Goal: Transaction & Acquisition: Purchase product/service

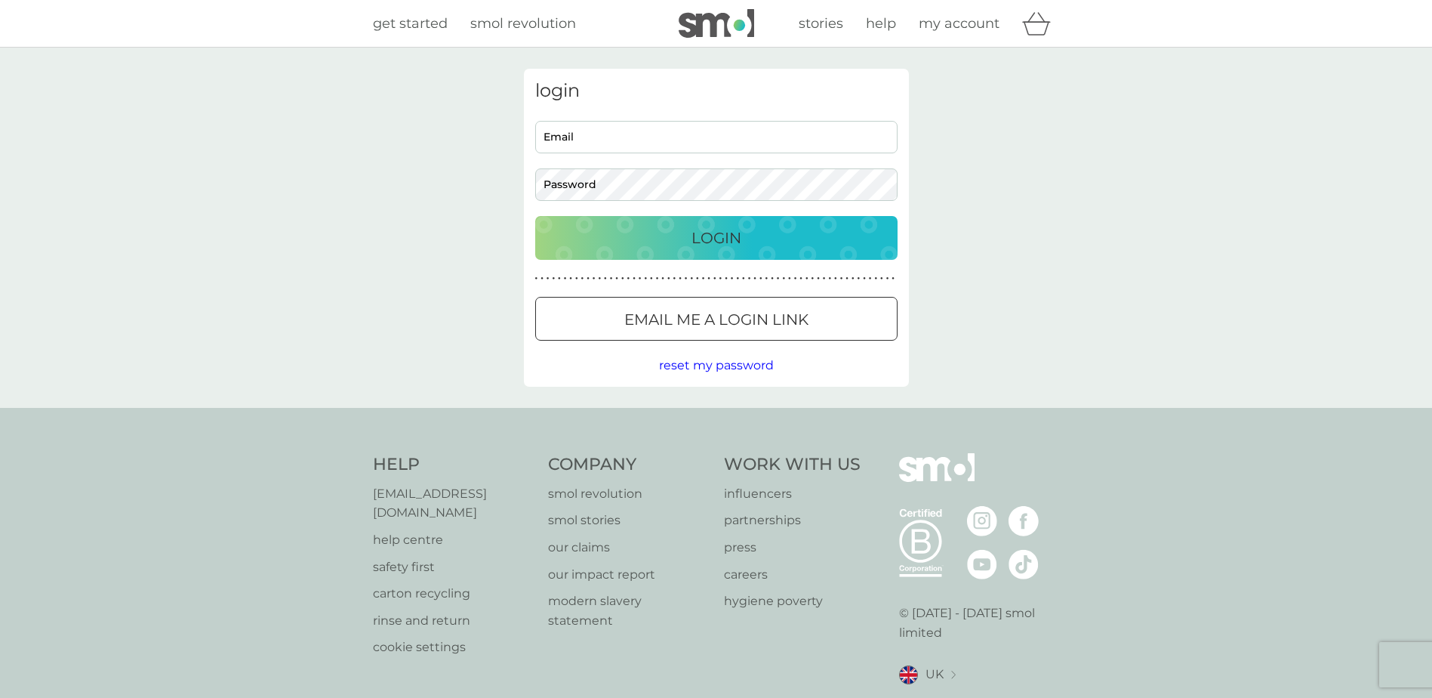
click at [555, 131] on input "Email" at bounding box center [716, 137] width 362 height 32
type input "[EMAIL_ADDRESS][DOMAIN_NAME]"
click at [746, 242] on div "Login" at bounding box center [716, 238] width 332 height 24
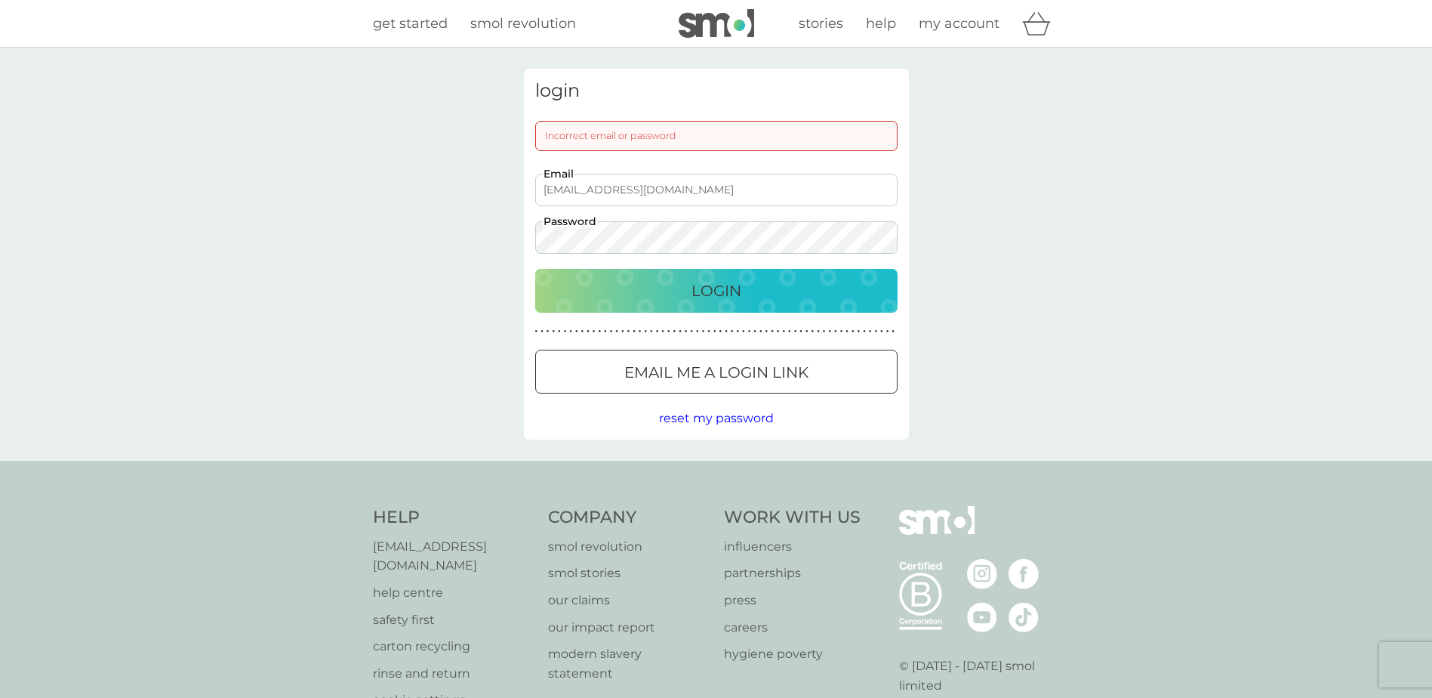
click at [535, 269] on button "Login" at bounding box center [716, 291] width 362 height 44
click at [786, 280] on div "Login" at bounding box center [716, 291] width 332 height 24
click at [742, 421] on span "reset my password" at bounding box center [716, 418] width 115 height 14
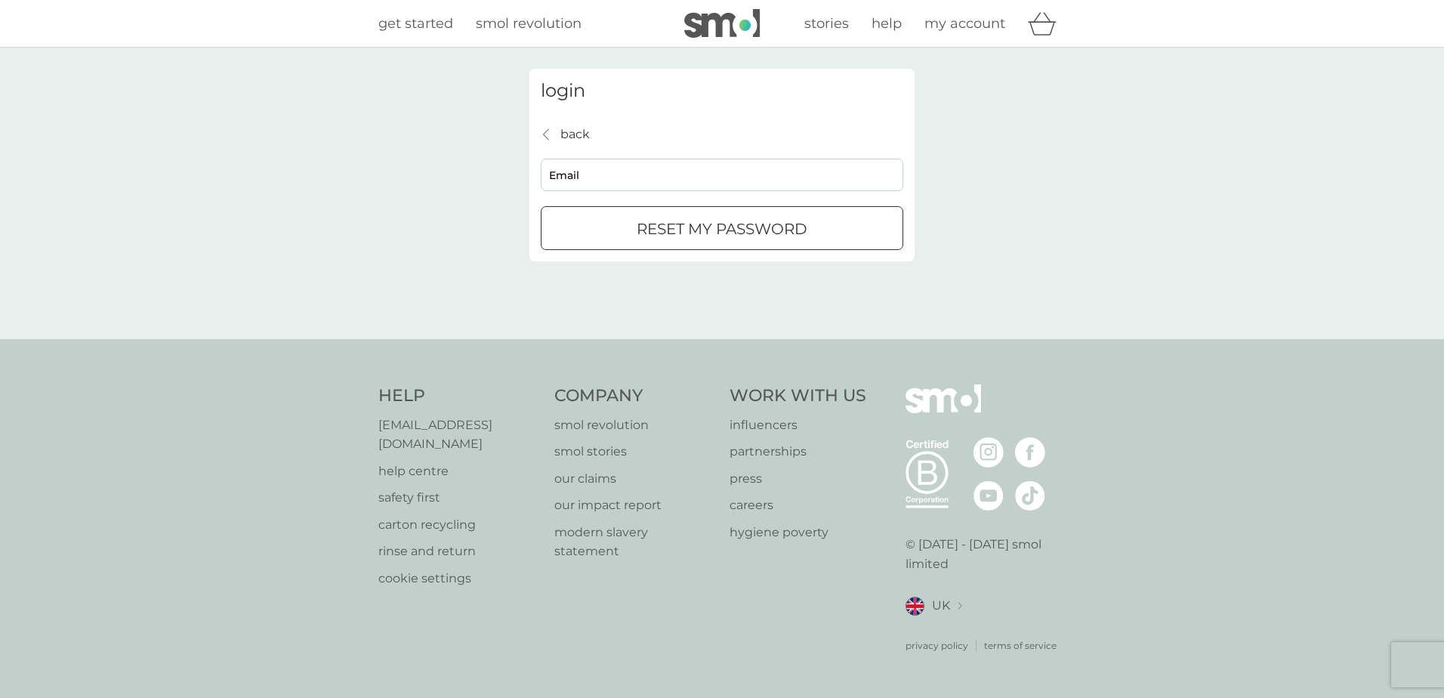
click at [569, 170] on input "Email" at bounding box center [722, 175] width 362 height 32
type input "lesleymarsden7@gmail.com"
click at [772, 235] on p "reset my password" at bounding box center [722, 229] width 171 height 24
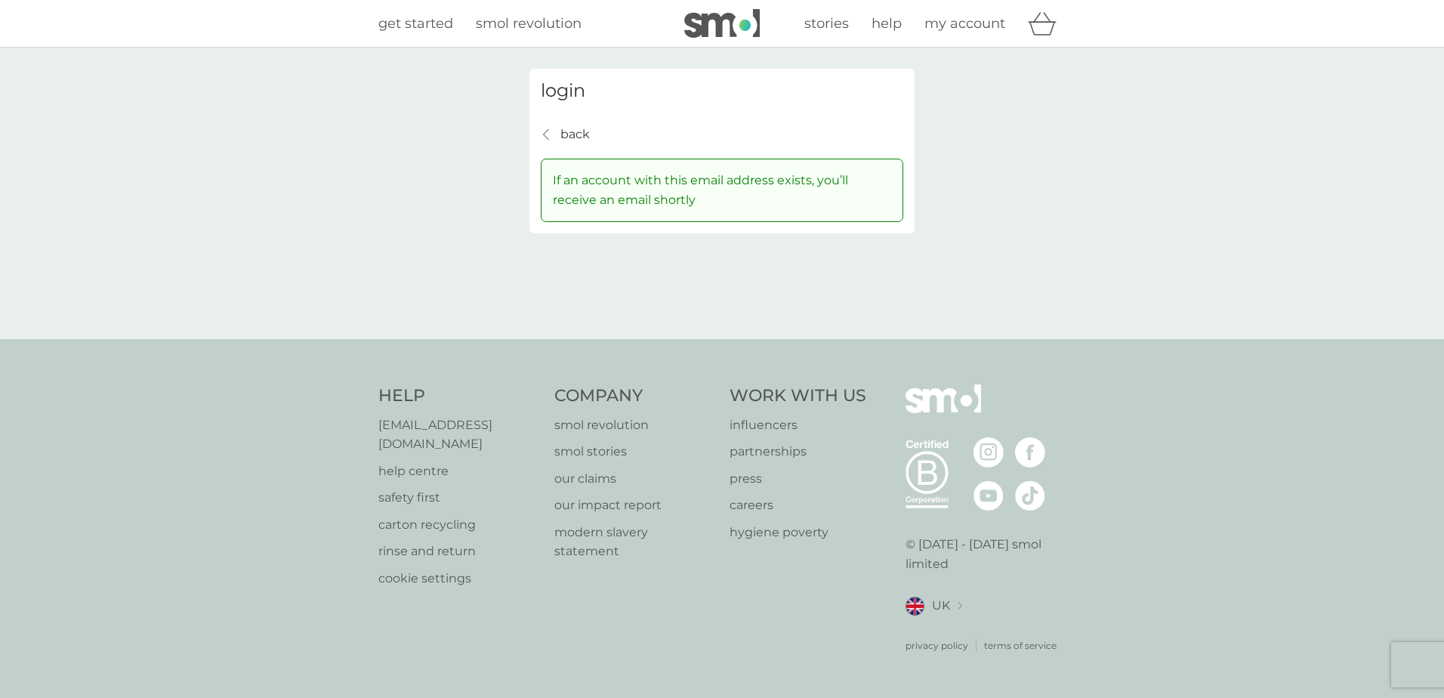
click at [357, 151] on div "login back back If an account with this email address exists, you’ll receive an…" at bounding box center [722, 193] width 1444 height 291
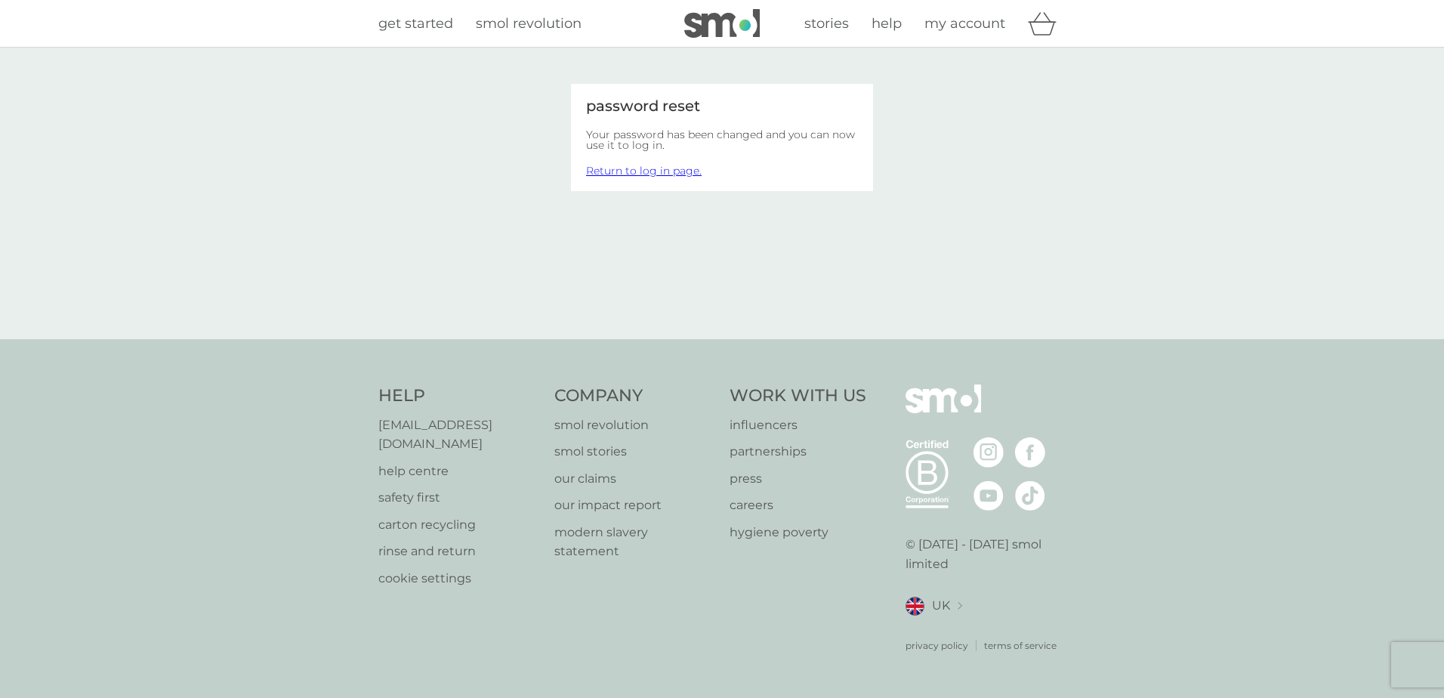
click at [630, 174] on link "Return to log in page." at bounding box center [644, 171] width 116 height 14
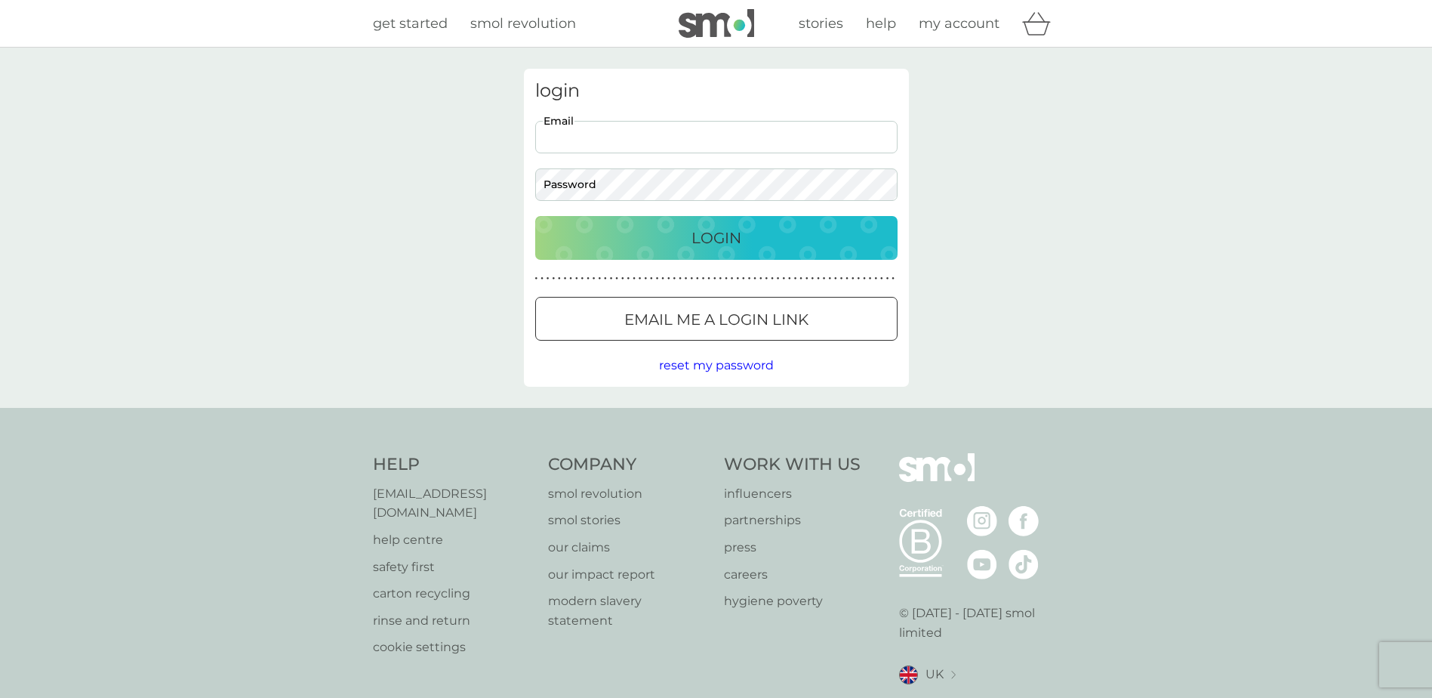
click at [596, 137] on input "Email" at bounding box center [716, 137] width 362 height 32
type input "[EMAIL_ADDRESS][DOMAIN_NAME]"
click at [739, 235] on div "Login" at bounding box center [716, 238] width 332 height 24
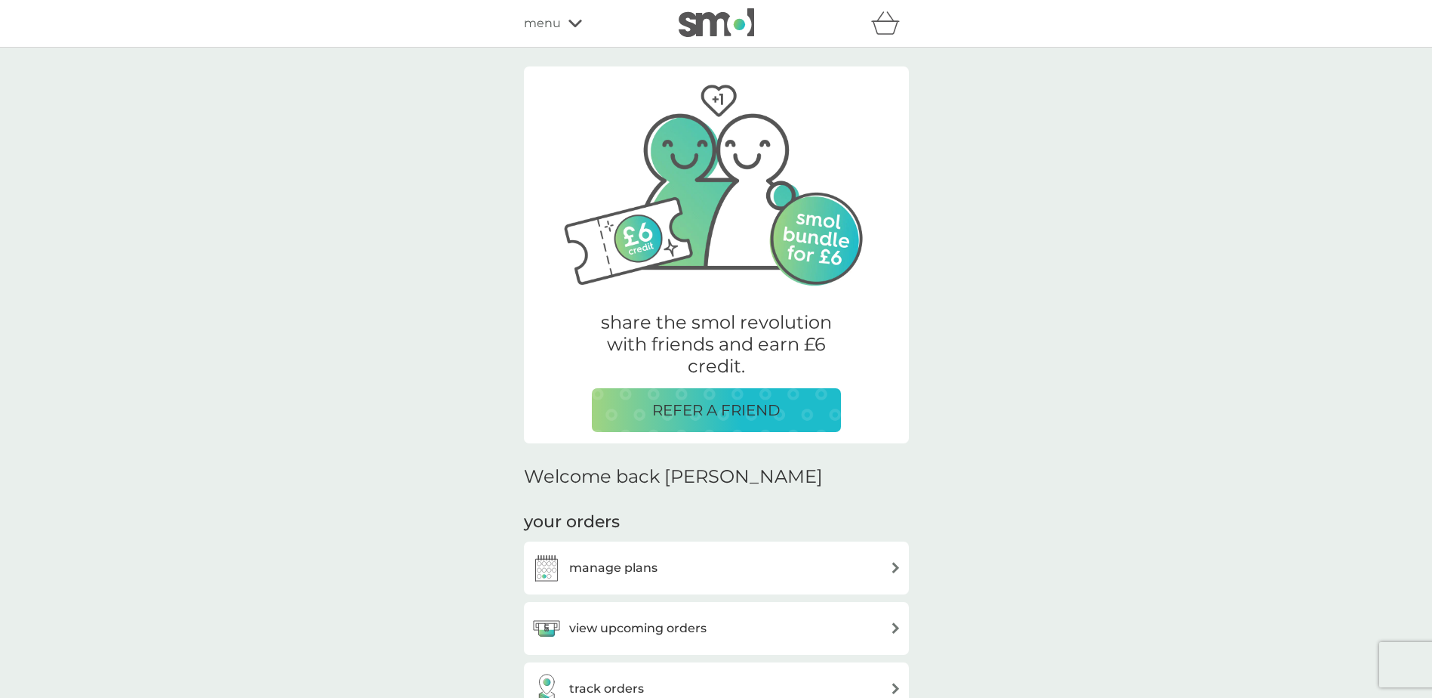
scroll to position [227, 0]
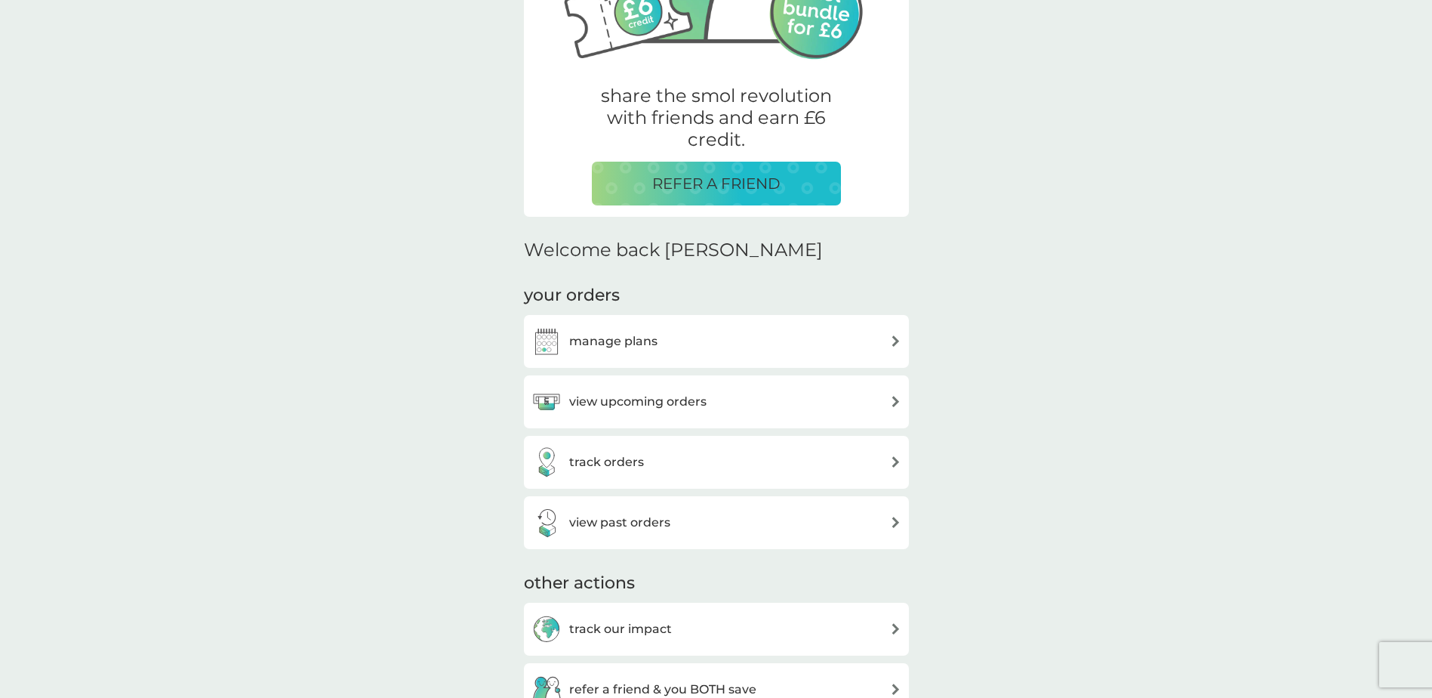
click at [896, 346] on img at bounding box center [895, 340] width 11 height 11
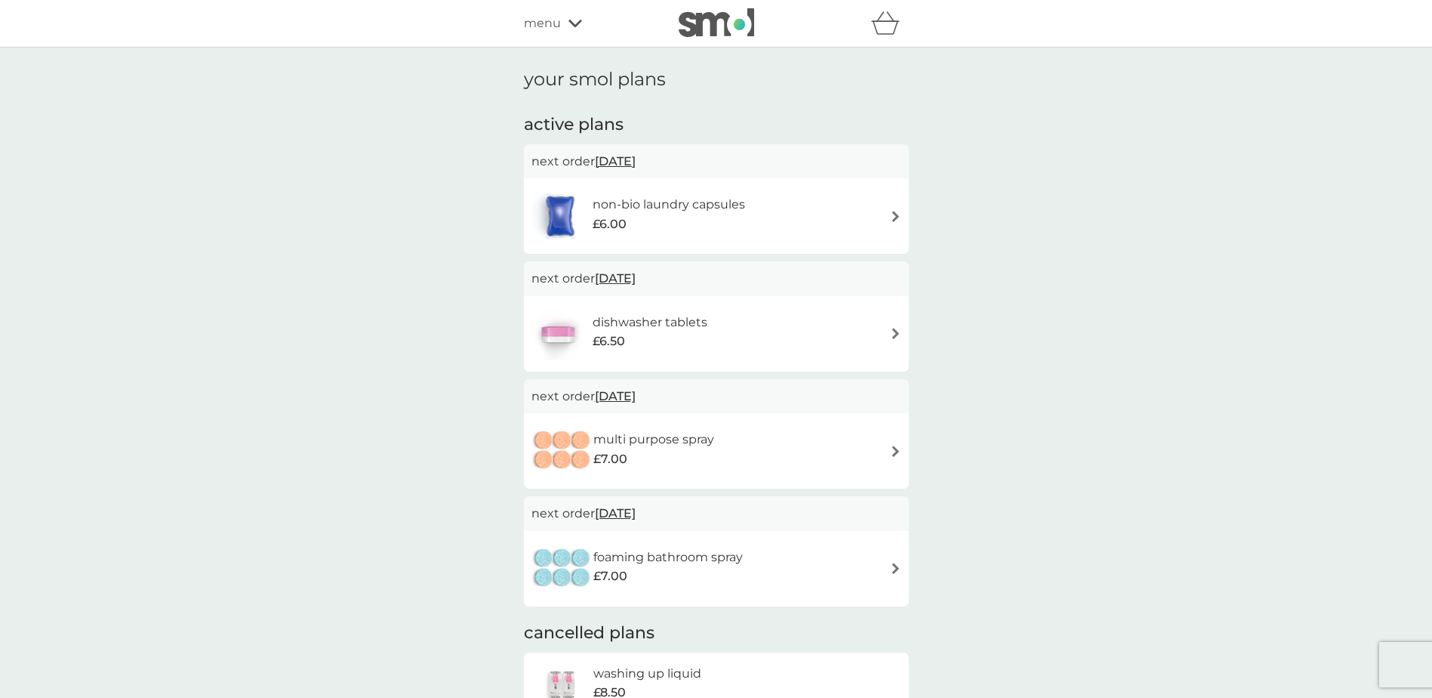
click at [892, 215] on img at bounding box center [895, 216] width 11 height 11
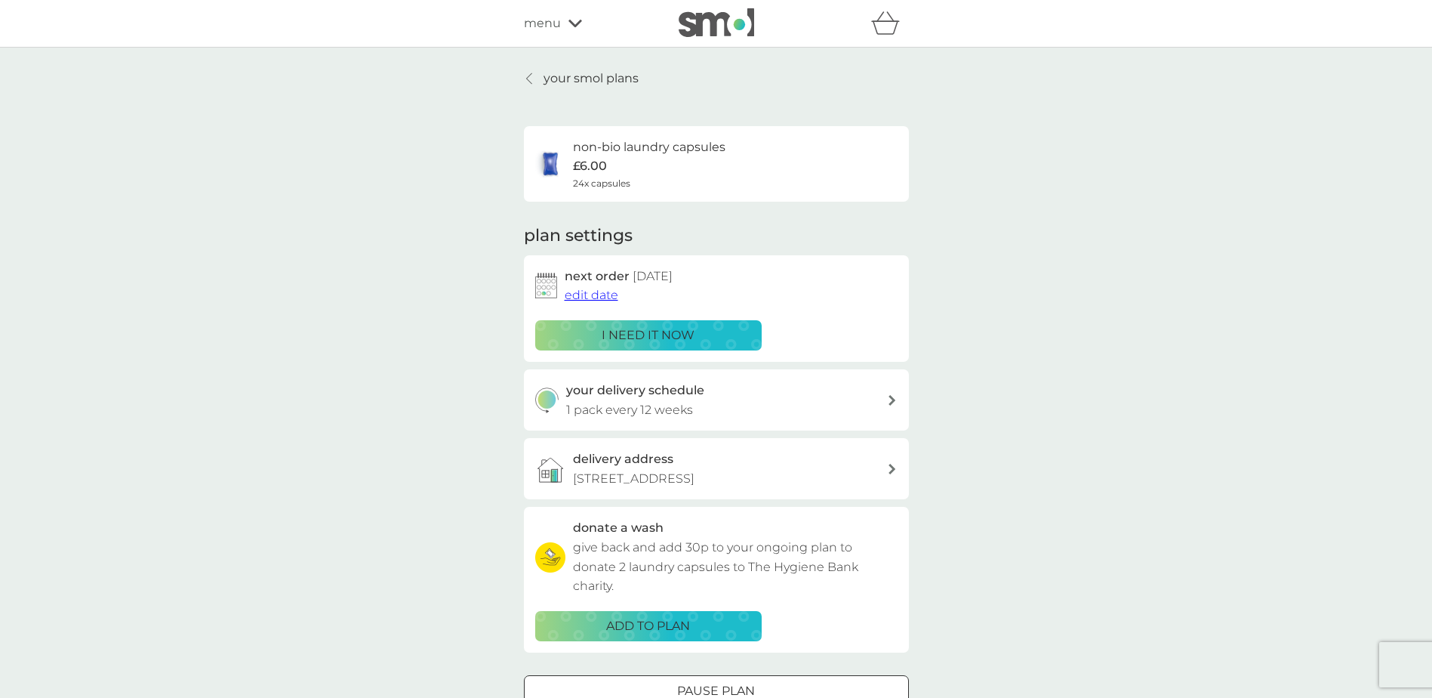
click at [600, 300] on span "edit date" at bounding box center [592, 295] width 54 height 14
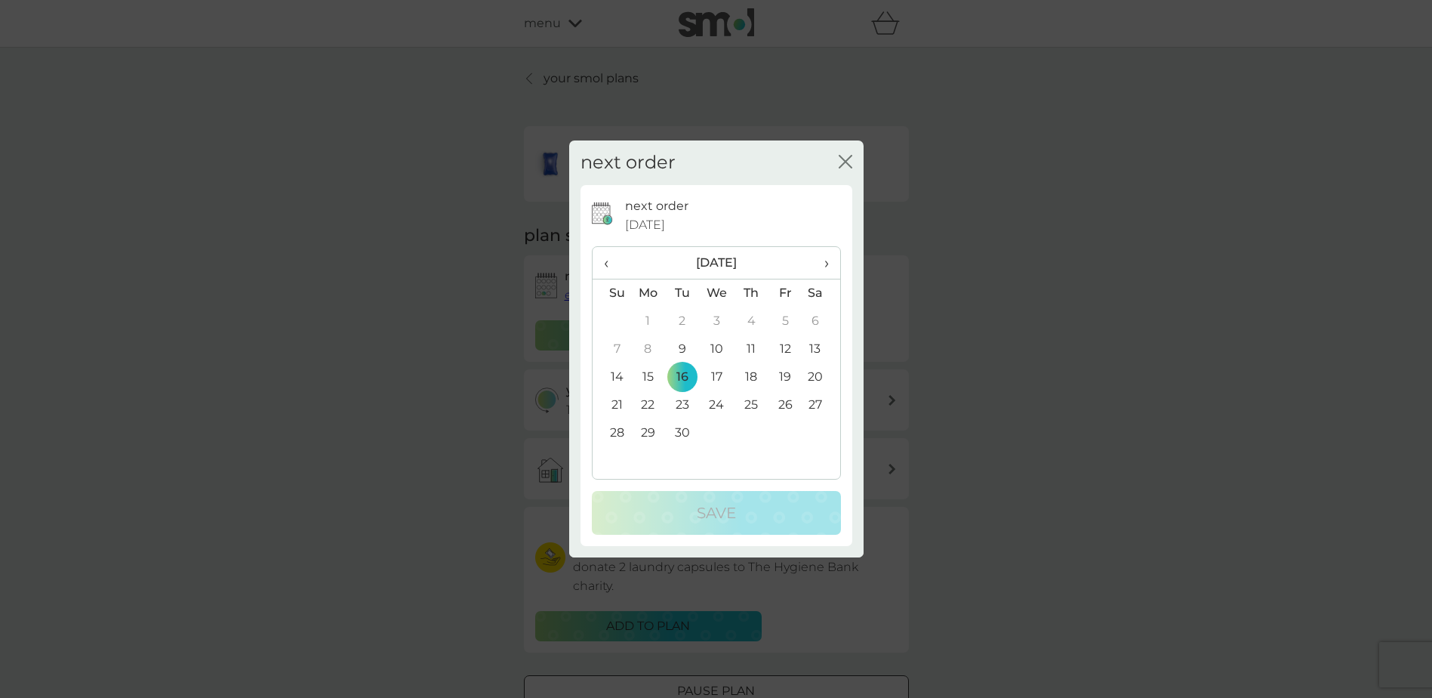
click at [846, 165] on icon "close" at bounding box center [846, 162] width 14 height 14
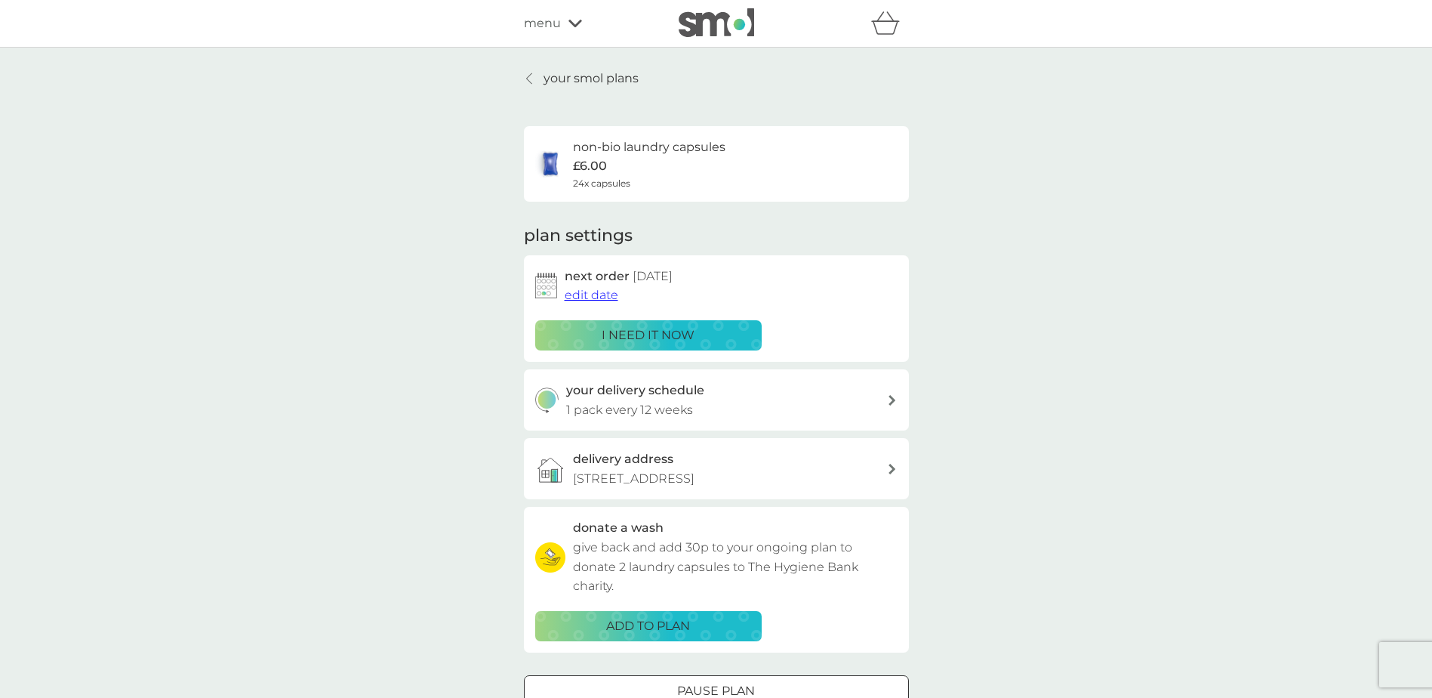
click at [611, 298] on span "edit date" at bounding box center [592, 295] width 54 height 14
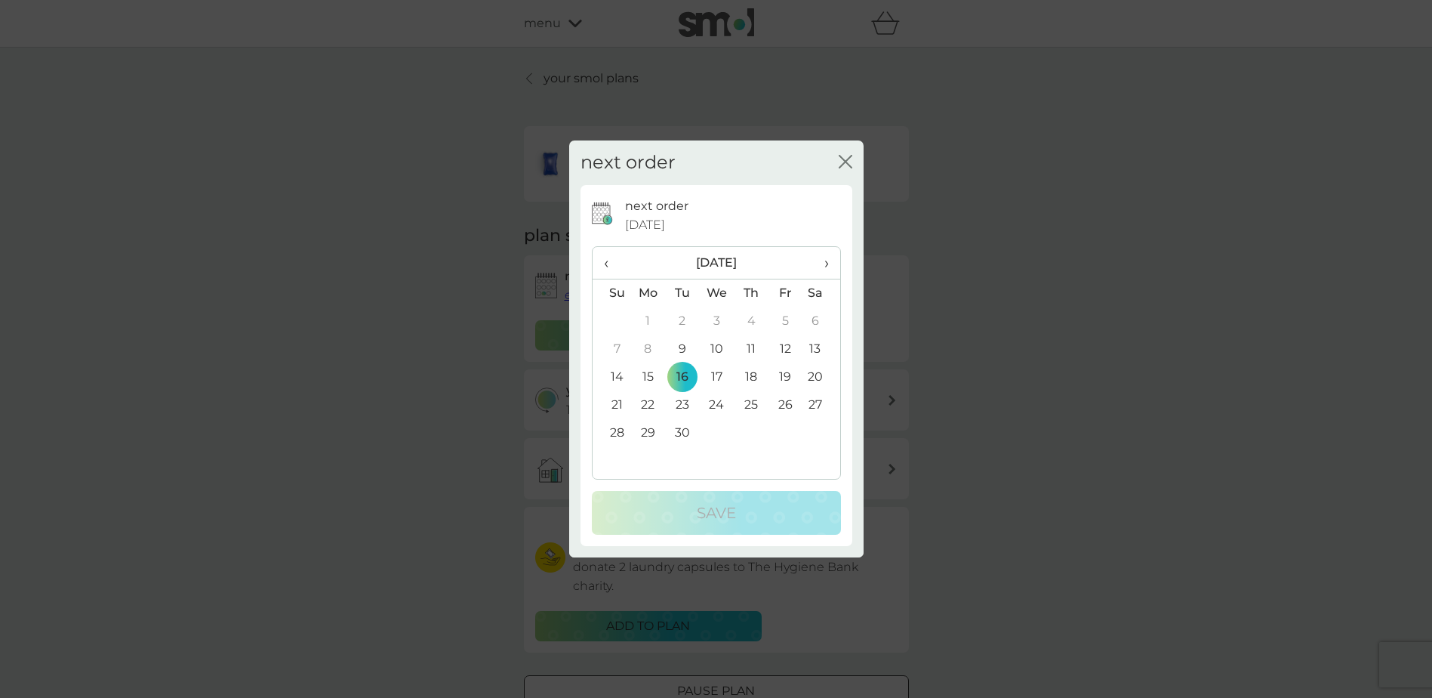
click at [617, 433] on td "28" at bounding box center [612, 433] width 39 height 28
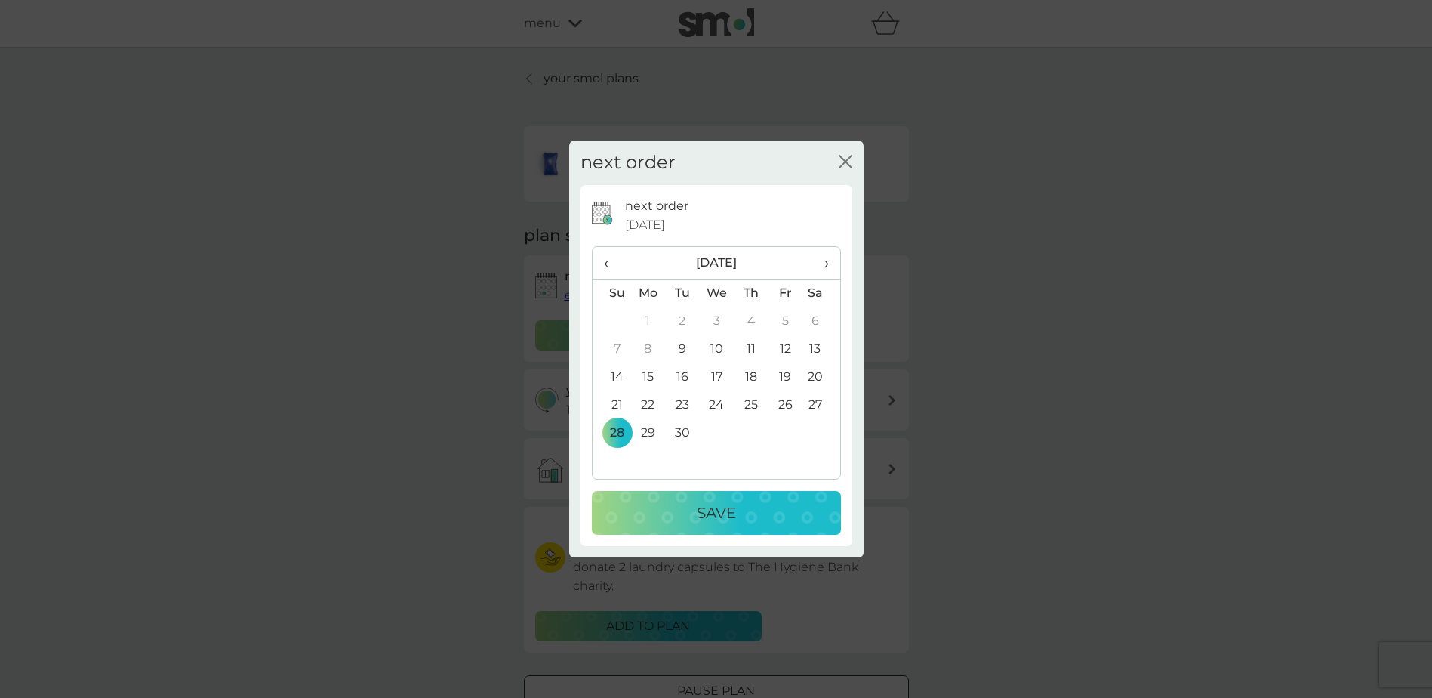
click at [714, 518] on p "Save" at bounding box center [716, 513] width 39 height 24
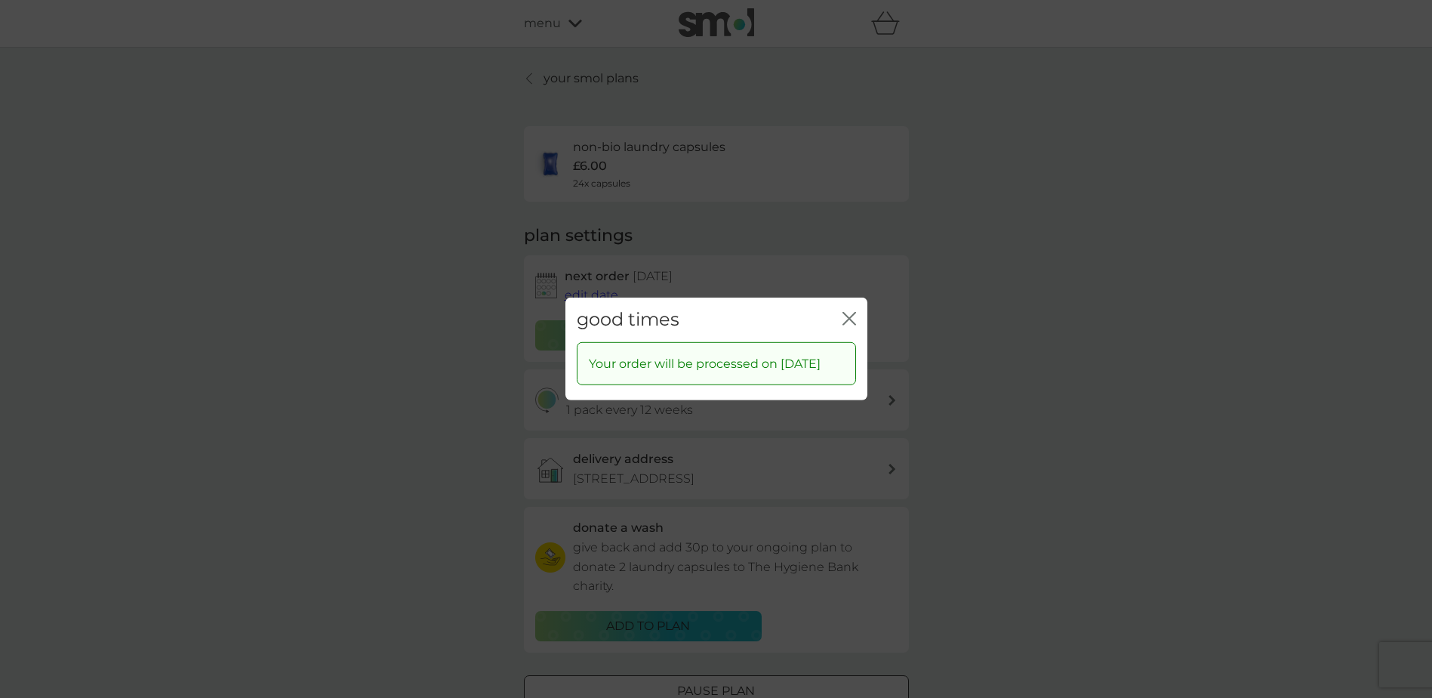
click at [850, 313] on icon "close" at bounding box center [853, 319] width 6 height 12
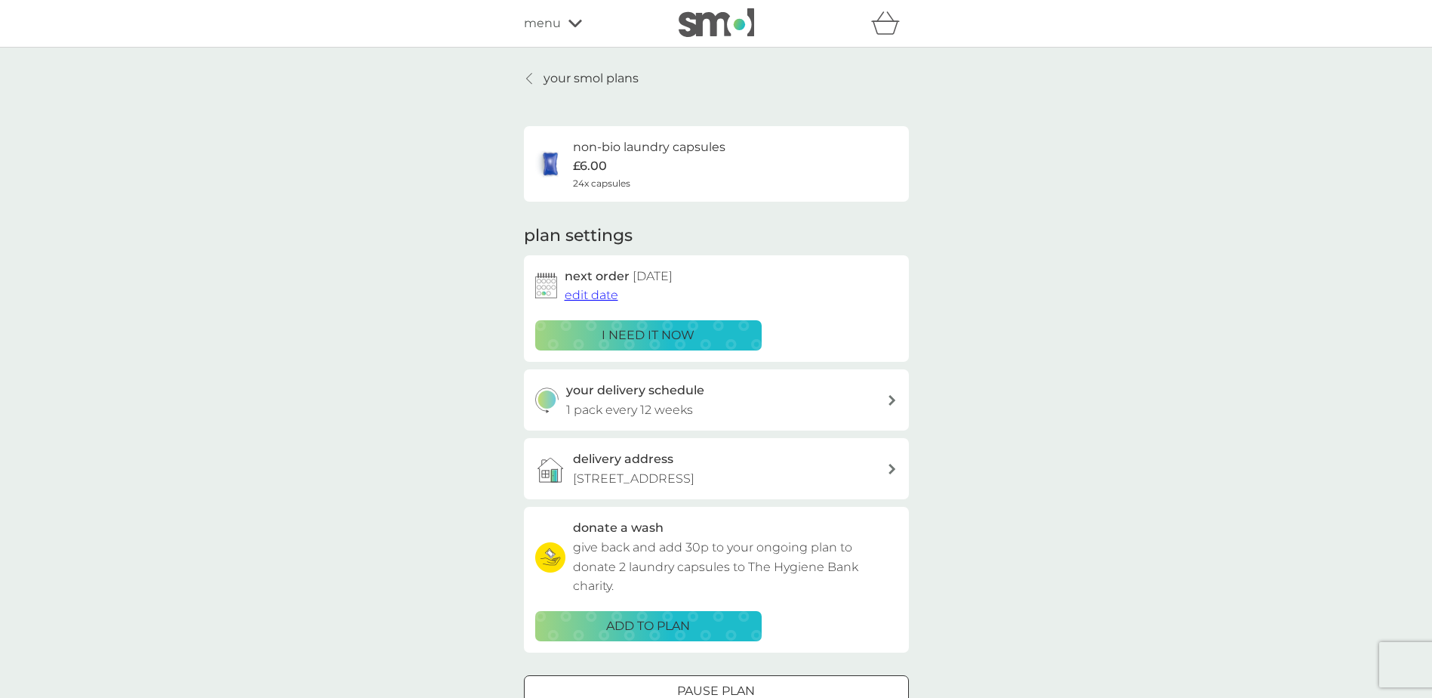
click at [529, 79] on icon at bounding box center [529, 78] width 6 height 12
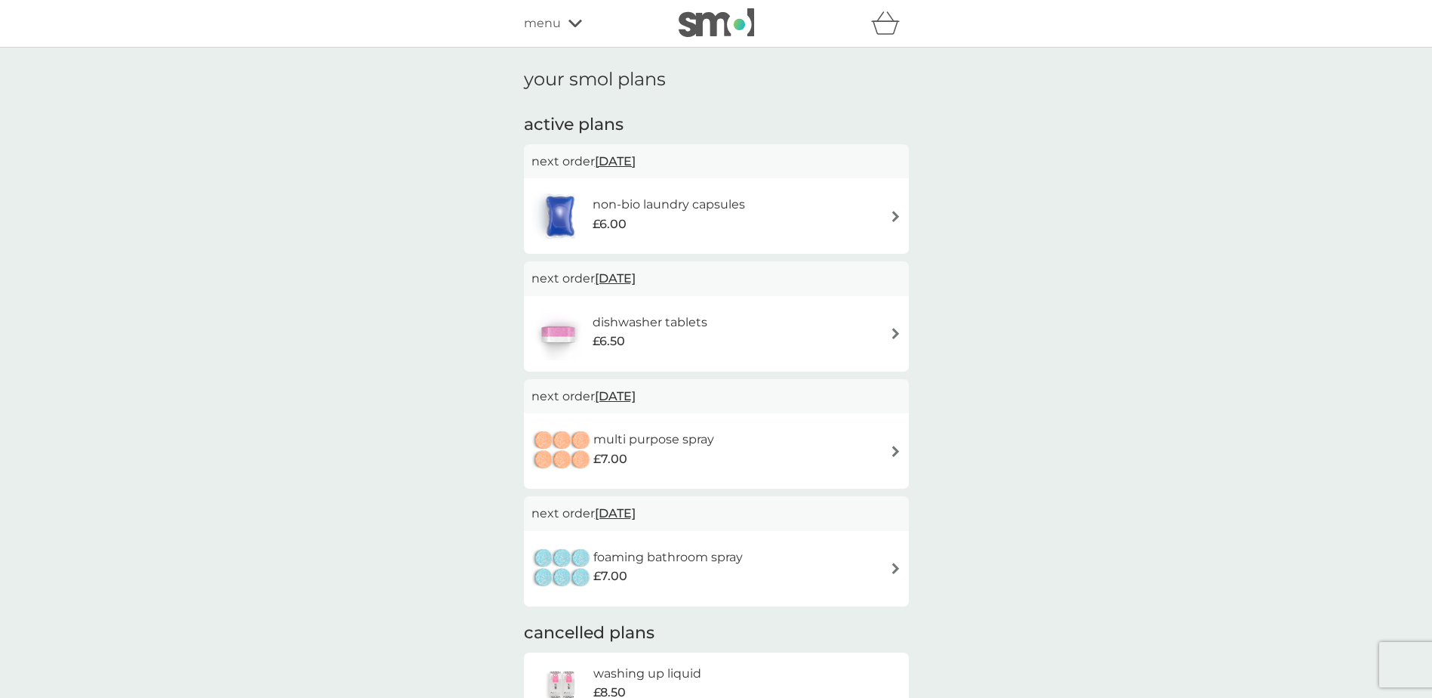
click at [1168, 302] on div "your smol plans active plans next order 28 Sep 2025 non-bio laundry capsules £6…" at bounding box center [716, 420] width 1432 height 745
click at [620, 276] on span "24 Oct 2025" at bounding box center [615, 278] width 41 height 29
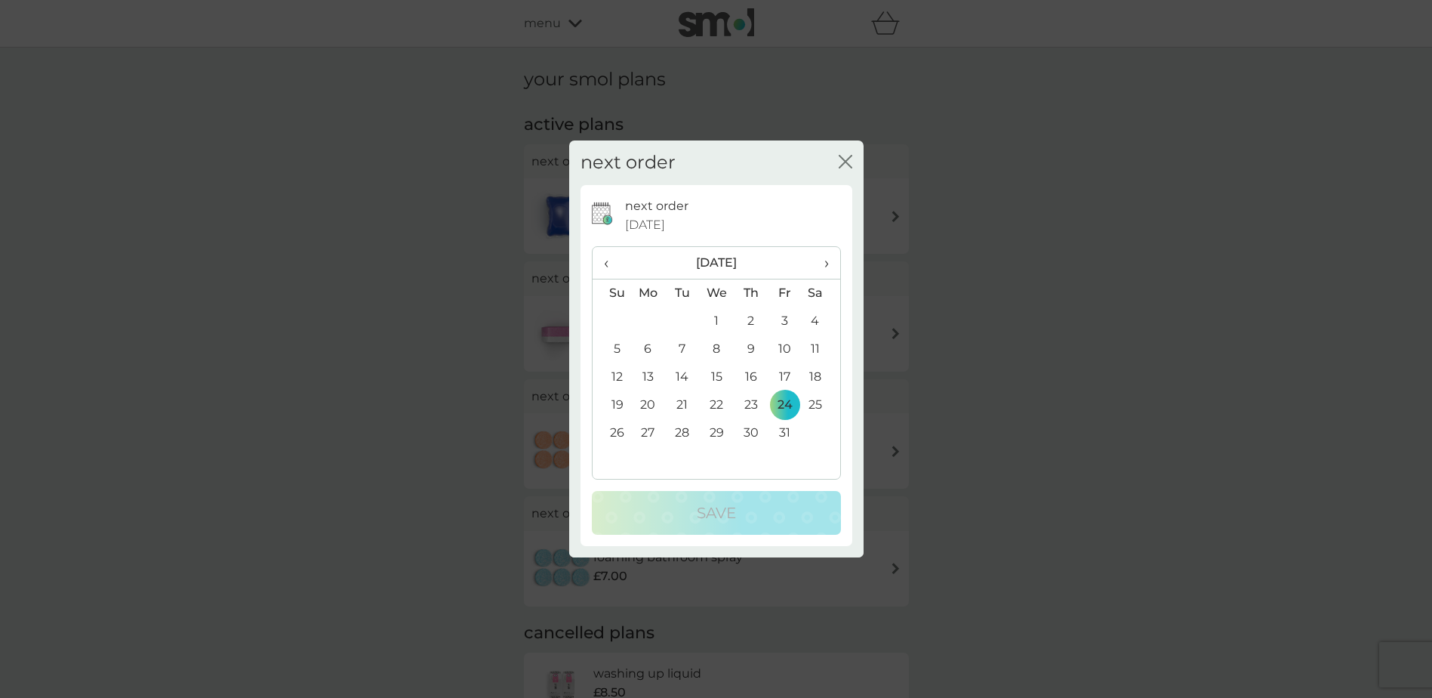
click at [678, 433] on td "28" at bounding box center [682, 433] width 34 height 28
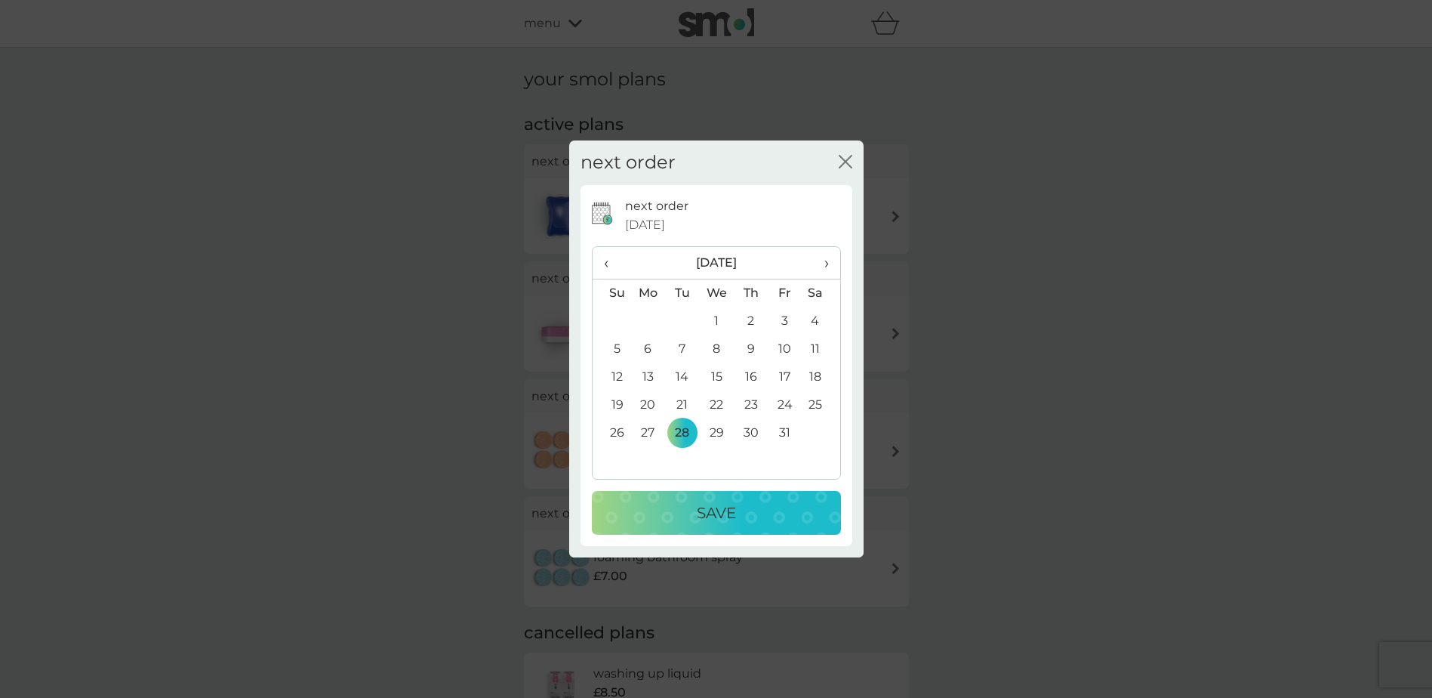
click at [740, 516] on div "Save" at bounding box center [716, 513] width 219 height 24
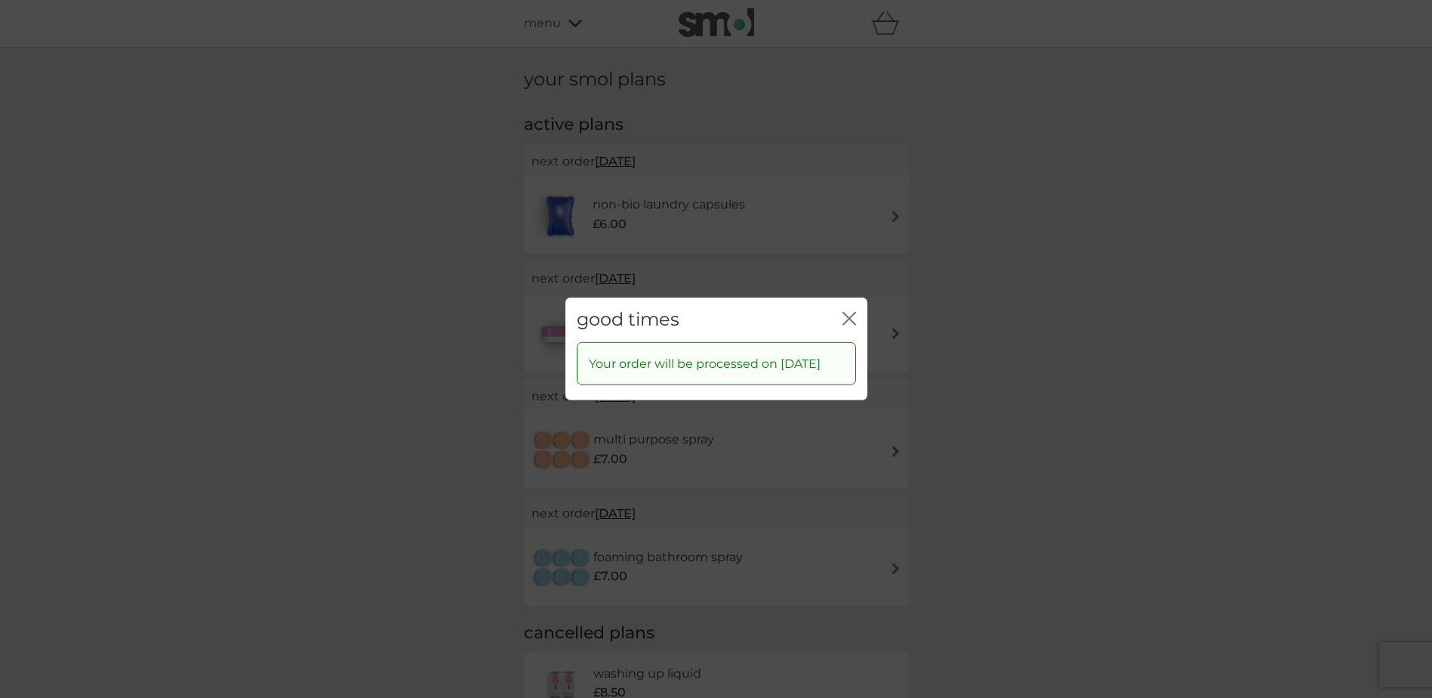
click at [850, 313] on icon "close" at bounding box center [853, 319] width 6 height 12
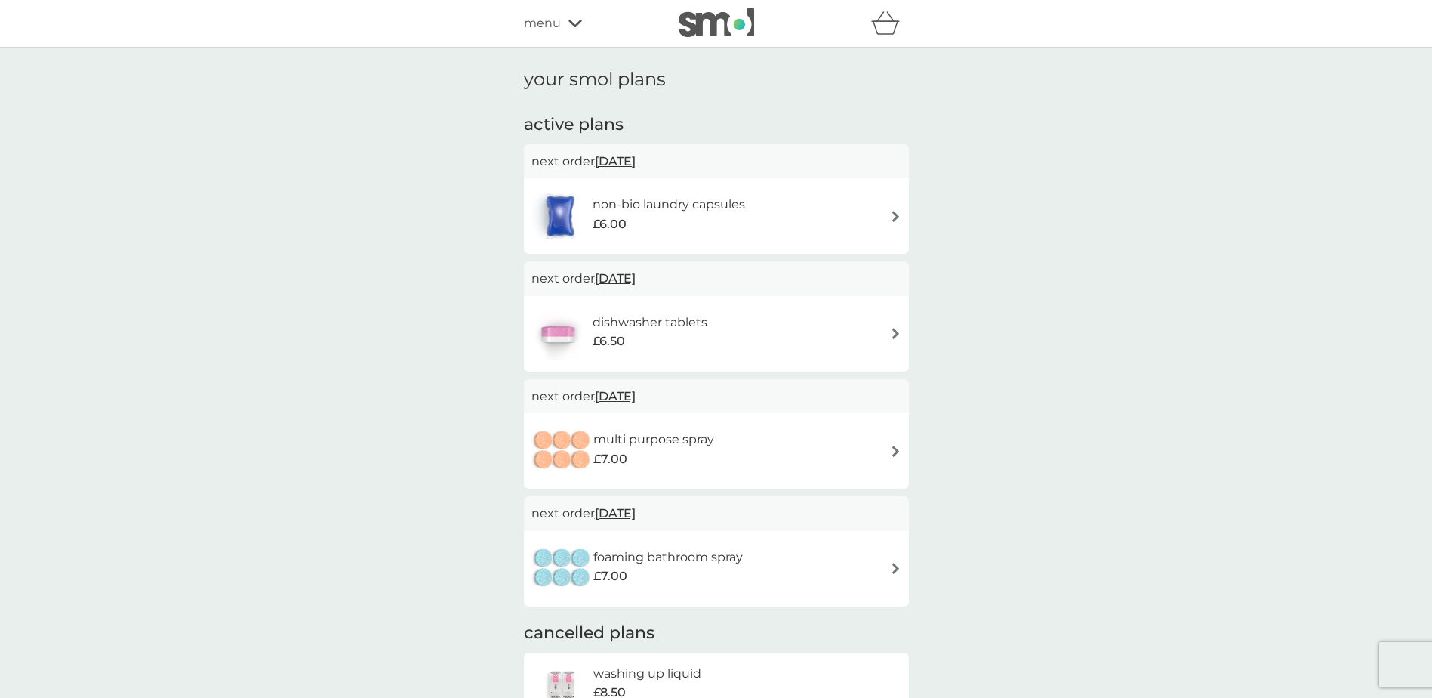
click at [894, 452] on img at bounding box center [895, 451] width 11 height 11
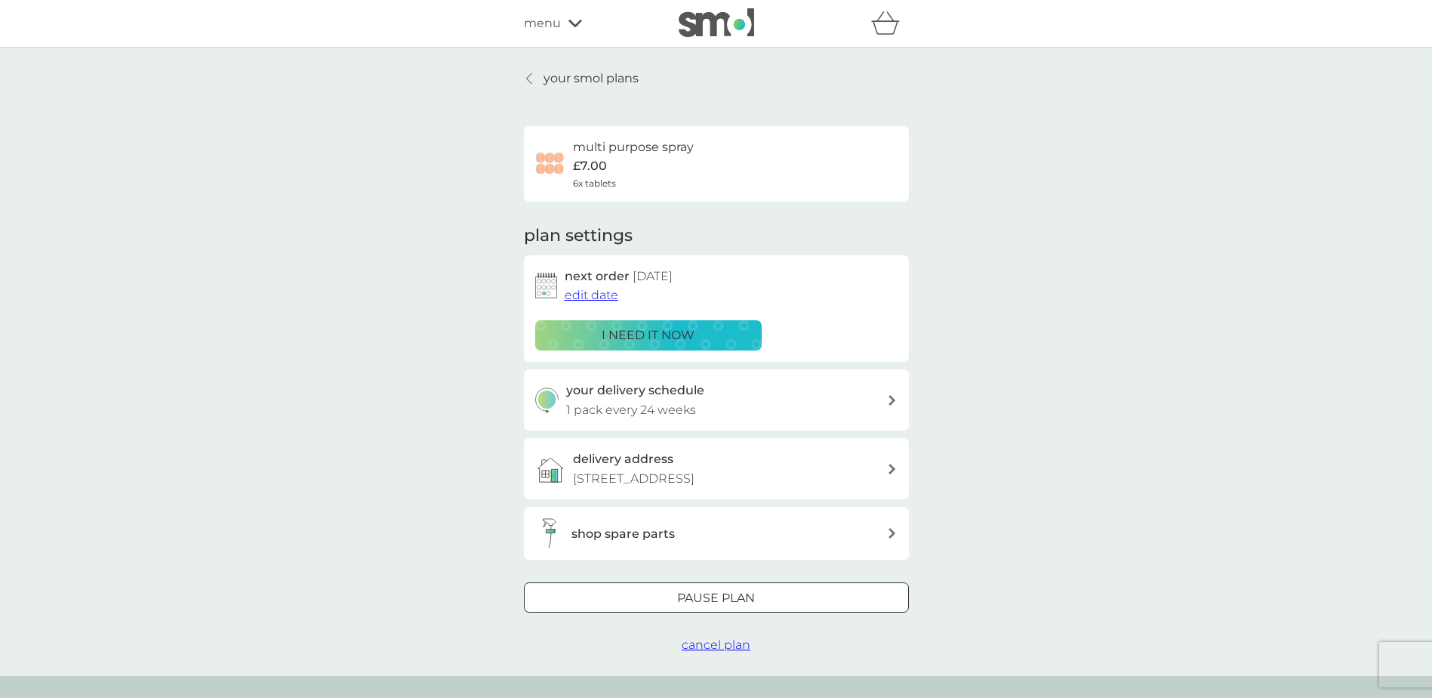
click at [586, 294] on span "edit date" at bounding box center [592, 295] width 54 height 14
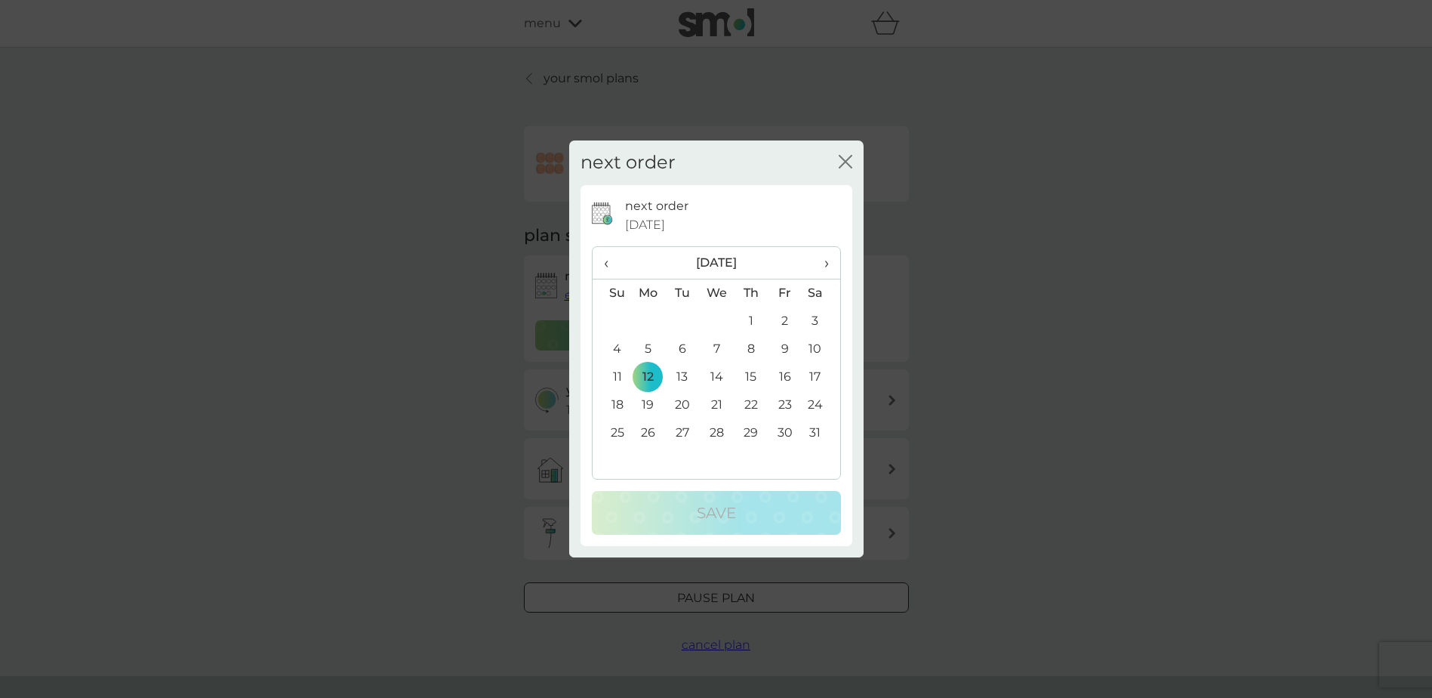
click at [606, 263] on span "‹" at bounding box center [612, 263] width 16 height 32
click at [621, 433] on td "28" at bounding box center [612, 433] width 39 height 28
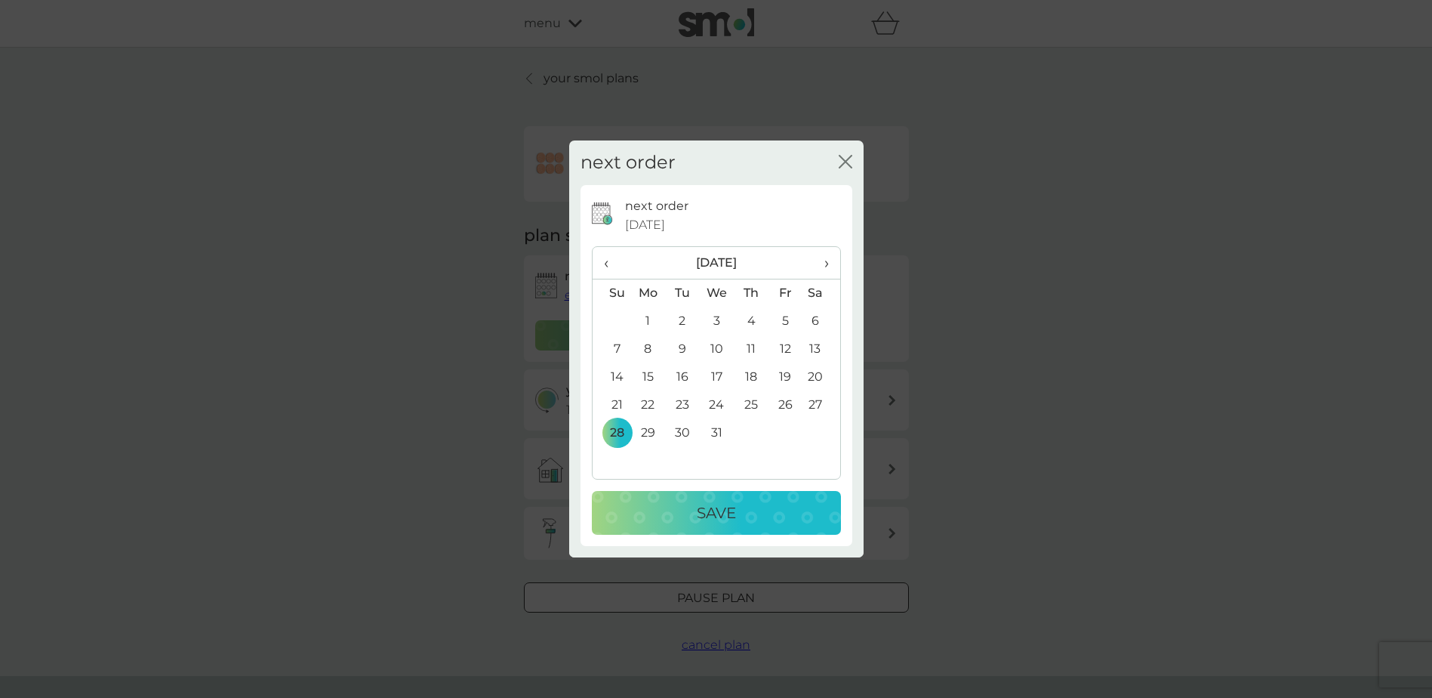
click at [671, 513] on div "Save" at bounding box center [716, 513] width 219 height 24
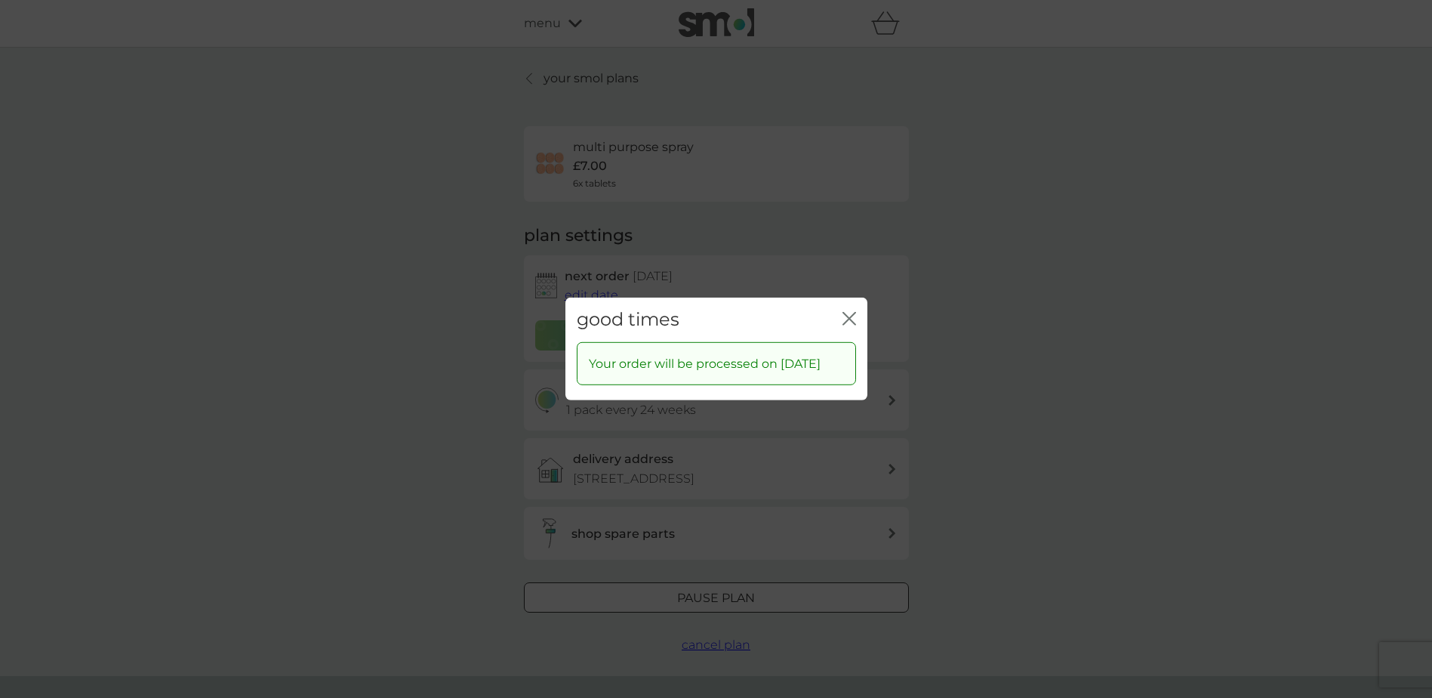
click at [856, 312] on icon "close" at bounding box center [850, 319] width 14 height 14
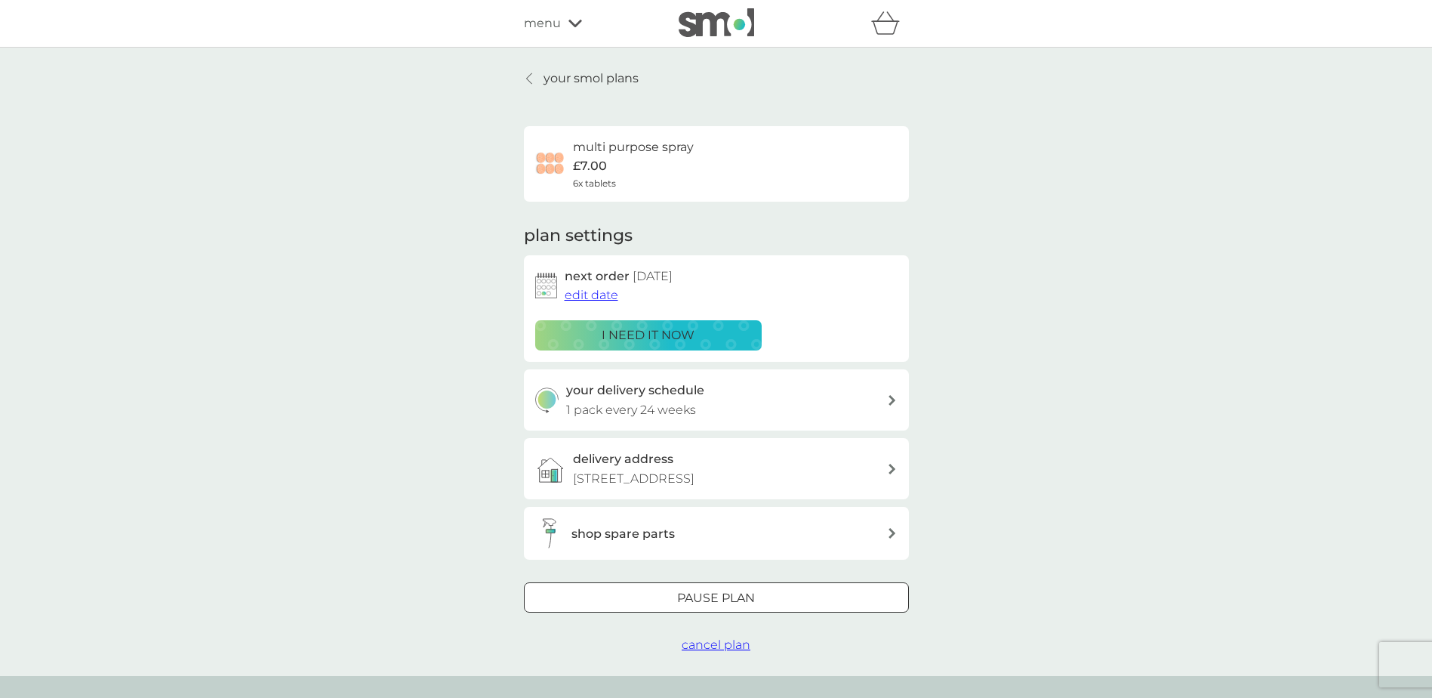
click at [533, 79] on div at bounding box center [530, 78] width 11 height 12
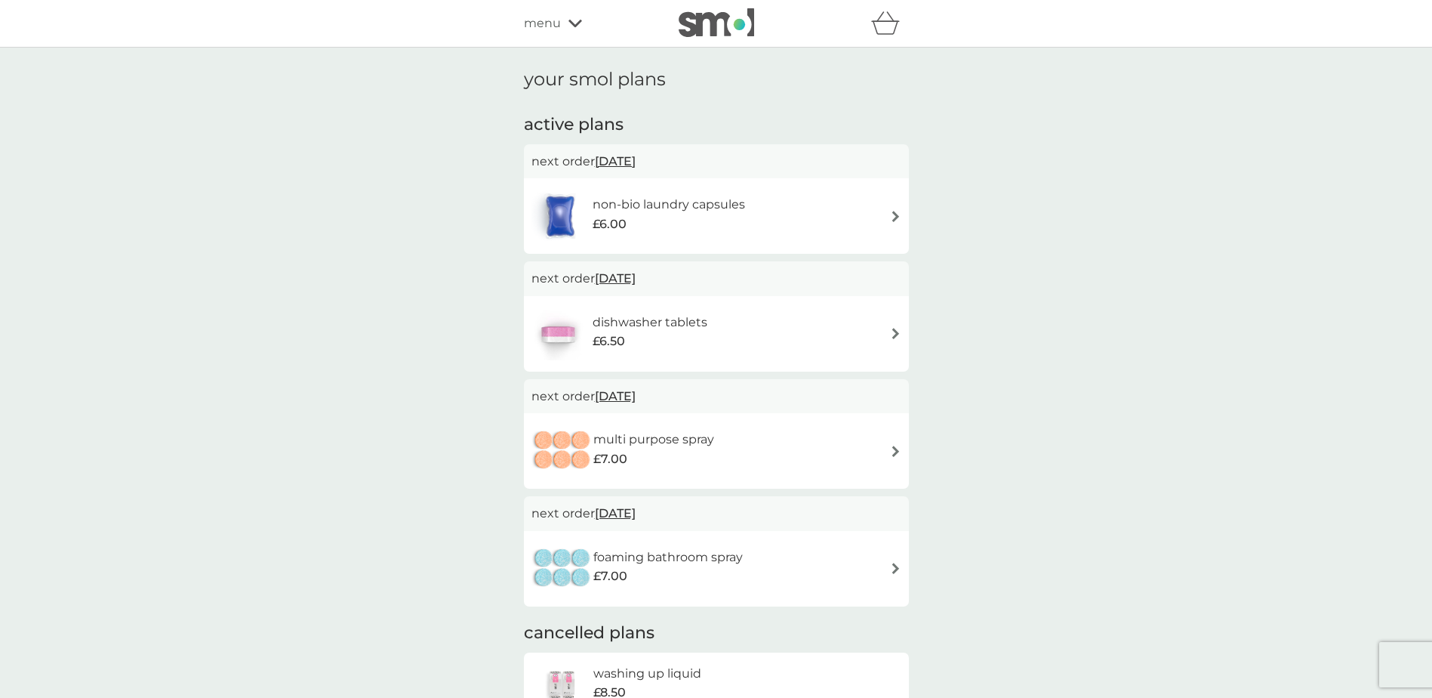
click at [575, 24] on icon at bounding box center [576, 24] width 14 height 8
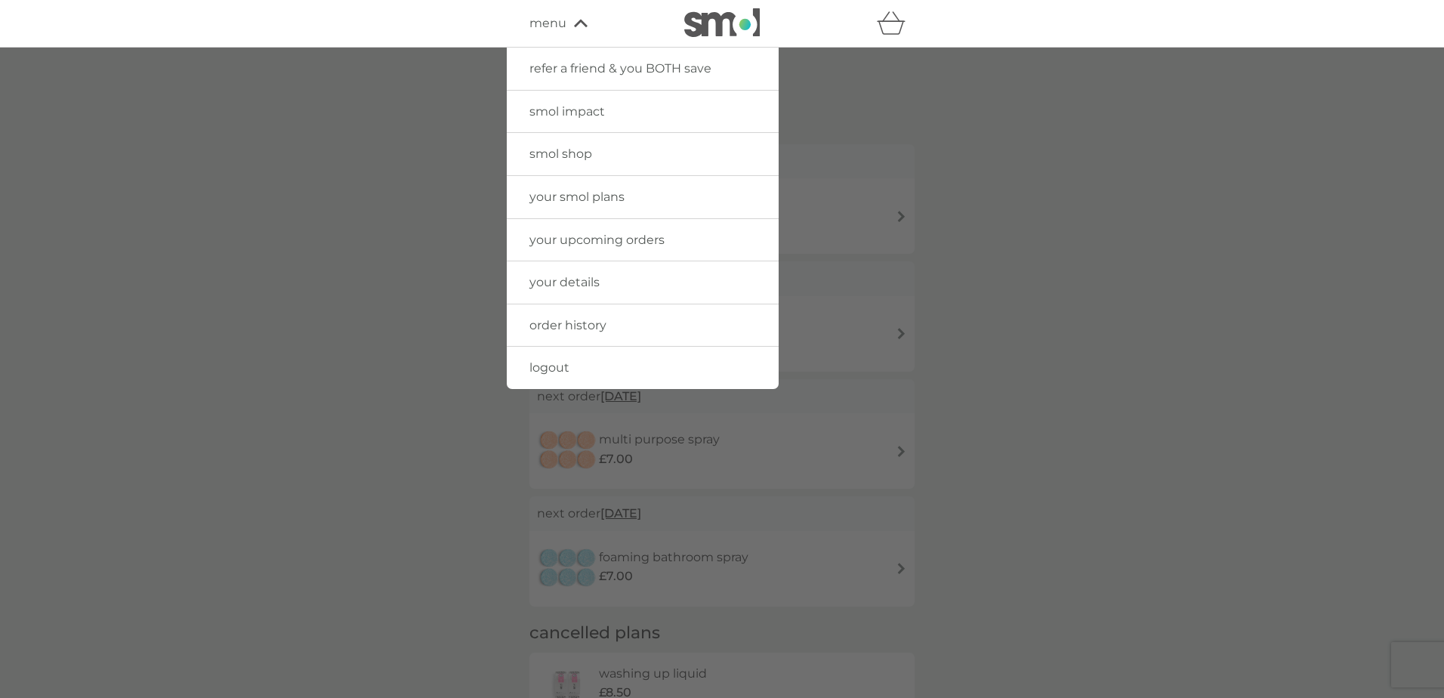
click at [717, 30] on img at bounding box center [722, 22] width 76 height 29
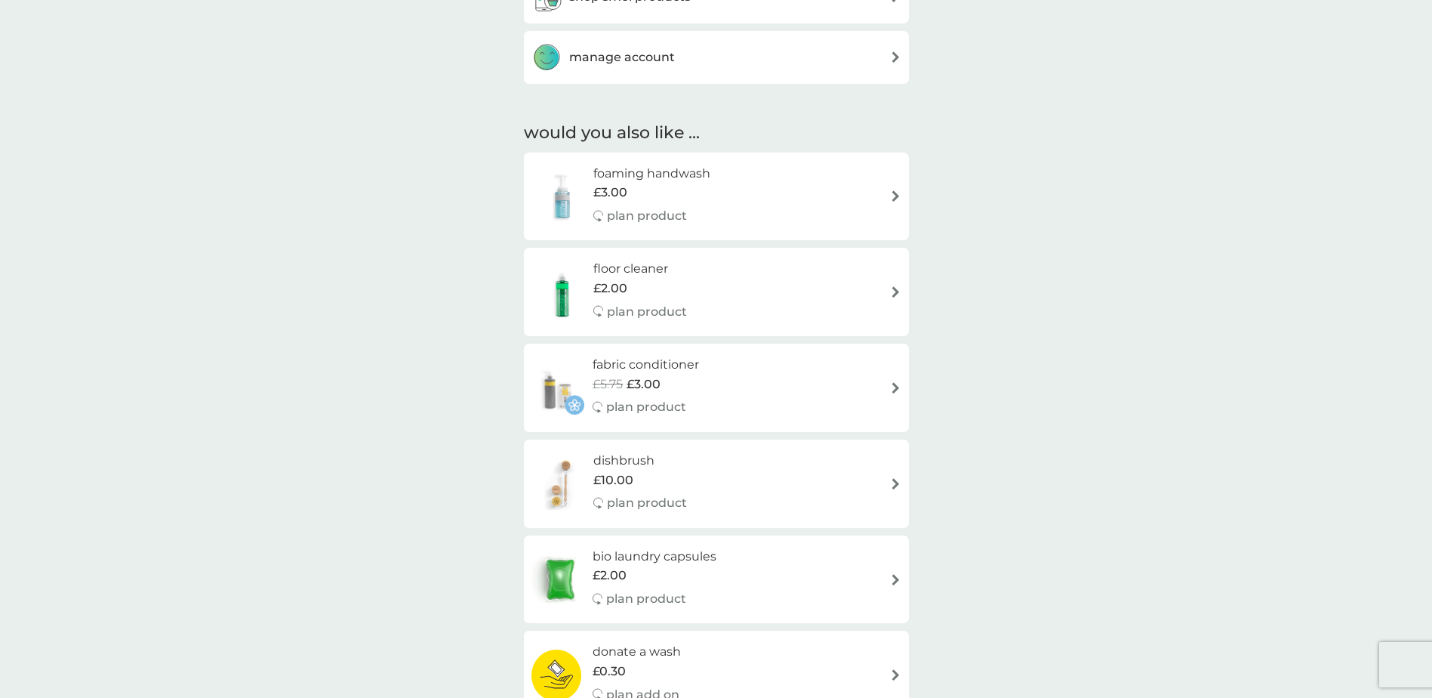
scroll to position [982, 0]
click at [891, 480] on img at bounding box center [895, 481] width 11 height 11
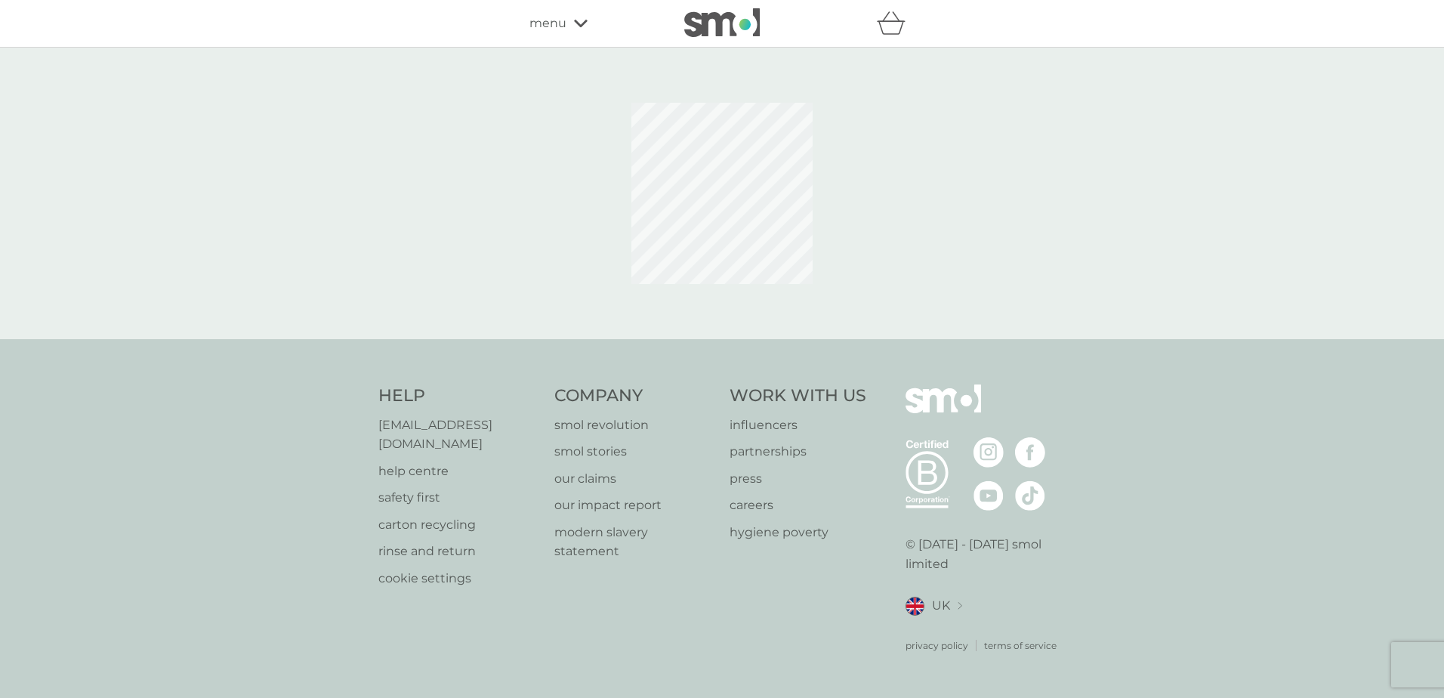
select select "245"
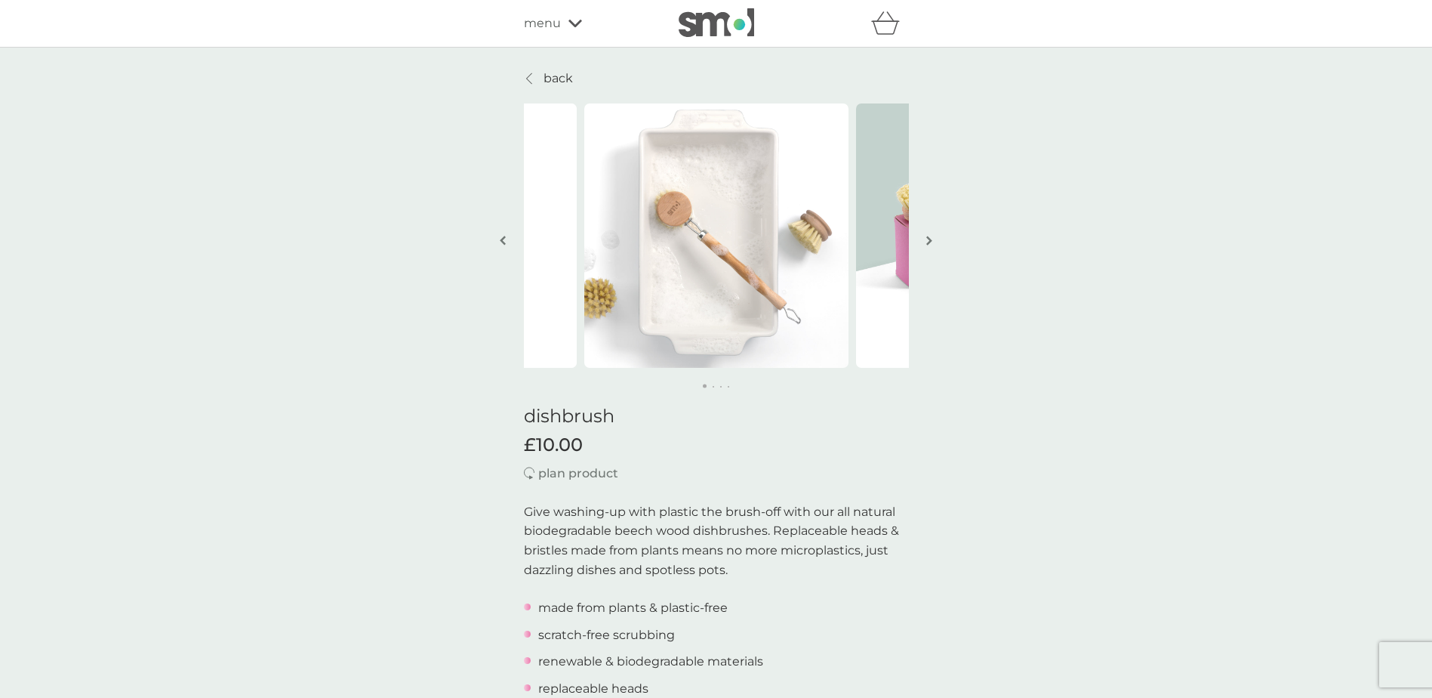
click at [544, 79] on p "back" at bounding box center [558, 79] width 29 height 20
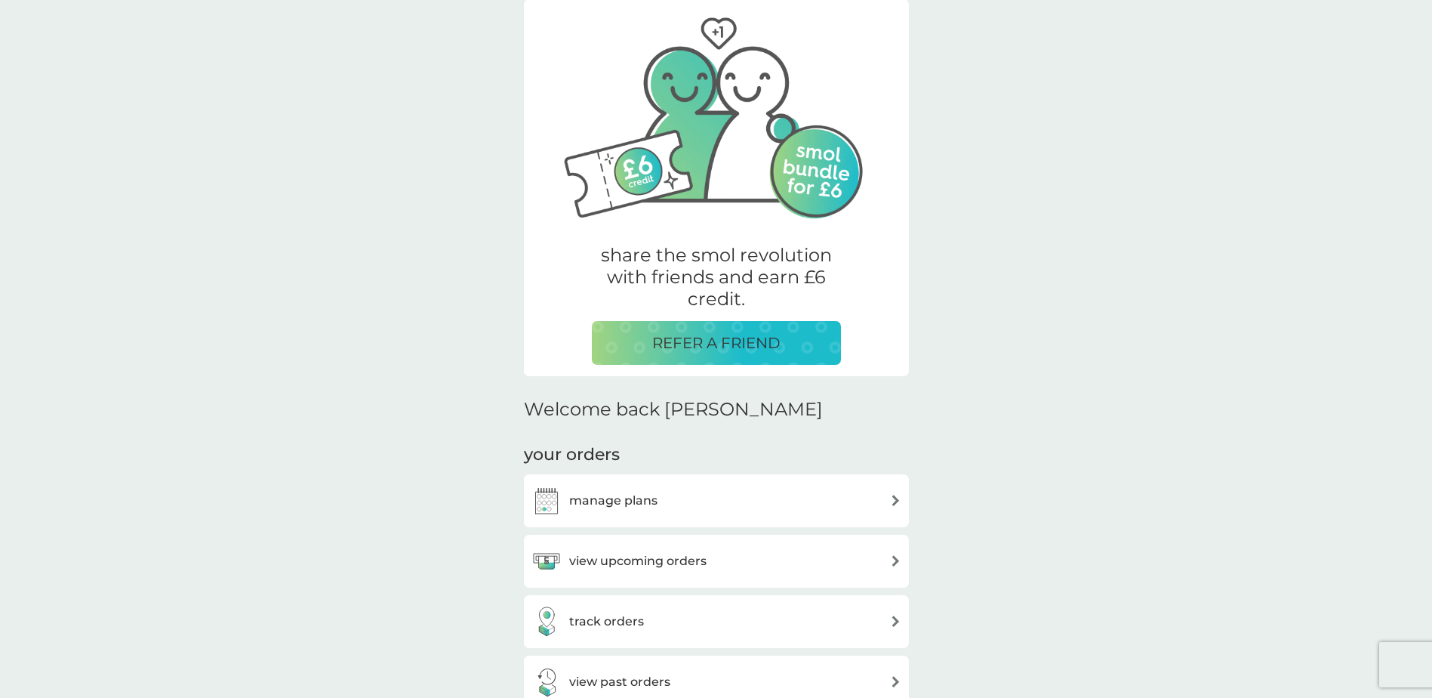
scroll to position [453, 0]
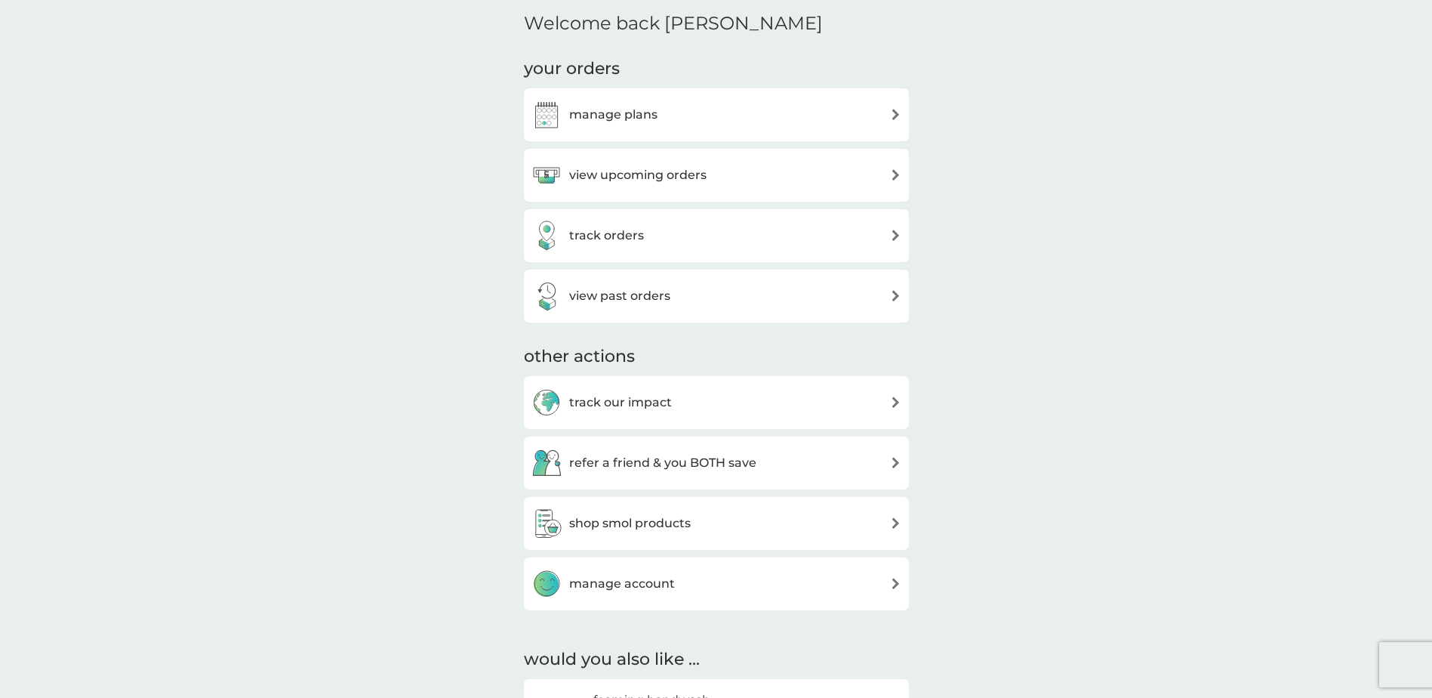
click at [624, 531] on h3 "shop smol products" at bounding box center [630, 523] width 122 height 20
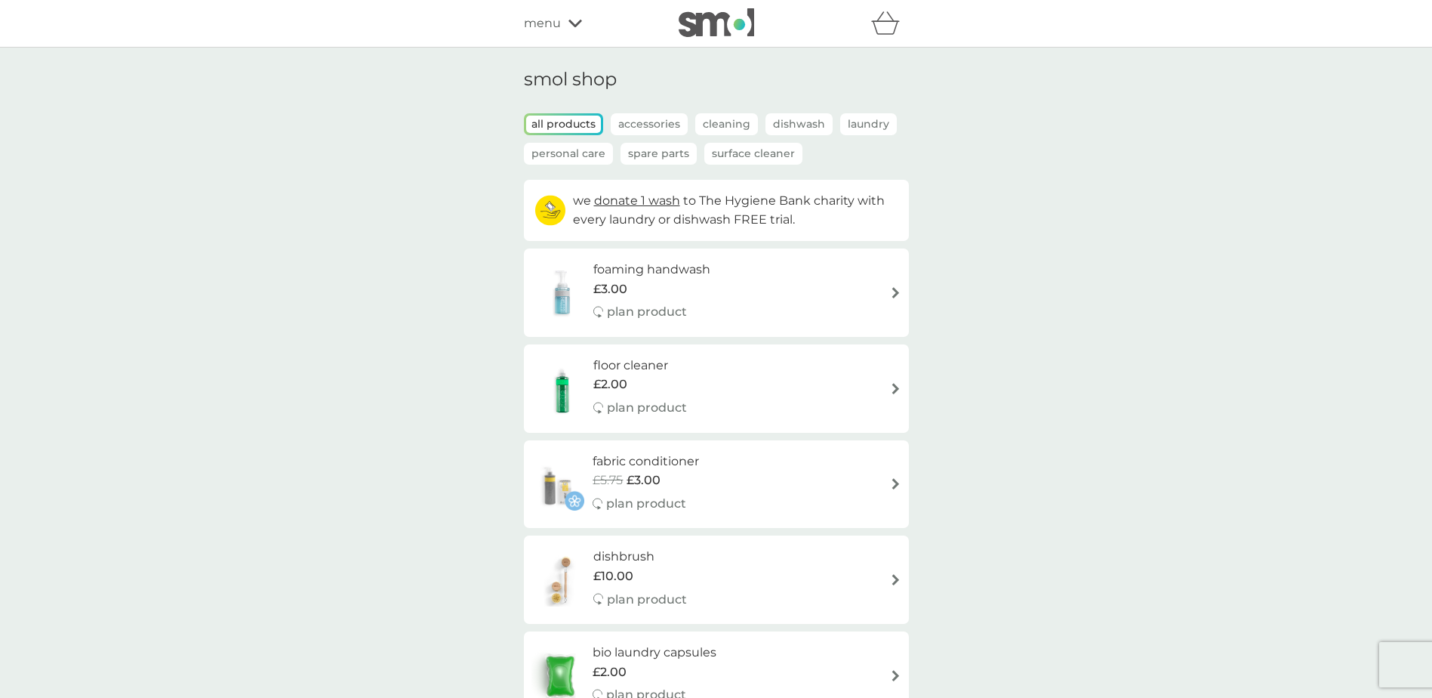
click at [890, 291] on img at bounding box center [895, 292] width 11 height 11
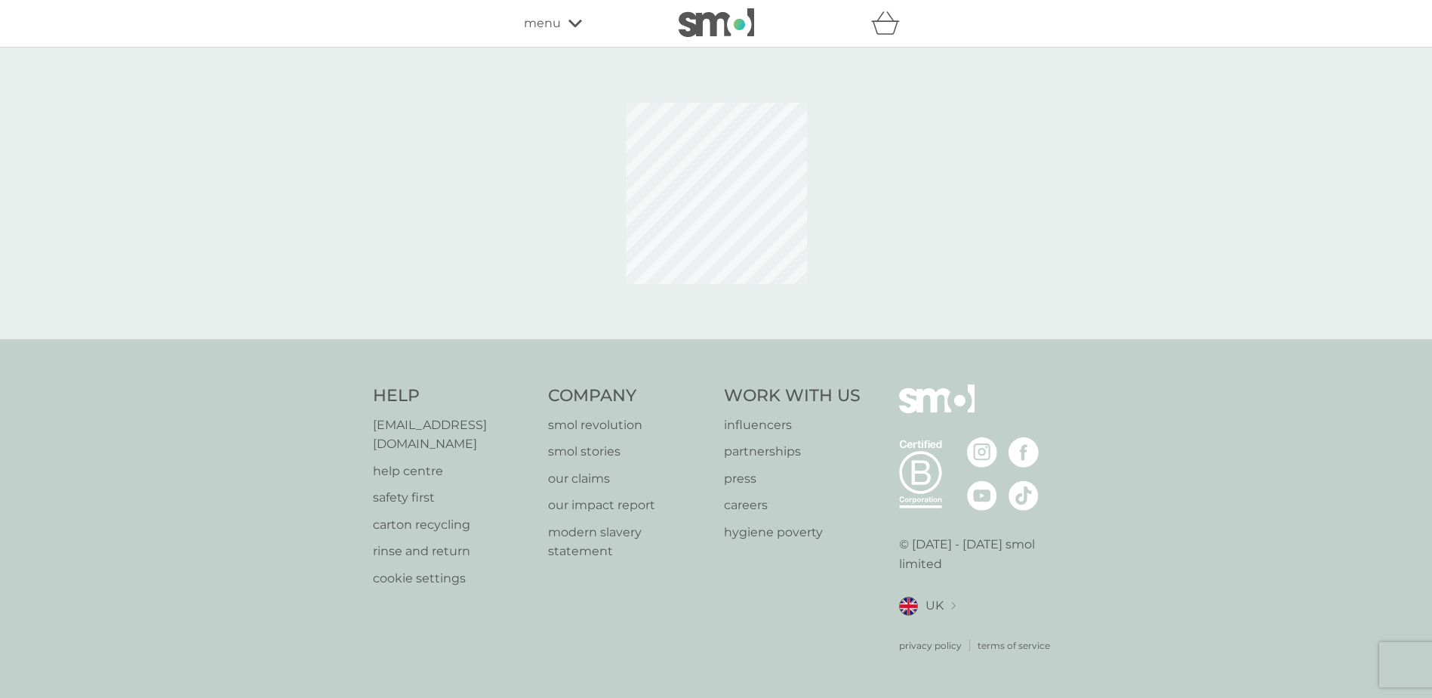
select select "119"
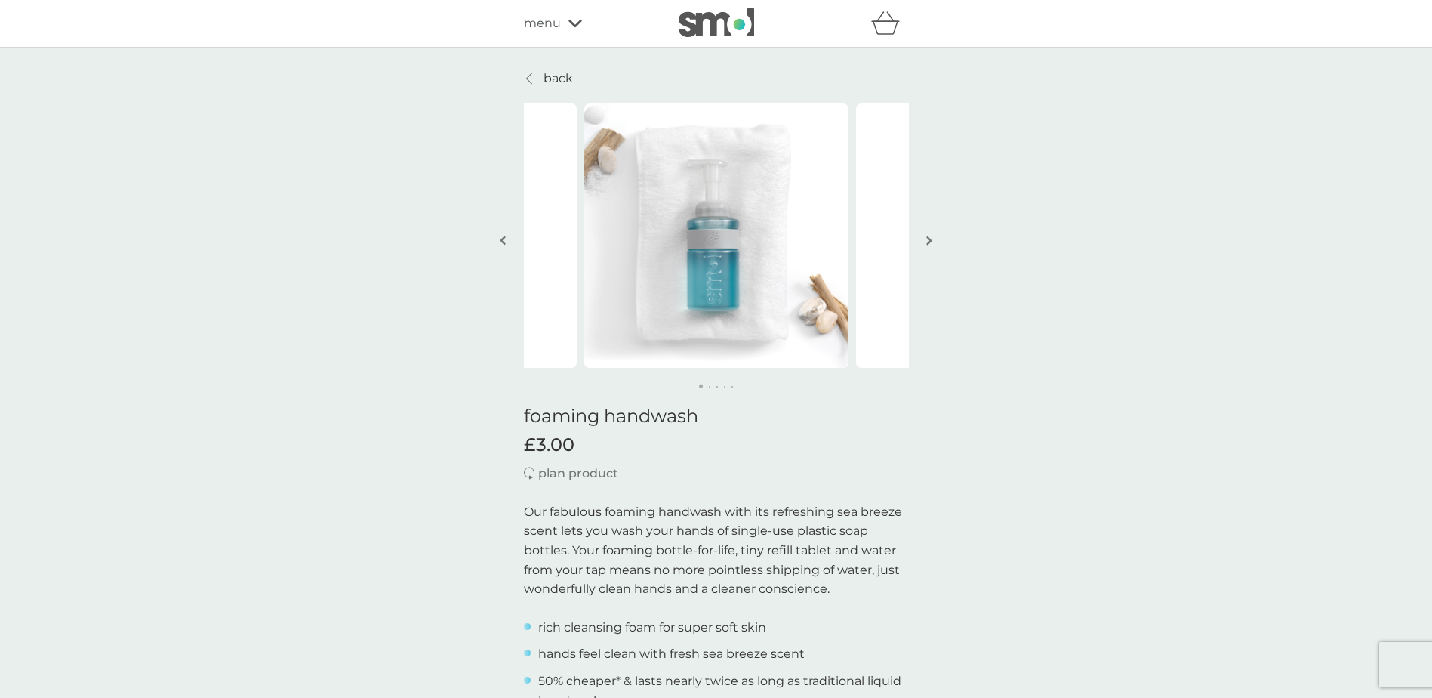
click at [930, 242] on img "button" at bounding box center [930, 240] width 6 height 11
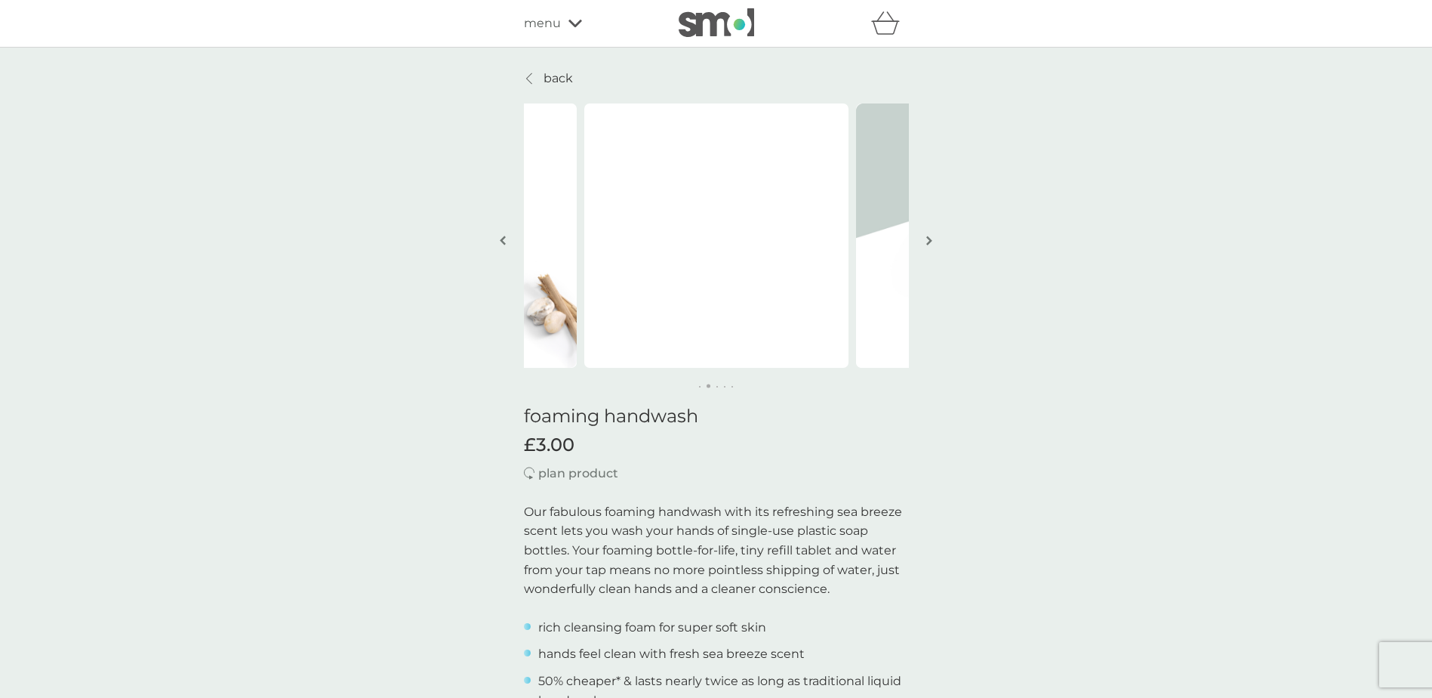
click at [930, 242] on img "button" at bounding box center [930, 240] width 6 height 11
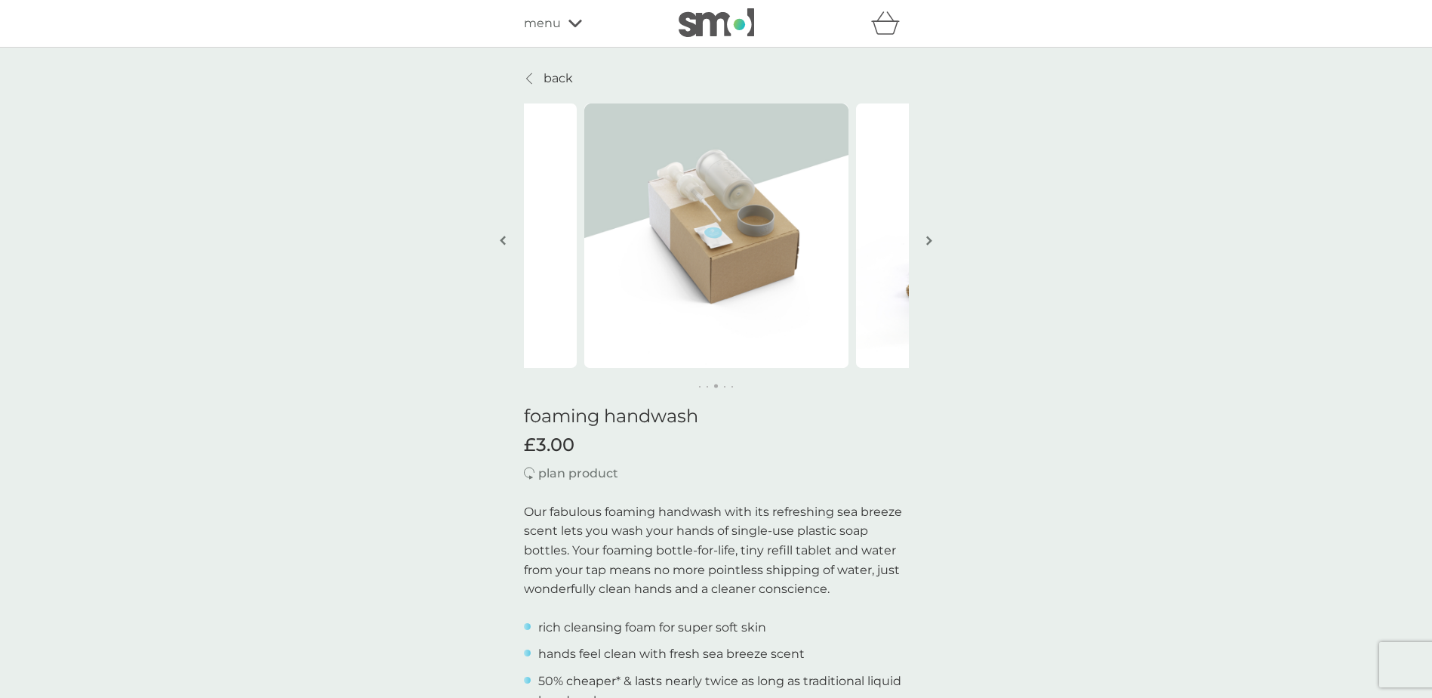
click at [928, 242] on img "button" at bounding box center [930, 240] width 6 height 11
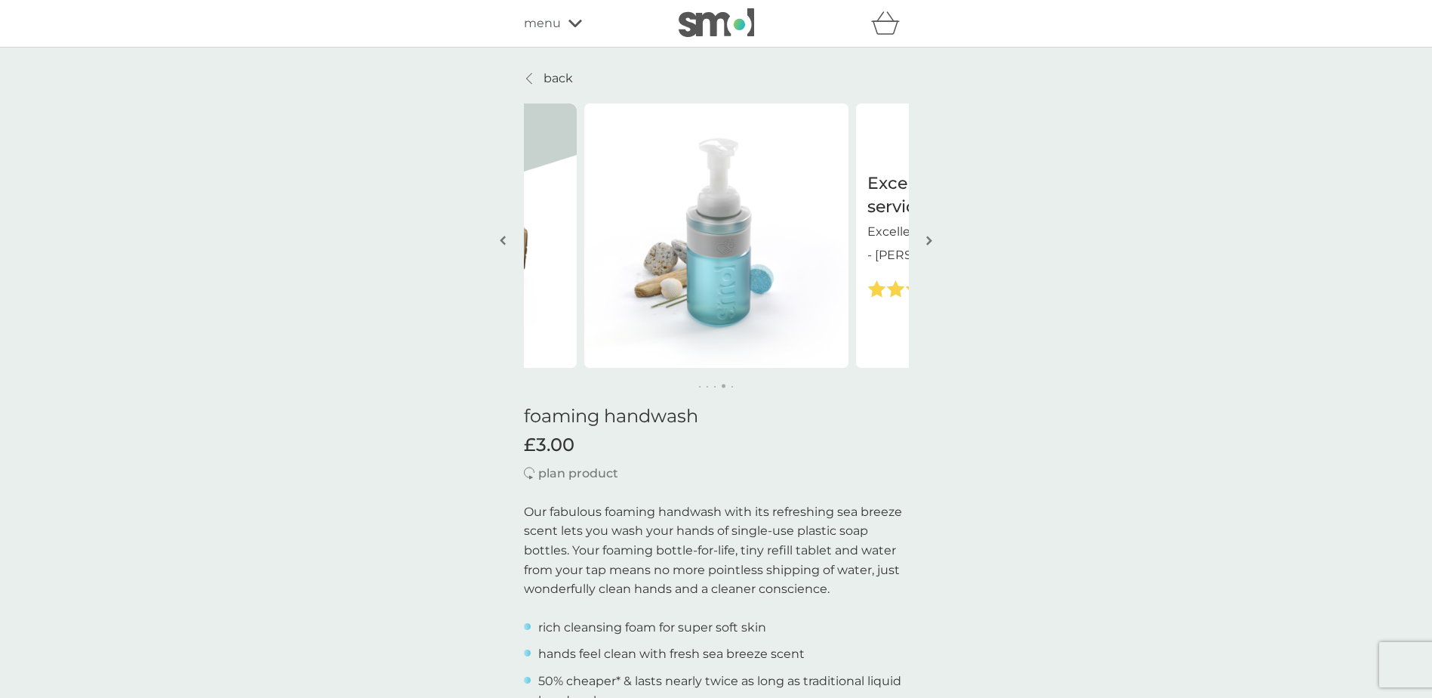
click at [928, 242] on img "button" at bounding box center [930, 240] width 6 height 11
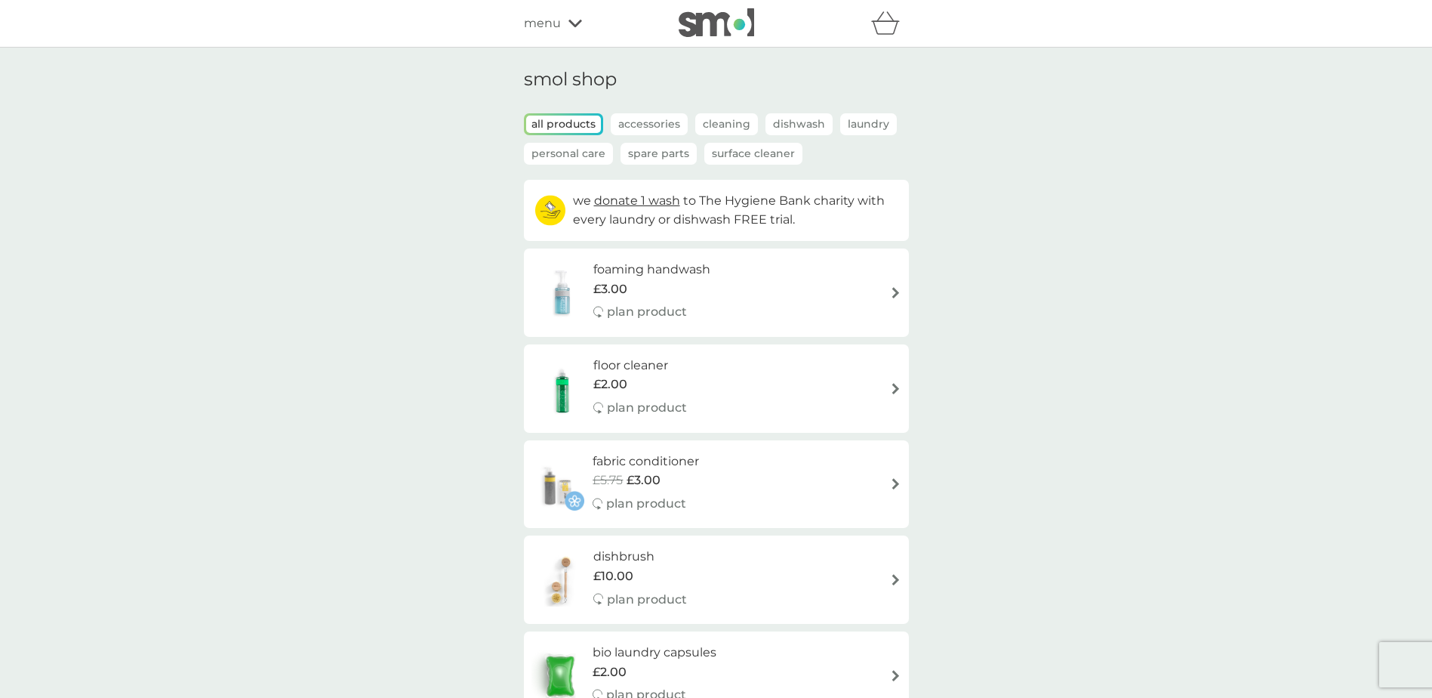
click at [812, 474] on div "fabric conditioner £5.75 £3.00 plan product" at bounding box center [717, 485] width 370 height 66
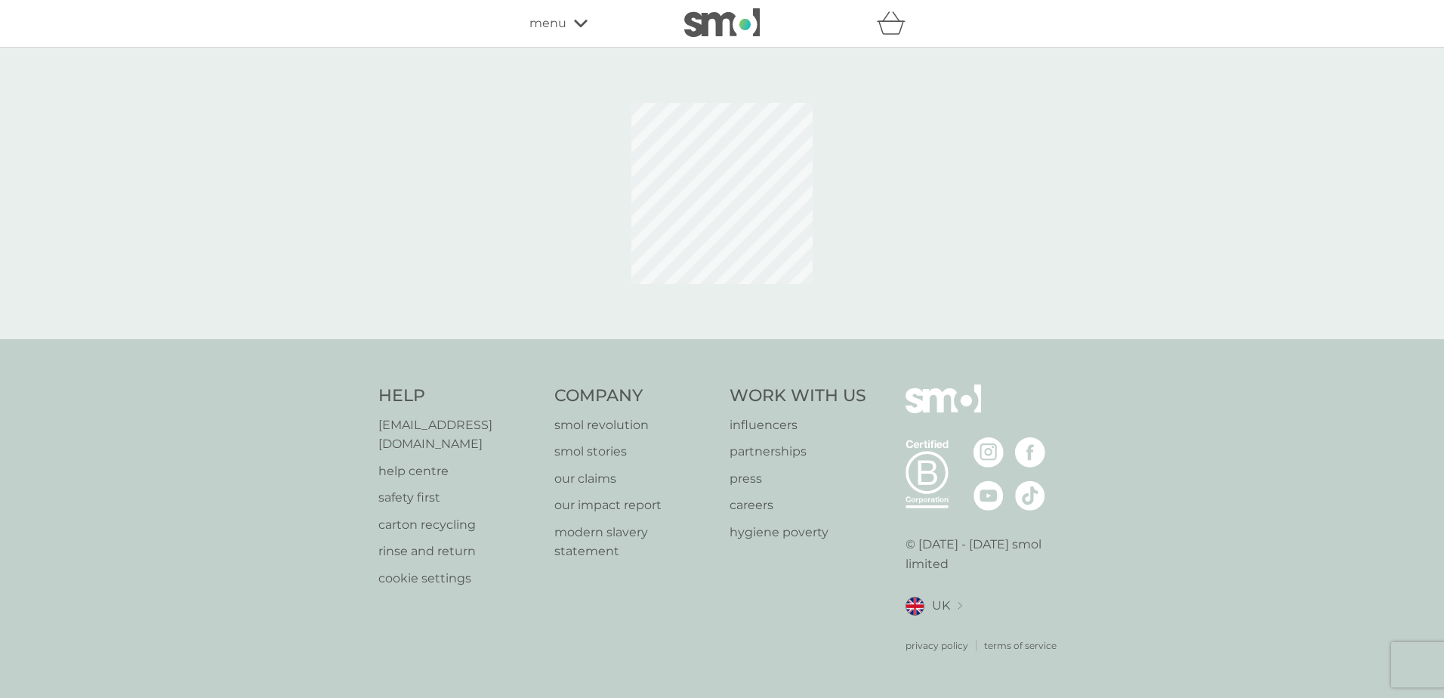
select select "182"
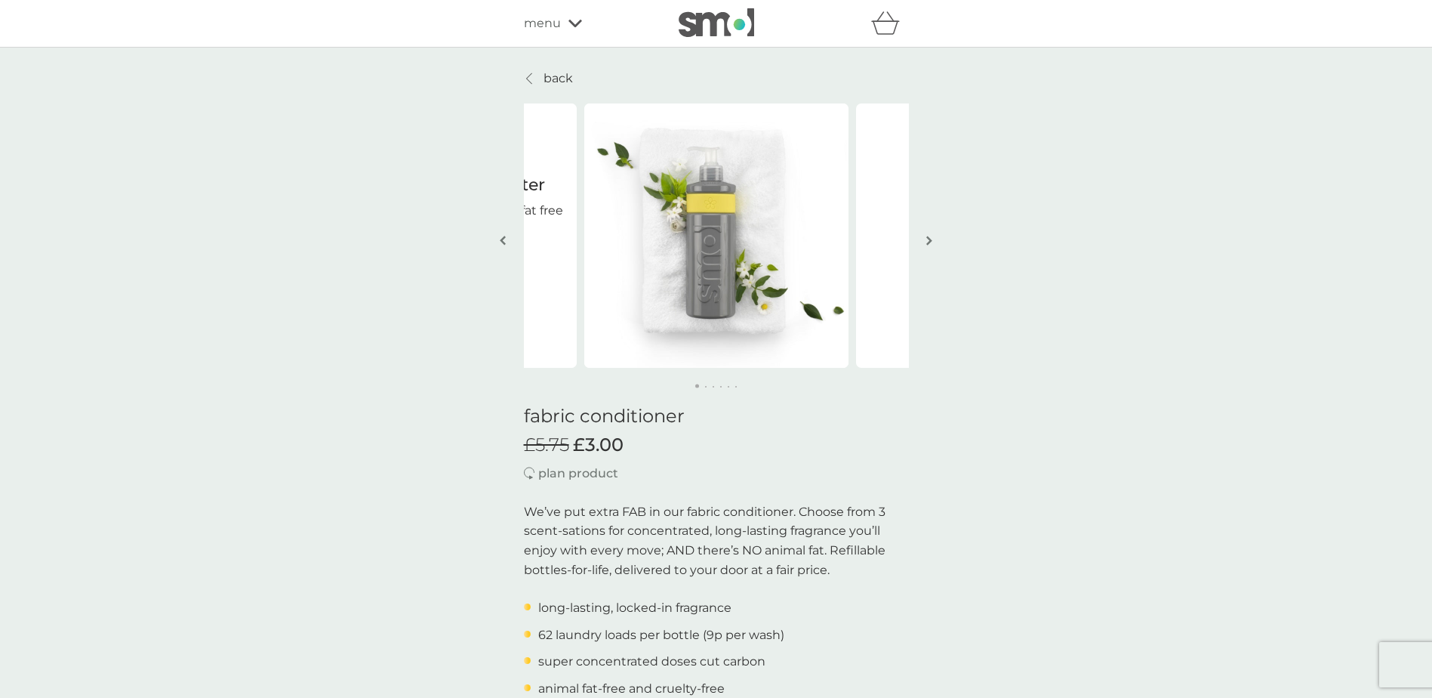
click at [930, 240] on img "button" at bounding box center [930, 240] width 6 height 11
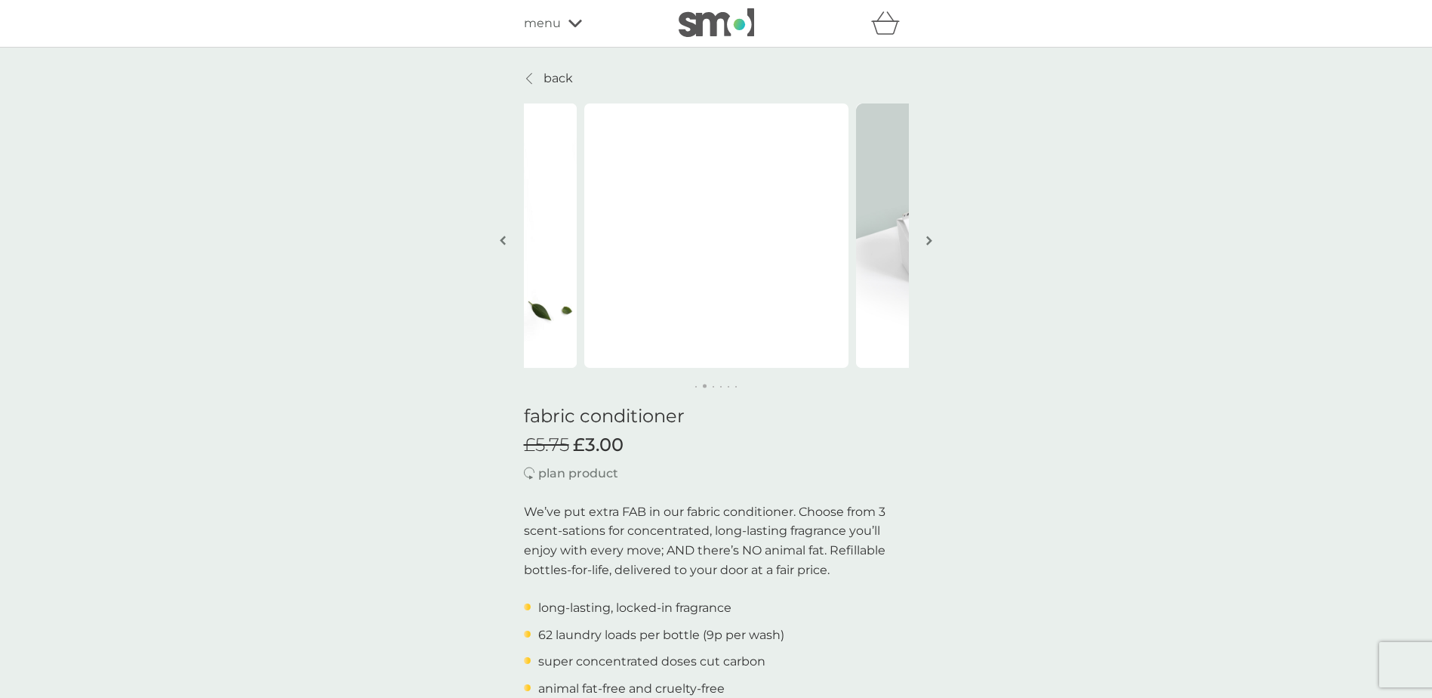
click at [930, 240] on img "button" at bounding box center [930, 240] width 6 height 11
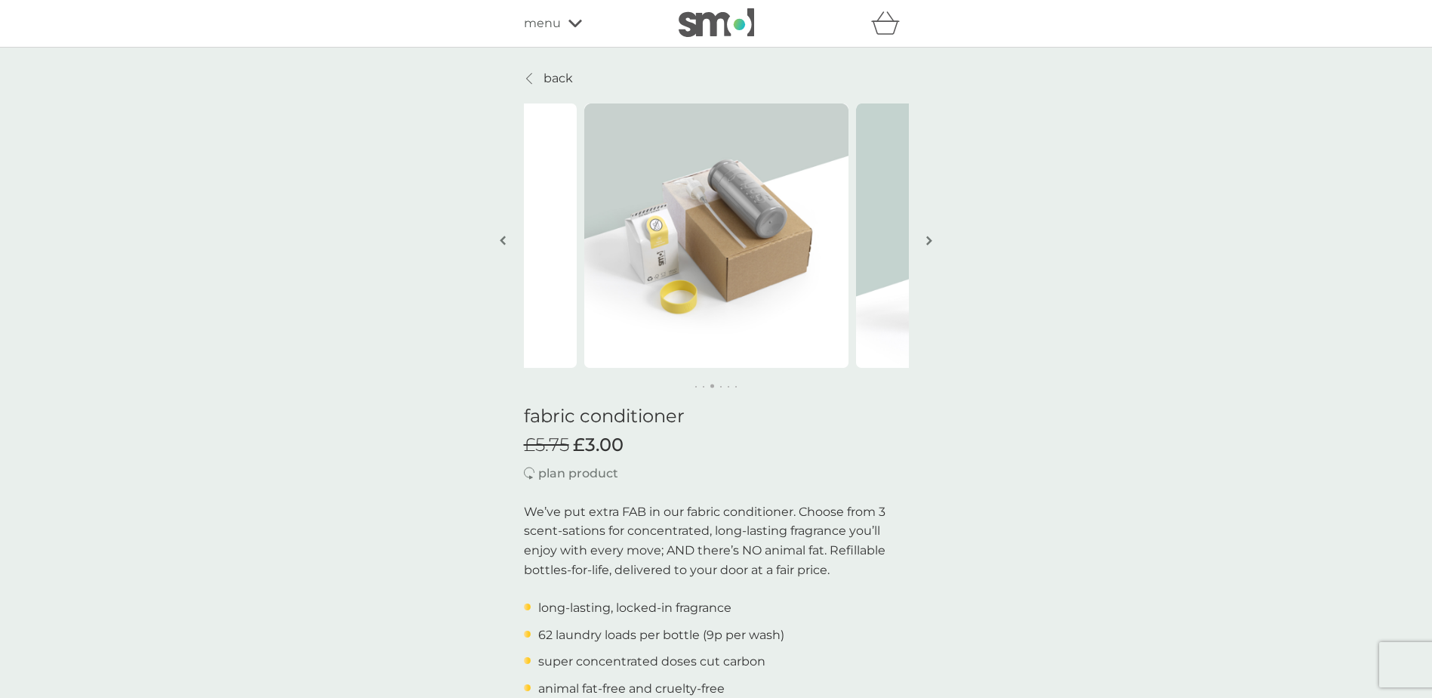
click at [930, 240] on img "button" at bounding box center [930, 240] width 6 height 11
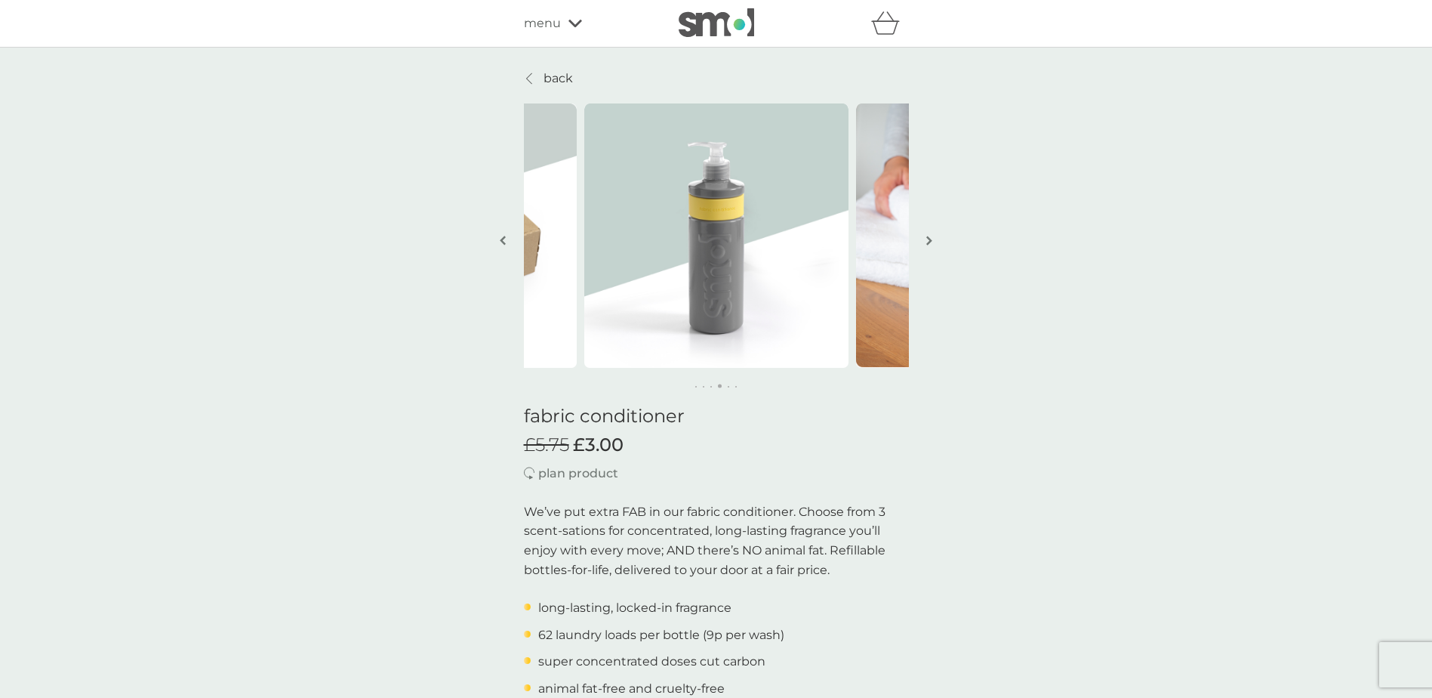
click at [930, 240] on img "button" at bounding box center [930, 240] width 6 height 11
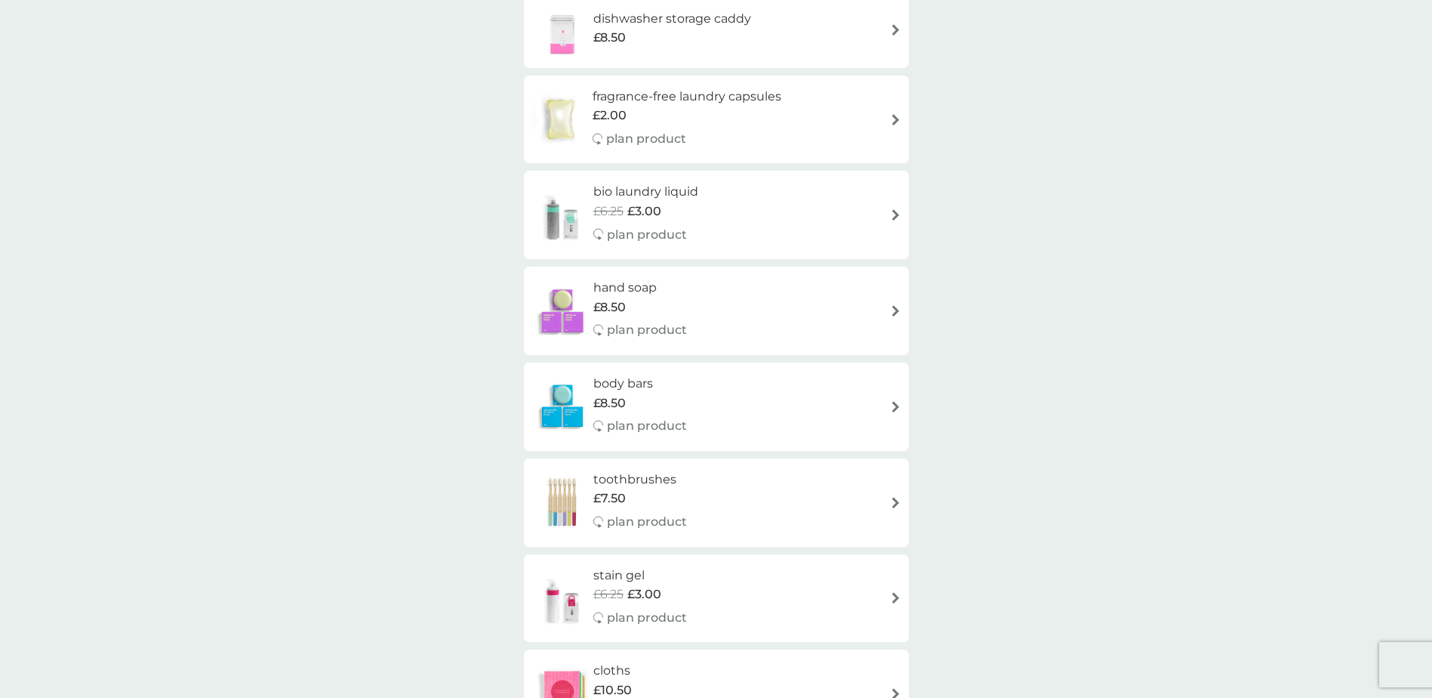
scroll to position [906, 0]
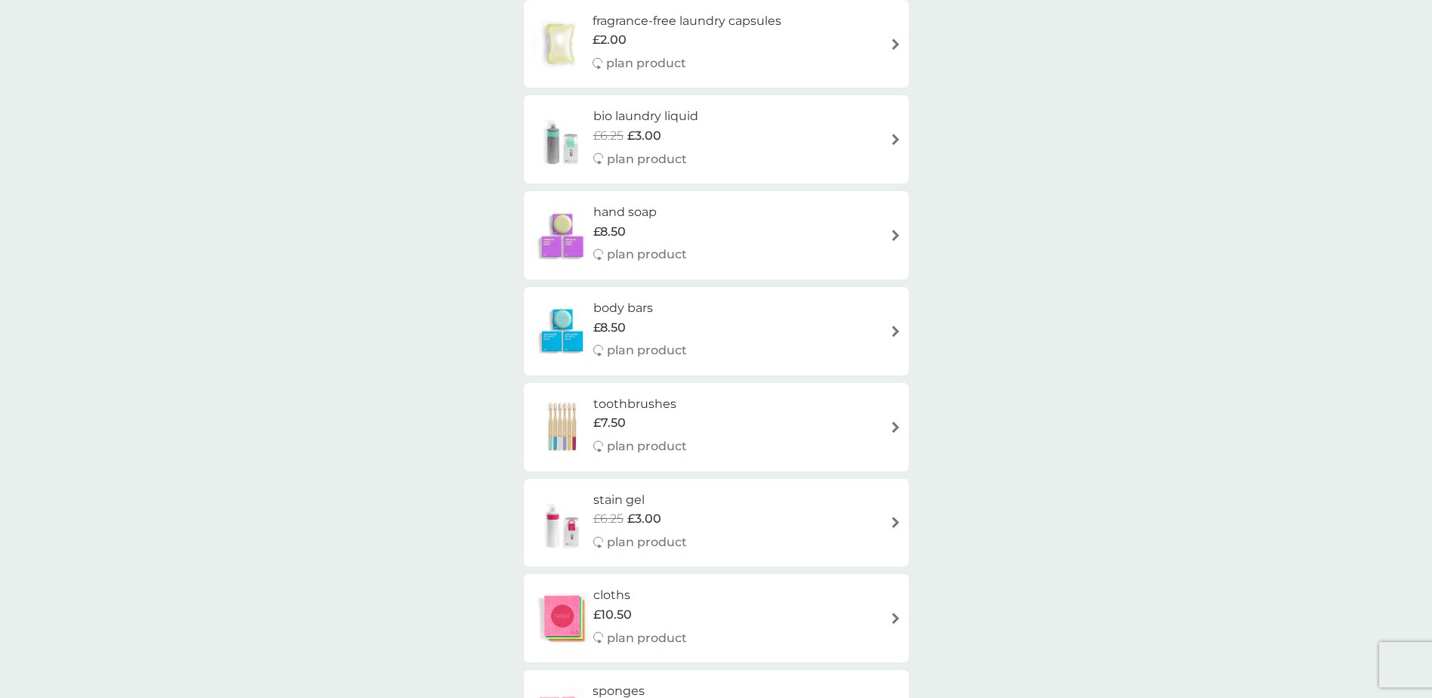
click at [895, 523] on img at bounding box center [895, 521] width 11 height 11
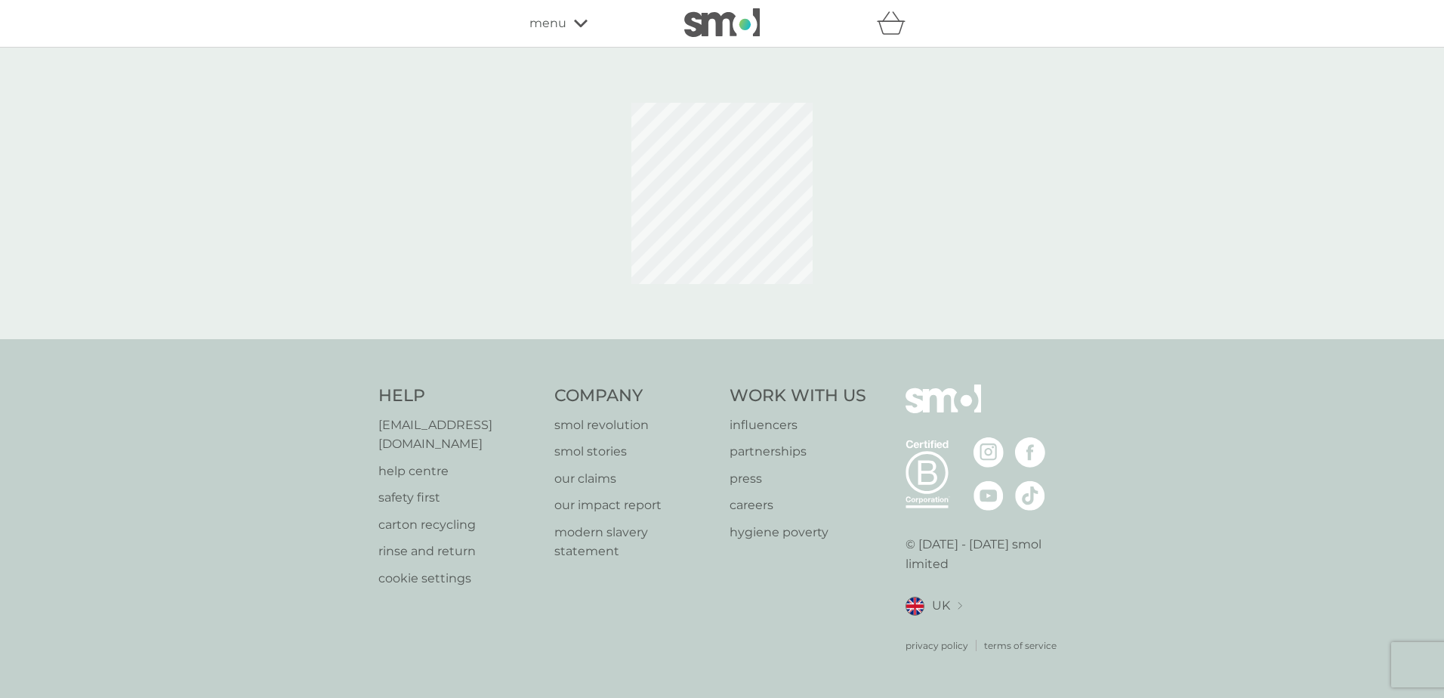
select select "182"
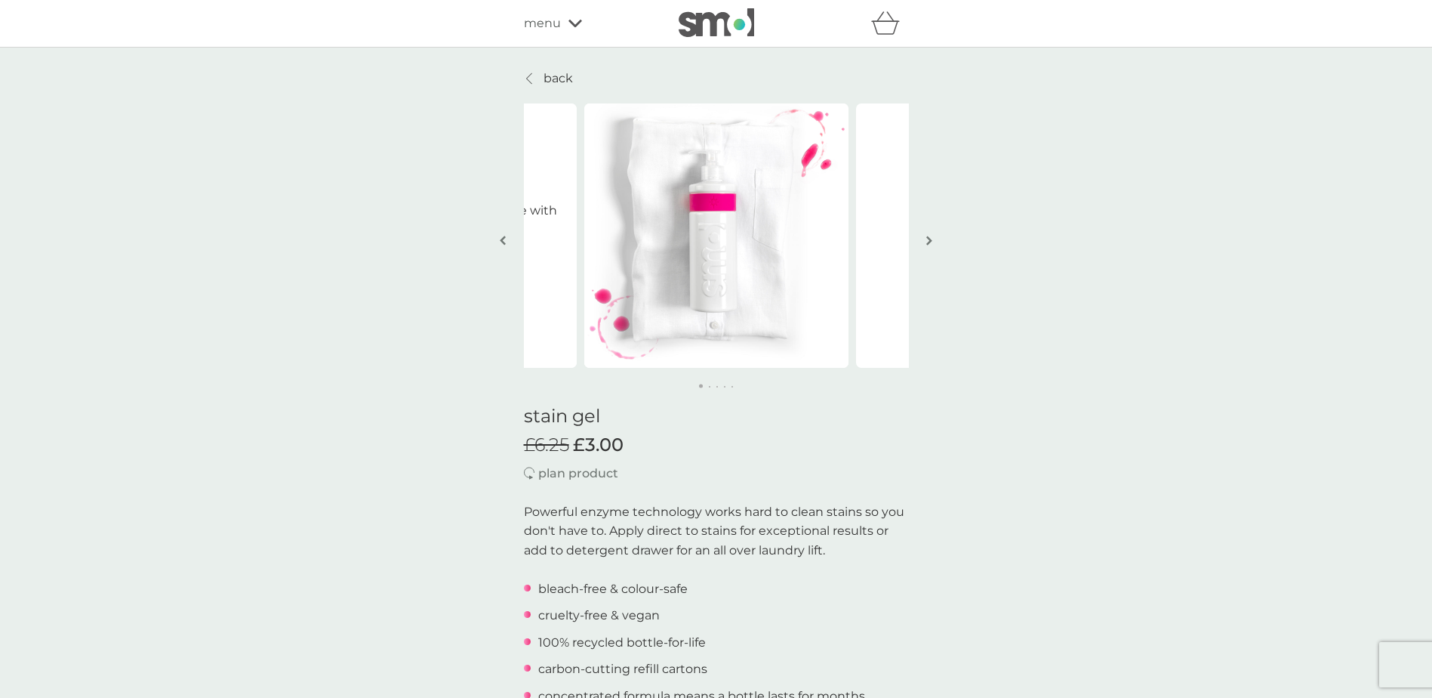
click at [928, 243] on img "button" at bounding box center [930, 240] width 6 height 11
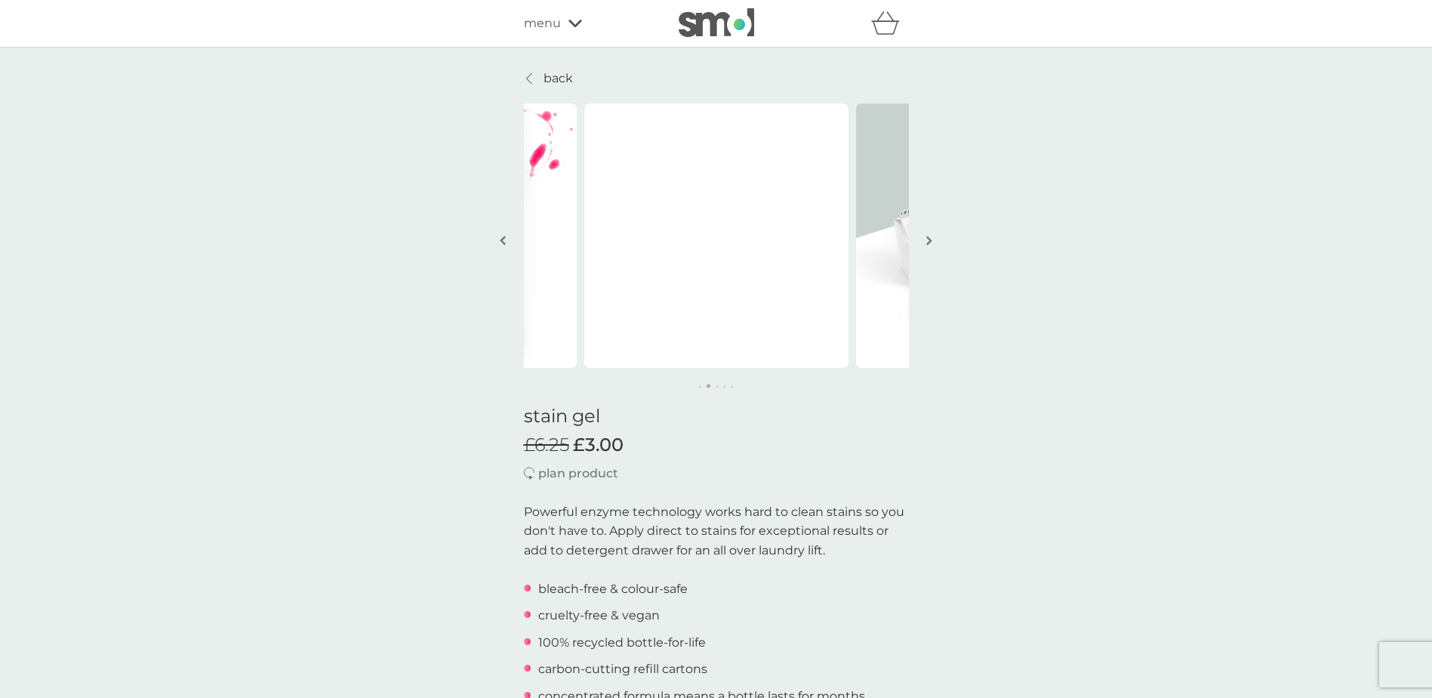
click at [928, 243] on img "button" at bounding box center [930, 240] width 6 height 11
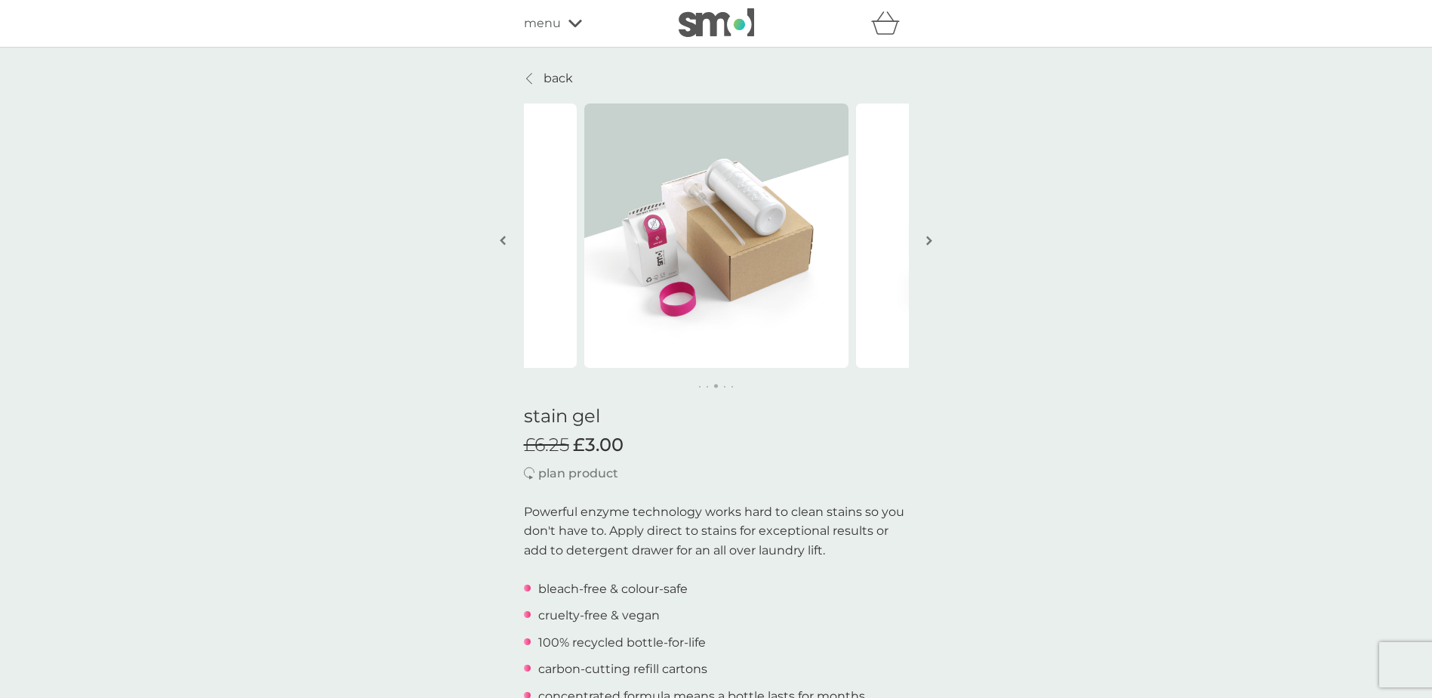
click at [928, 243] on img "button" at bounding box center [930, 240] width 6 height 11
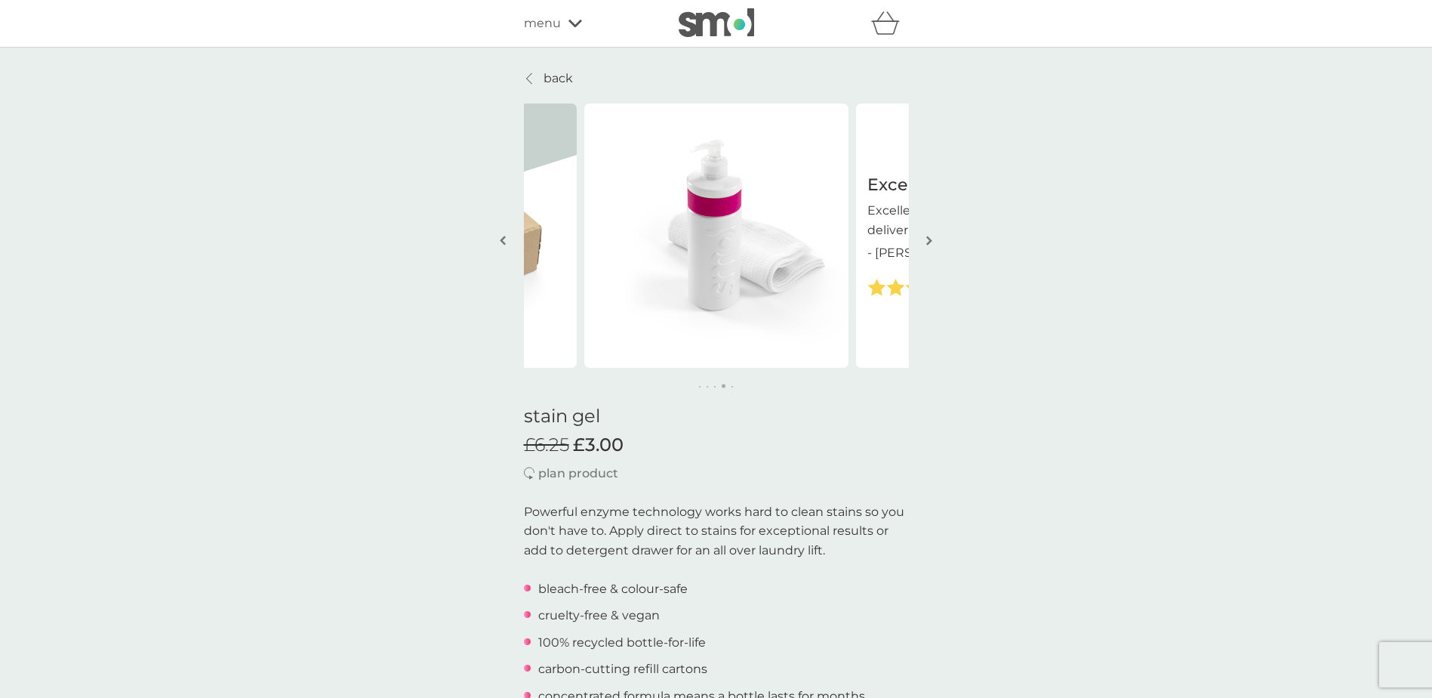
click at [928, 243] on img "button" at bounding box center [930, 240] width 6 height 11
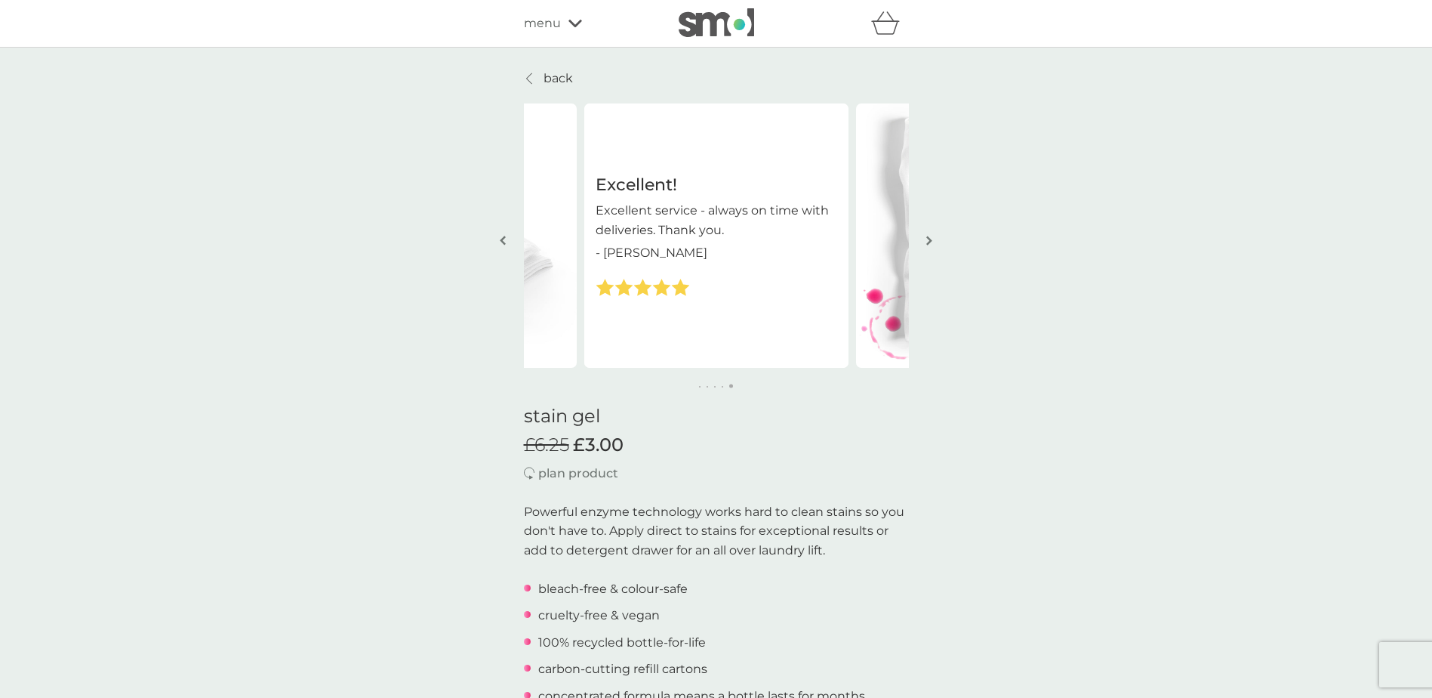
click at [544, 77] on p "back" at bounding box center [558, 79] width 29 height 20
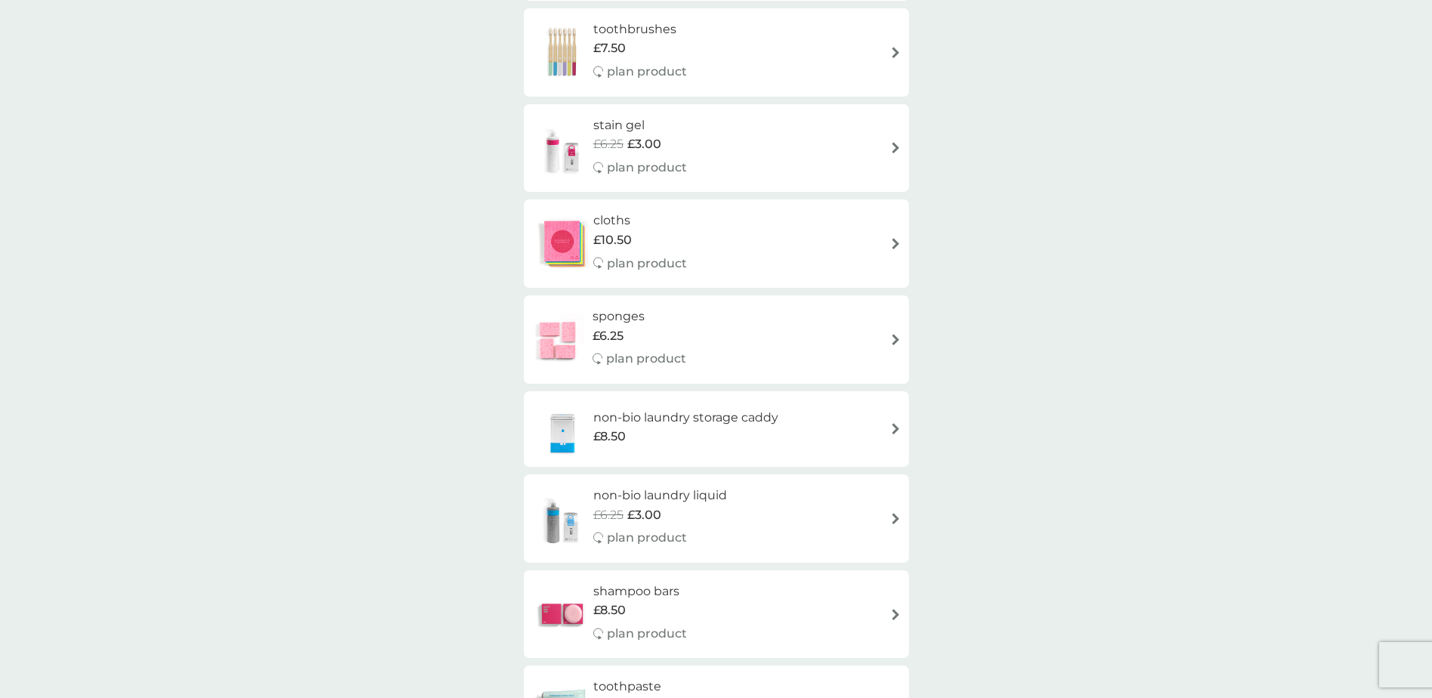
scroll to position [1208, 0]
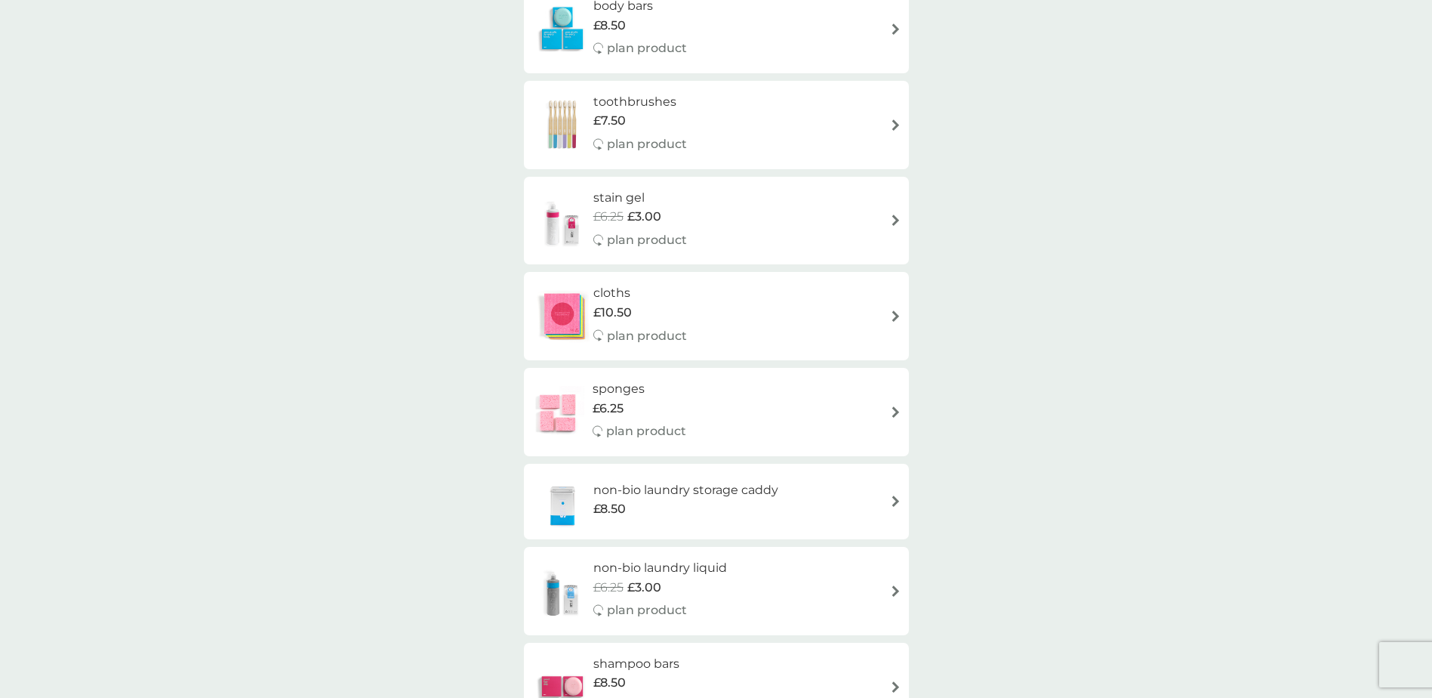
click at [895, 220] on img at bounding box center [895, 219] width 11 height 11
select select "182"
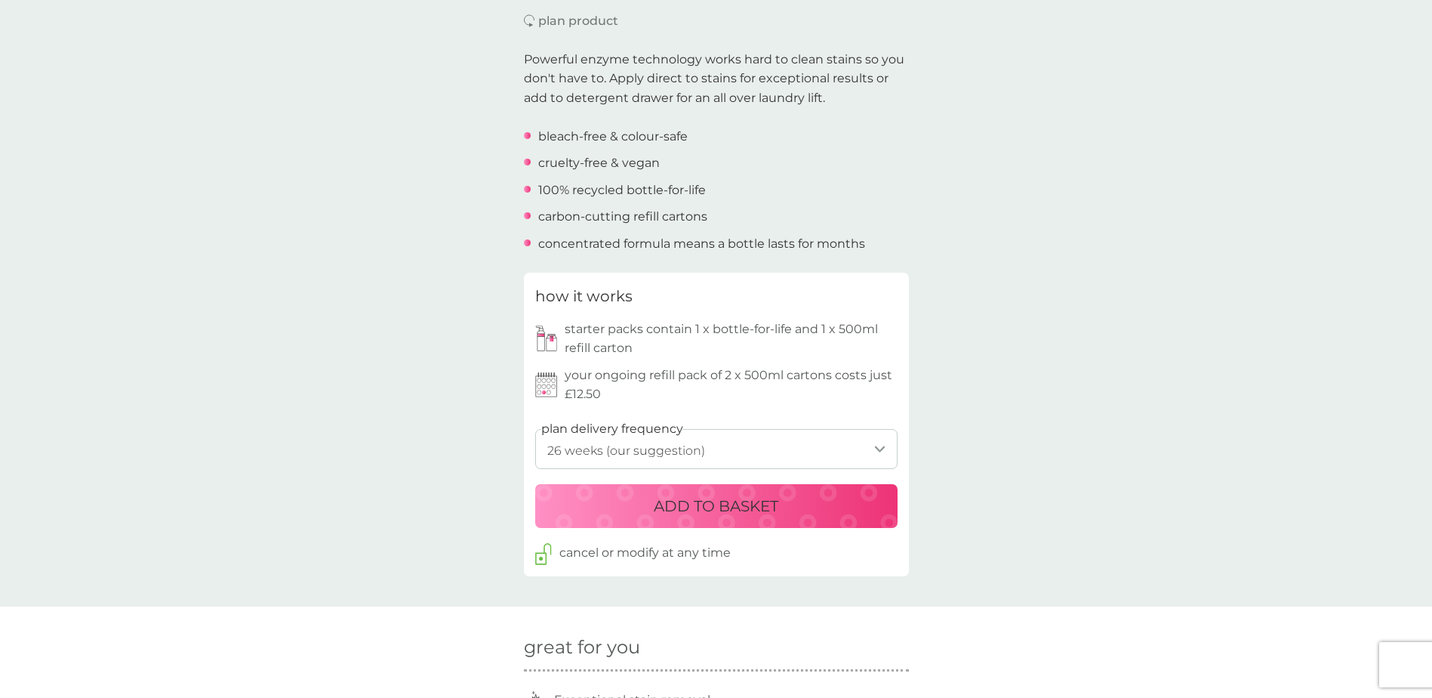
scroll to position [453, 0]
click at [735, 516] on p "ADD TO BASKET" at bounding box center [716, 505] width 125 height 24
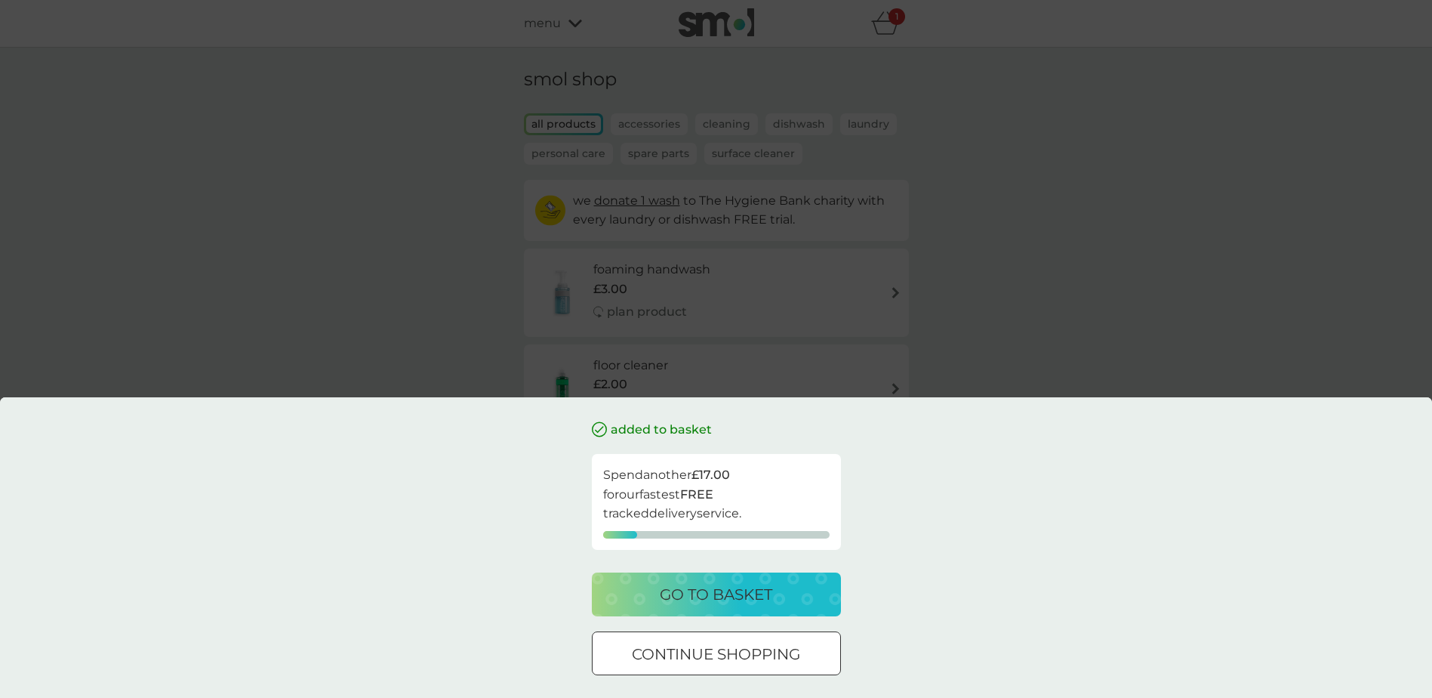
click at [717, 660] on div at bounding box center [716, 654] width 54 height 16
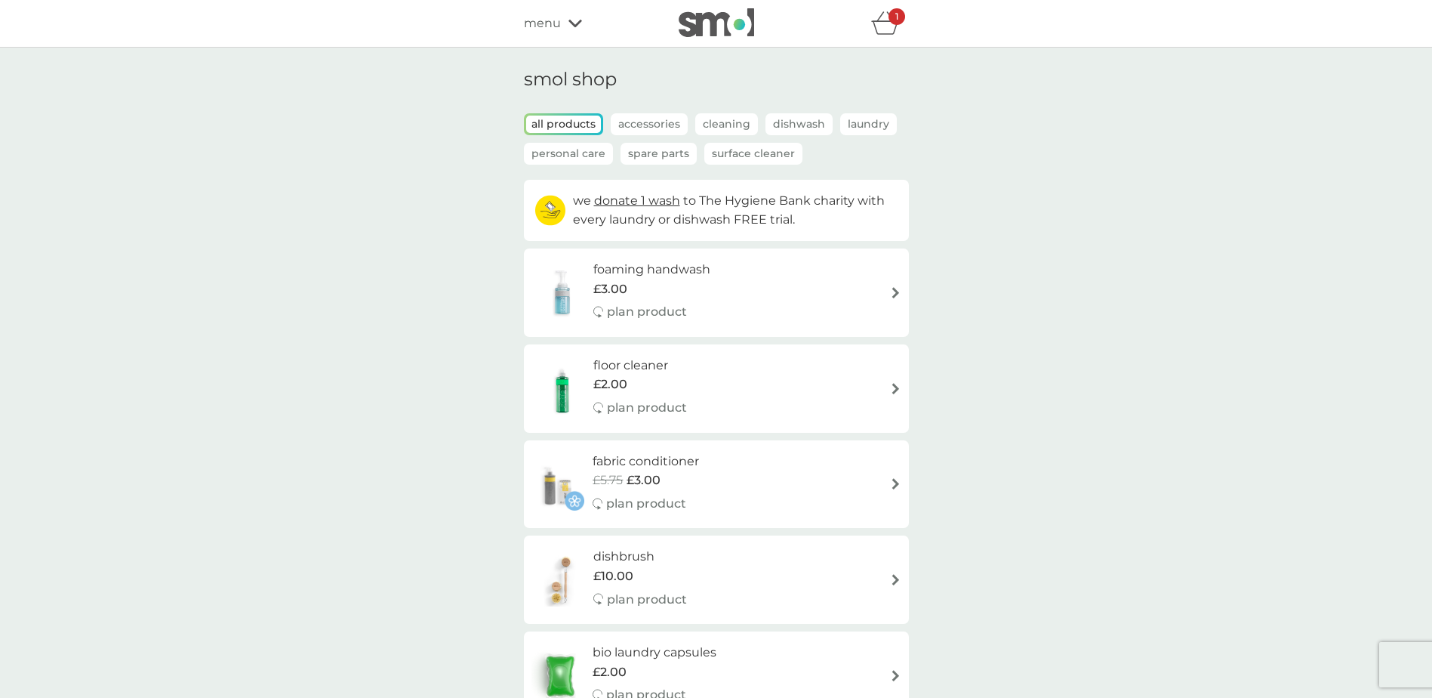
click at [892, 22] on div "1" at bounding box center [897, 16] width 17 height 17
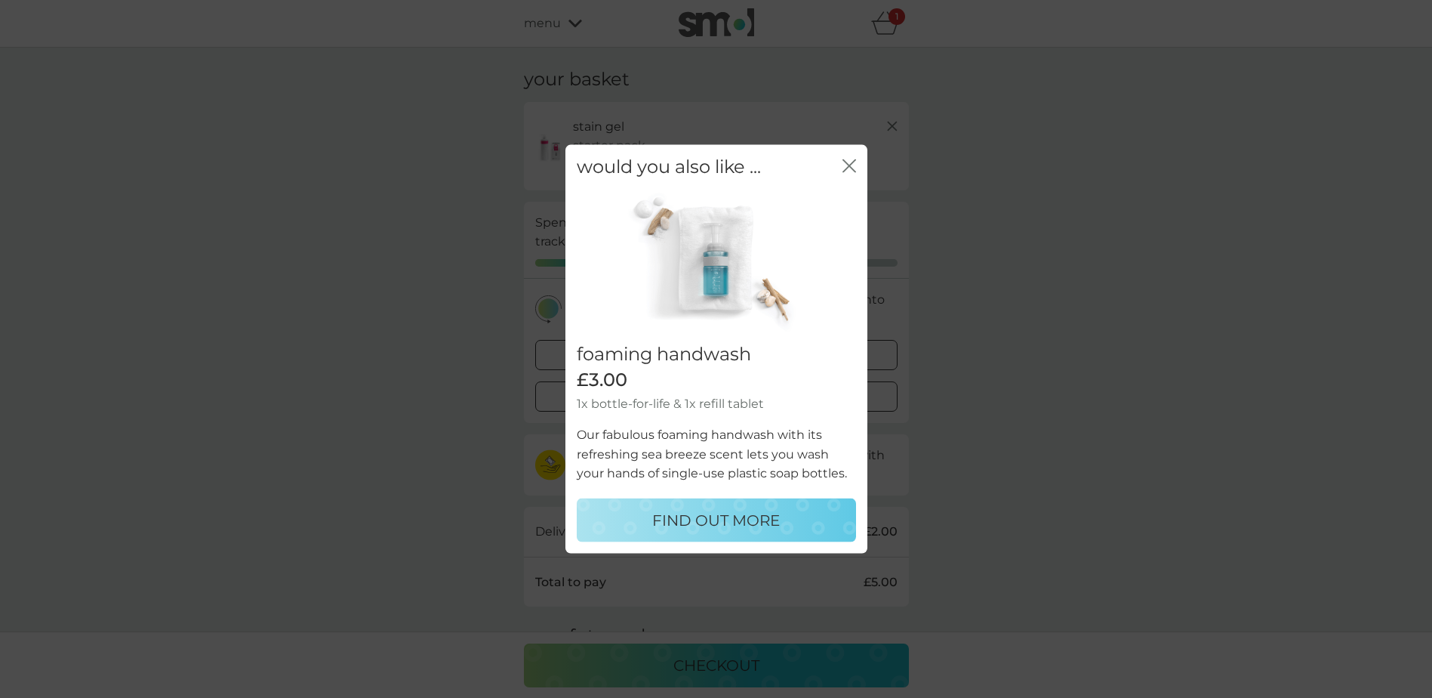
click at [845, 163] on icon "close" at bounding box center [850, 166] width 14 height 14
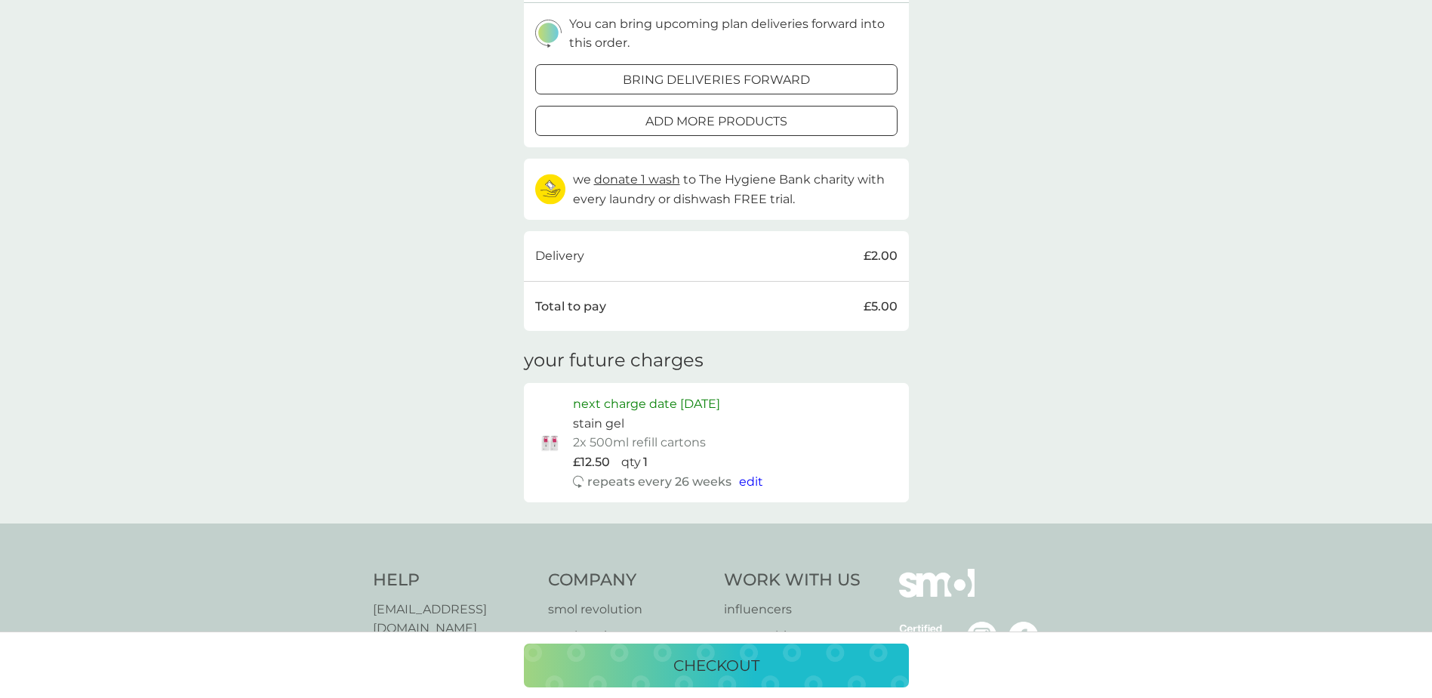
scroll to position [302, 0]
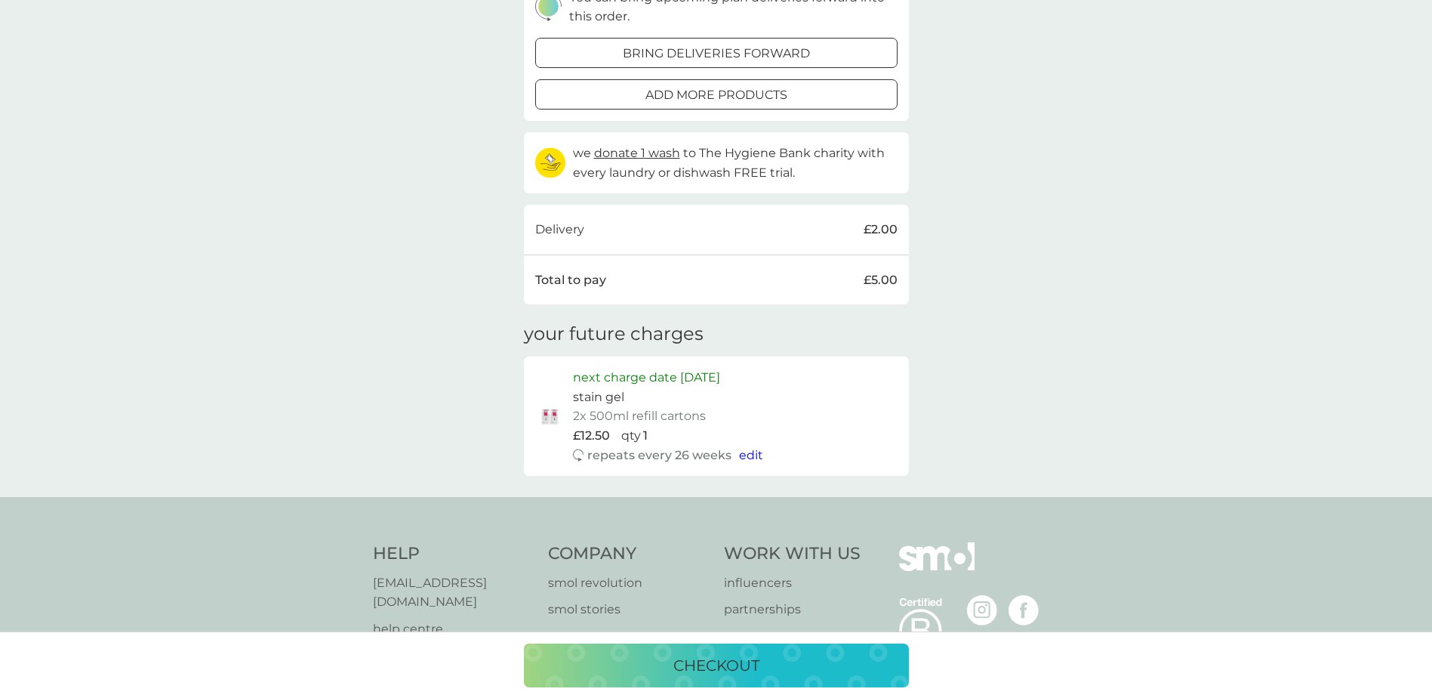
click at [751, 455] on span "edit" at bounding box center [751, 455] width 24 height 14
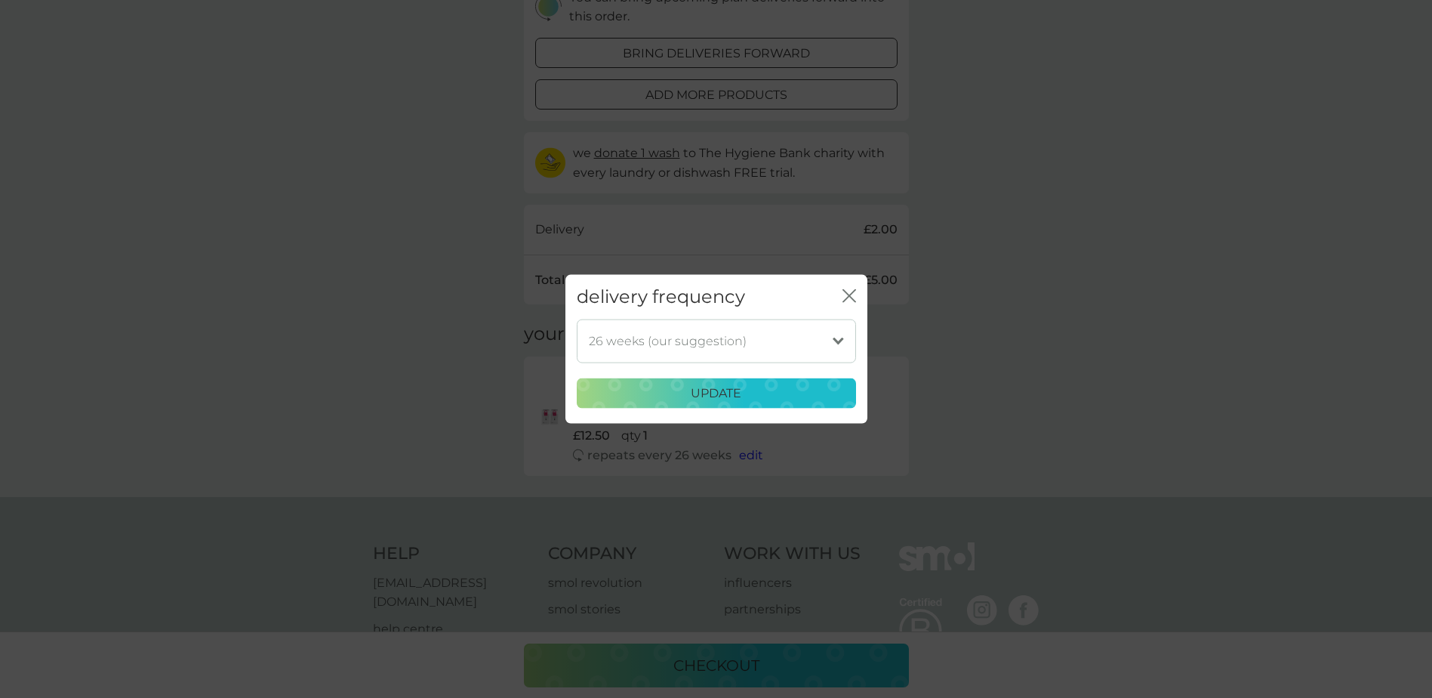
click at [837, 340] on select "1 week 2 weeks 3 weeks 4 weeks 5 weeks 6 weeks 7 weeks 8 weeks 9 weeks 10 weeks…" at bounding box center [716, 341] width 279 height 44
select select "196"
click at [577, 319] on select "1 week 2 weeks 3 weeks 4 weeks 5 weeks 6 weeks 7 weeks 8 weeks 9 weeks 10 weeks…" at bounding box center [716, 341] width 279 height 44
click at [770, 398] on div "update" at bounding box center [717, 394] width 260 height 20
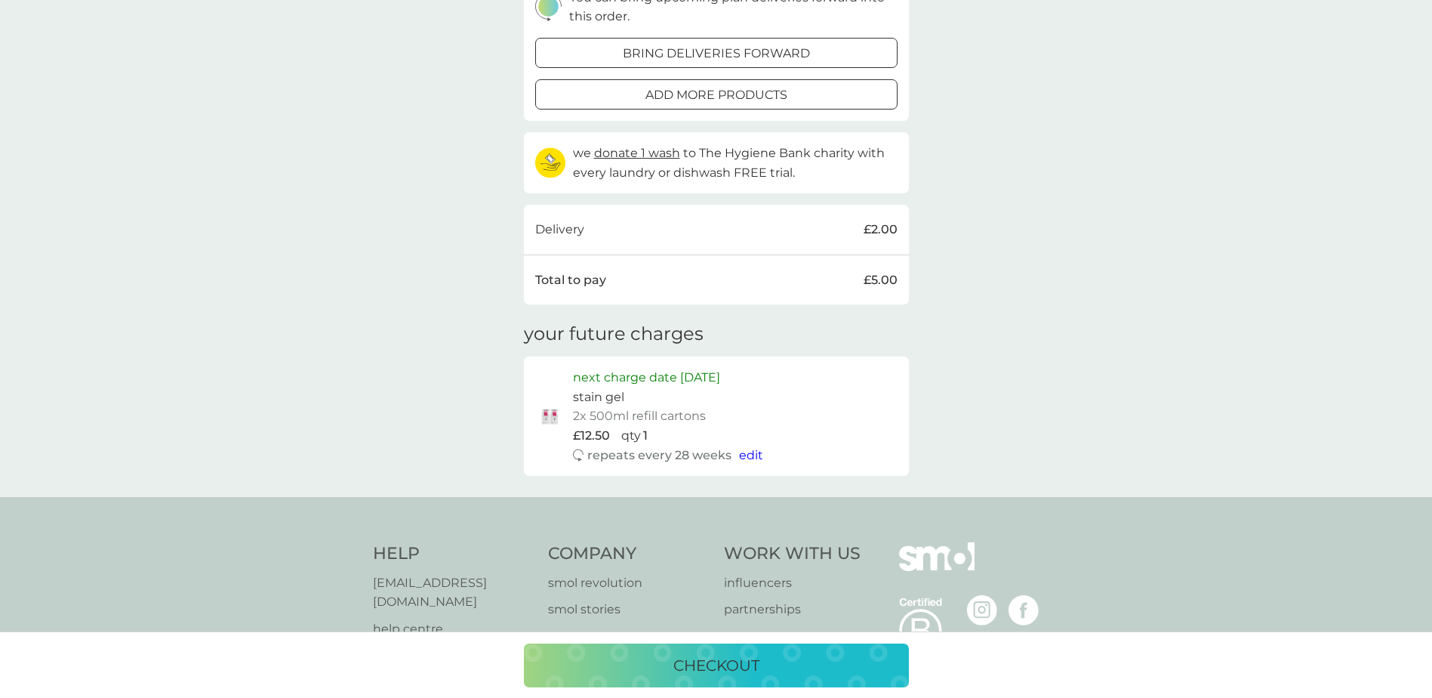
click at [749, 457] on span "edit" at bounding box center [751, 455] width 24 height 14
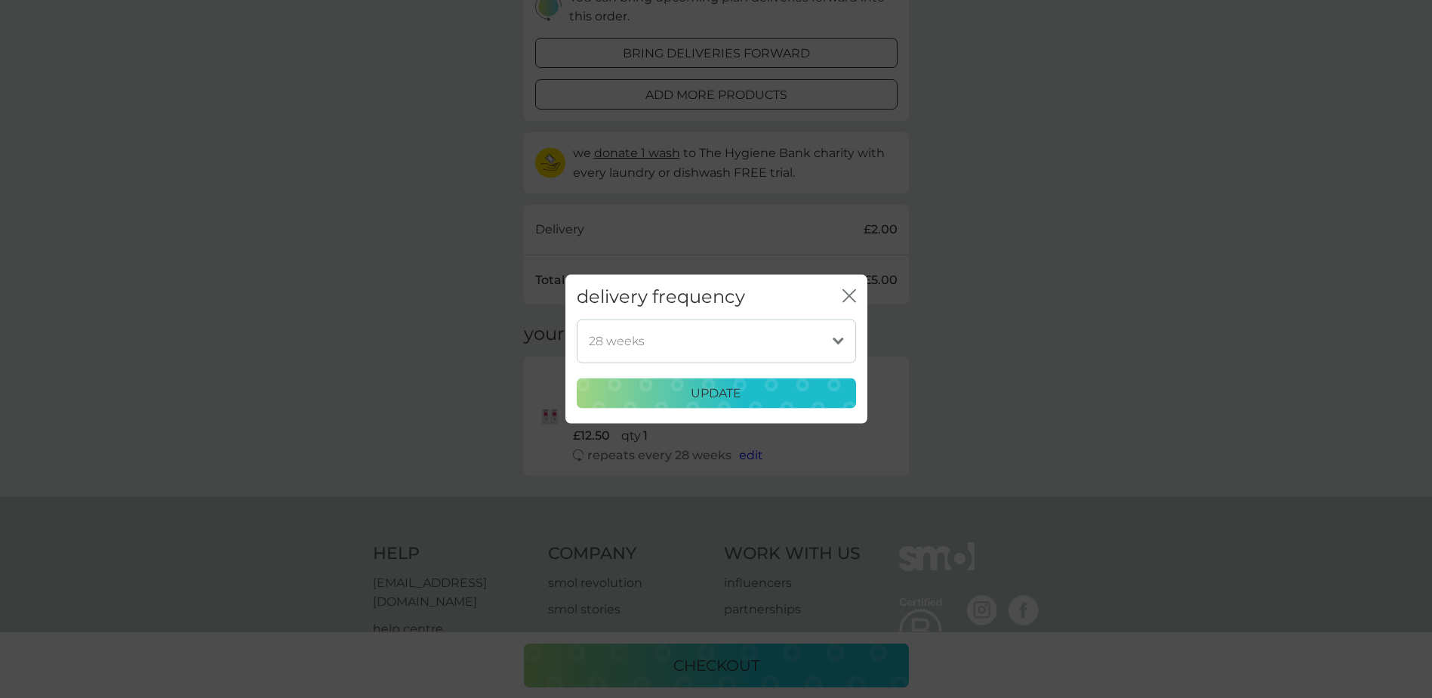
click at [839, 341] on select "1 week 2 weeks 3 weeks 4 weeks 5 weeks 6 weeks 7 weeks 8 weeks 9 weeks 10 weeks…" at bounding box center [716, 341] width 279 height 44
select select "210"
click at [577, 319] on select "1 week 2 weeks 3 weeks 4 weeks 5 weeks 6 weeks 7 weeks 8 weeks 9 weeks 10 weeks…" at bounding box center [716, 341] width 279 height 44
click at [750, 392] on div "update" at bounding box center [717, 394] width 260 height 20
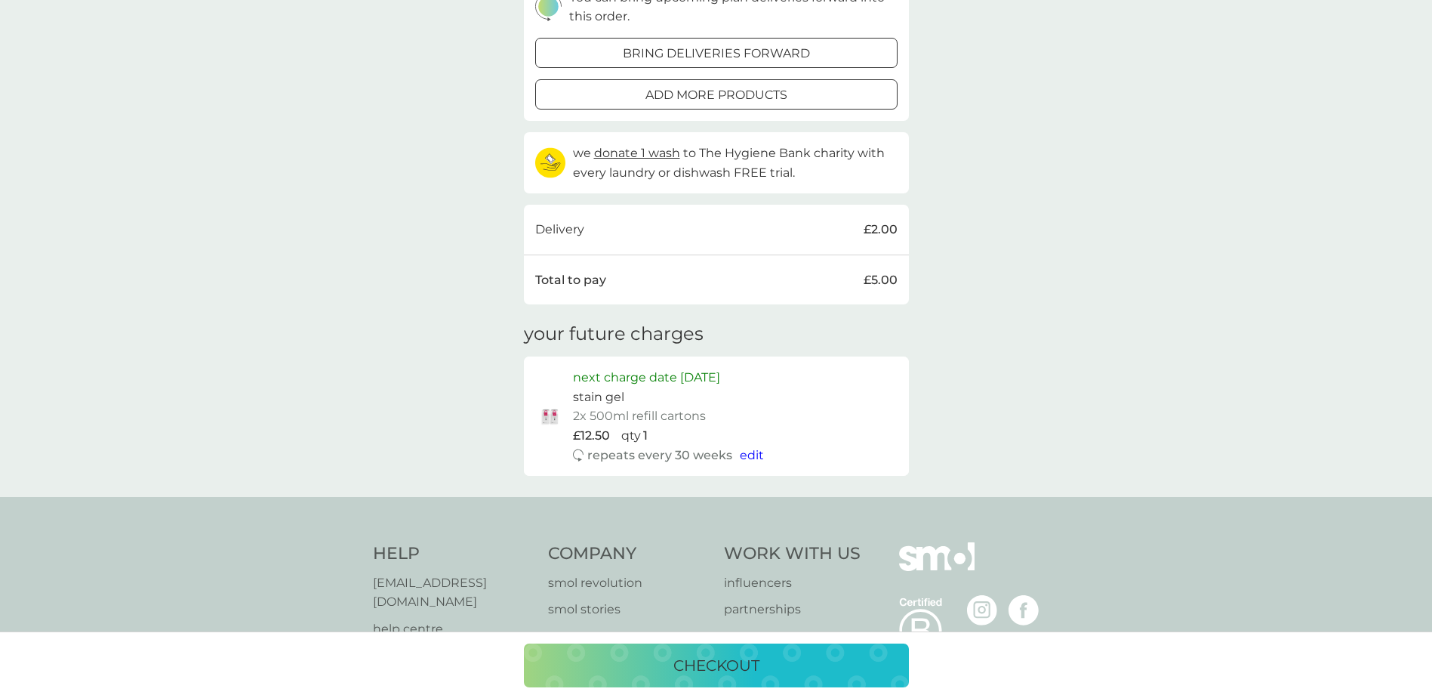
click at [720, 378] on p "next charge date 8th Dec 2025" at bounding box center [646, 378] width 147 height 20
click at [637, 374] on p "next charge date 8th Dec 2025" at bounding box center [646, 378] width 147 height 20
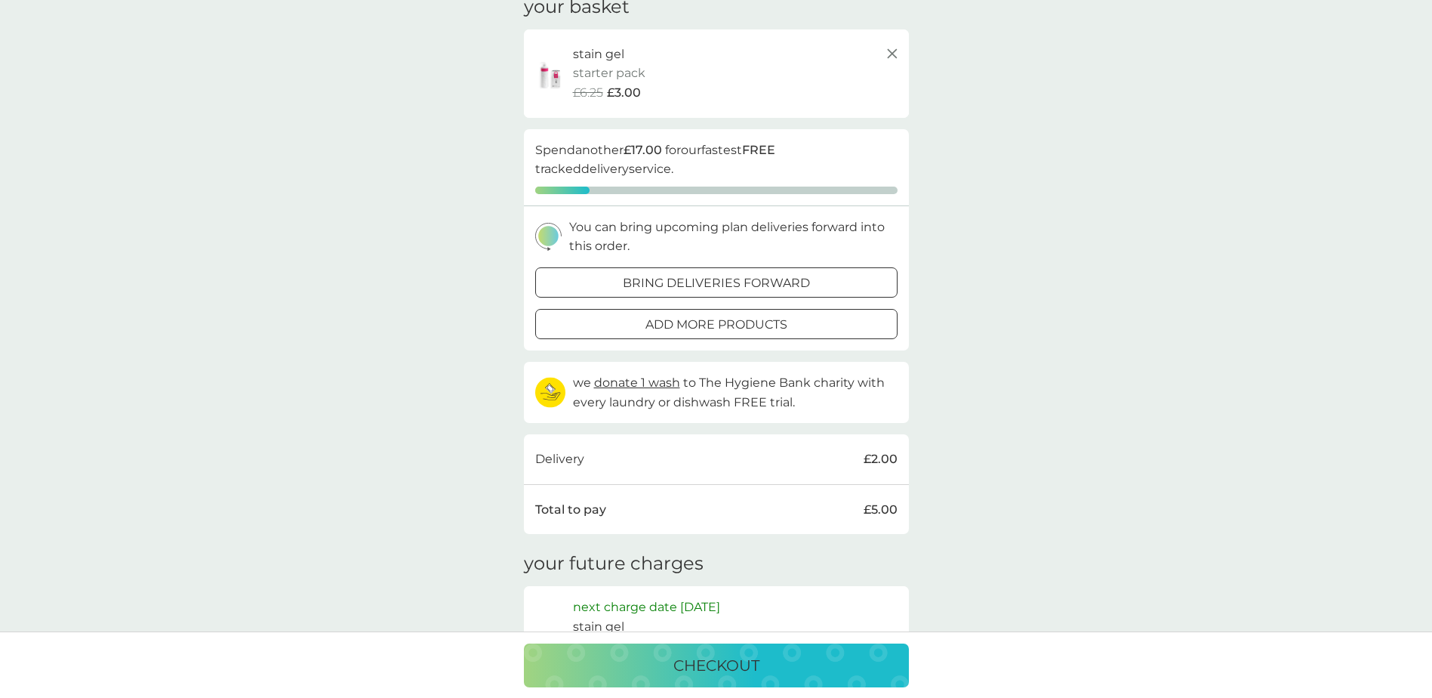
scroll to position [0, 0]
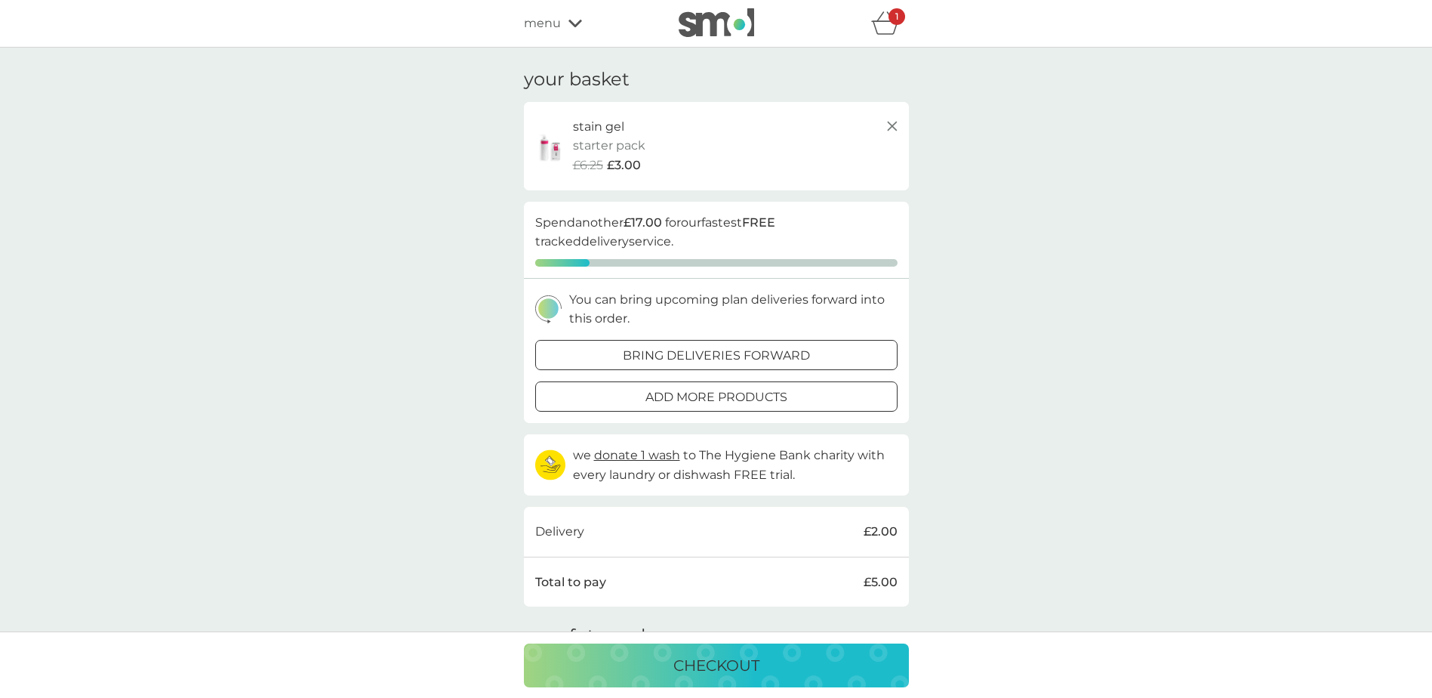
click at [833, 661] on div "checkout" at bounding box center [716, 665] width 355 height 24
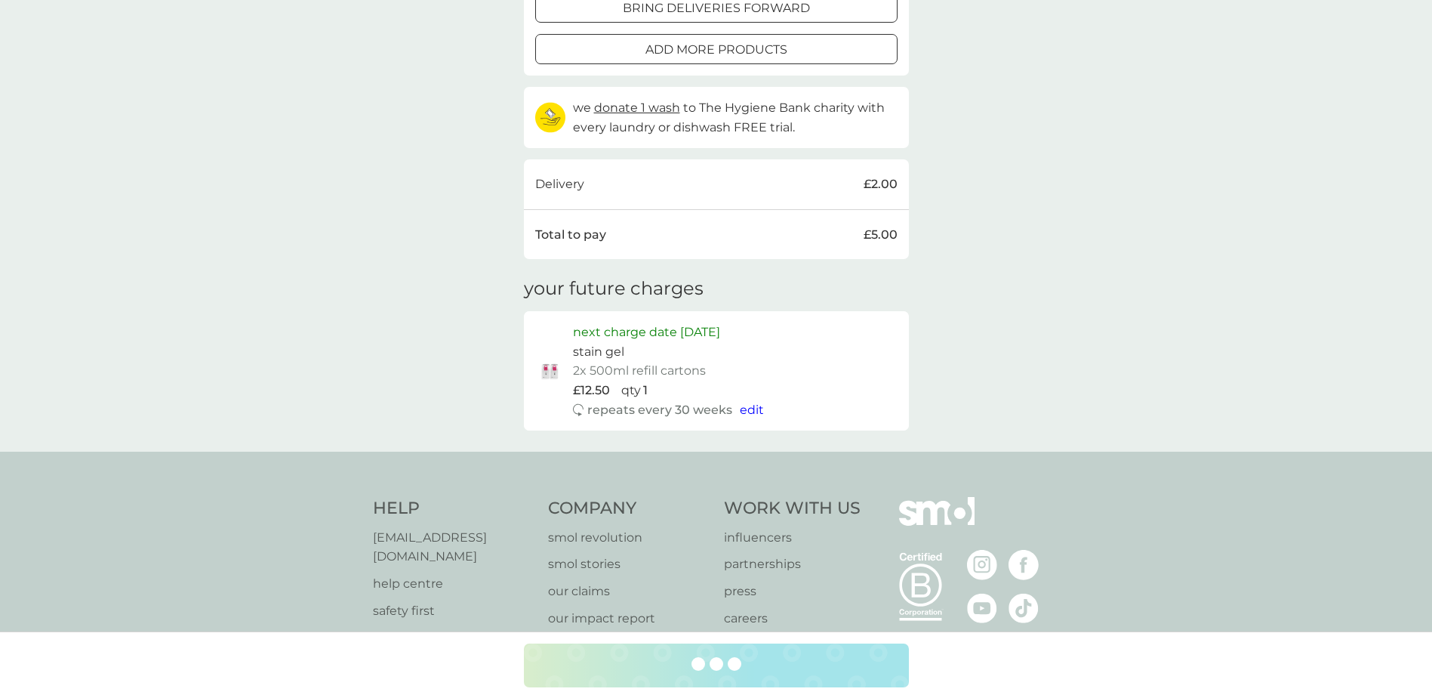
scroll to position [441, 0]
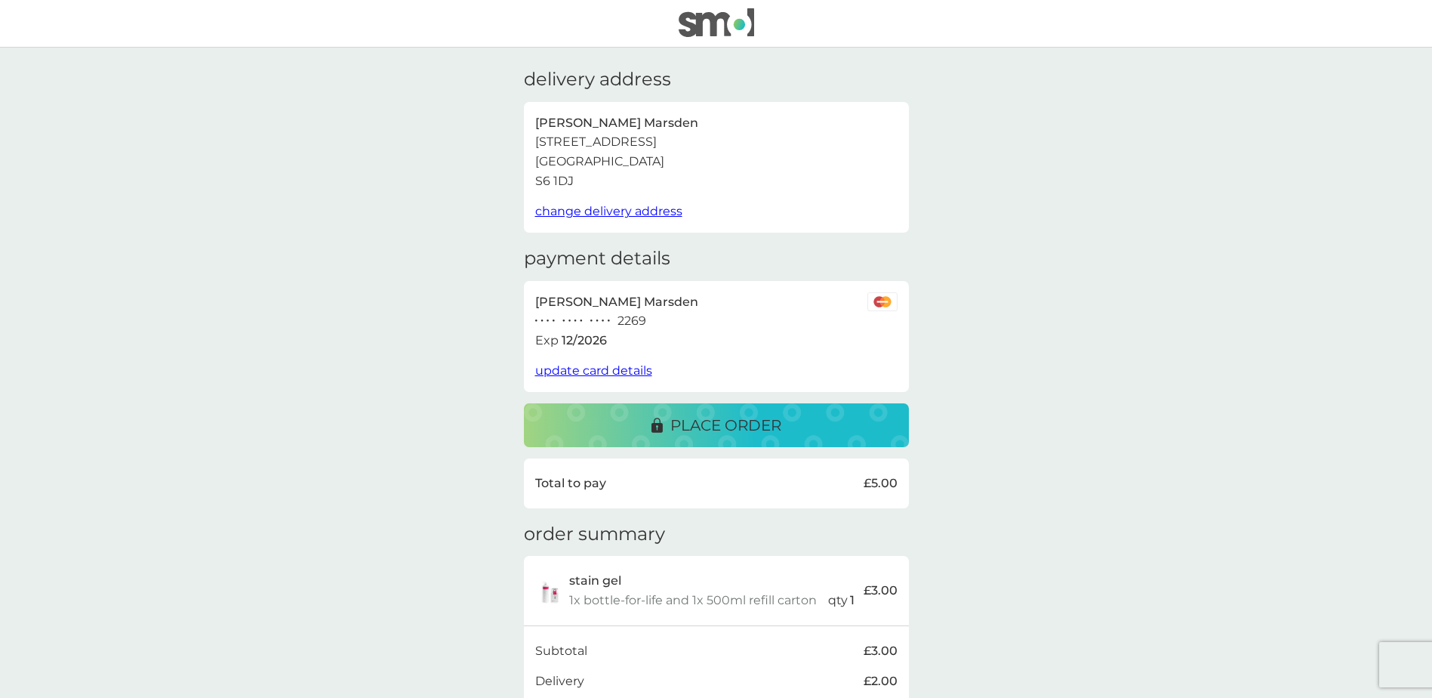
click at [584, 372] on span "update card details" at bounding box center [593, 370] width 117 height 14
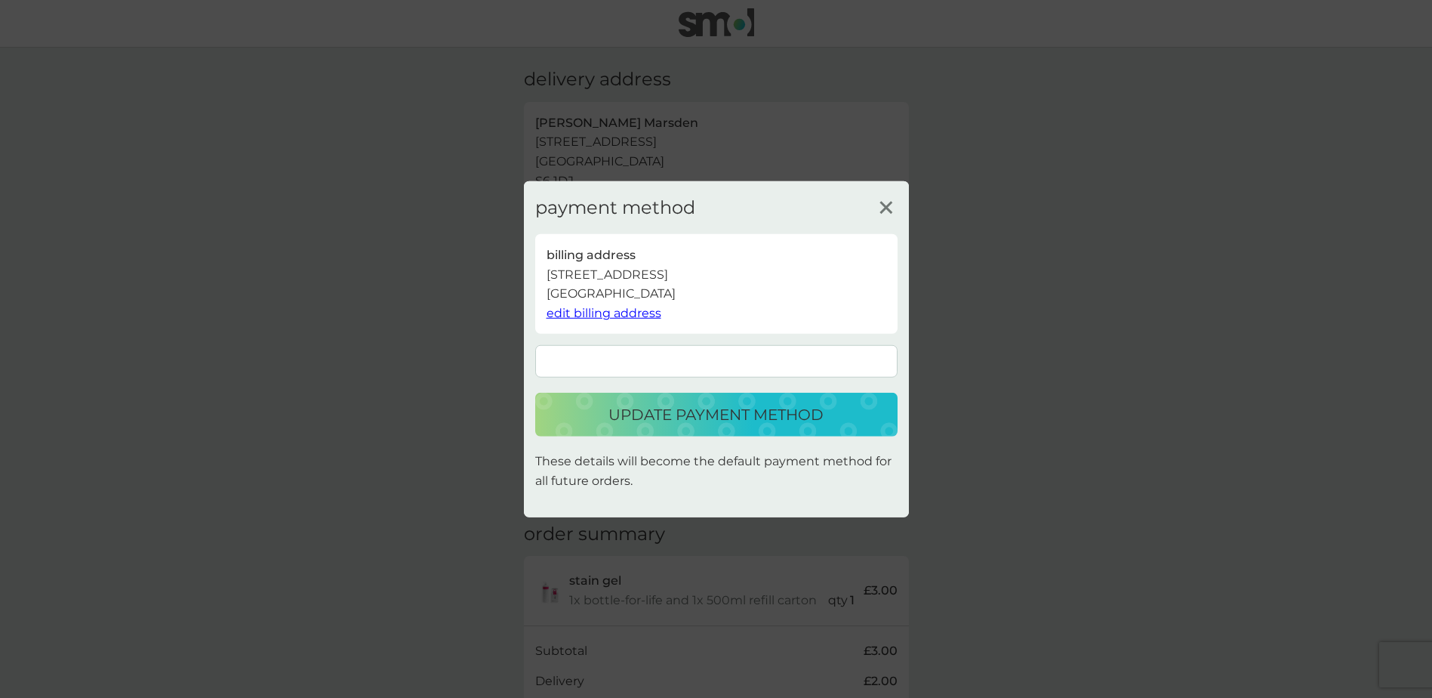
click at [717, 424] on p "update payment method" at bounding box center [716, 414] width 215 height 24
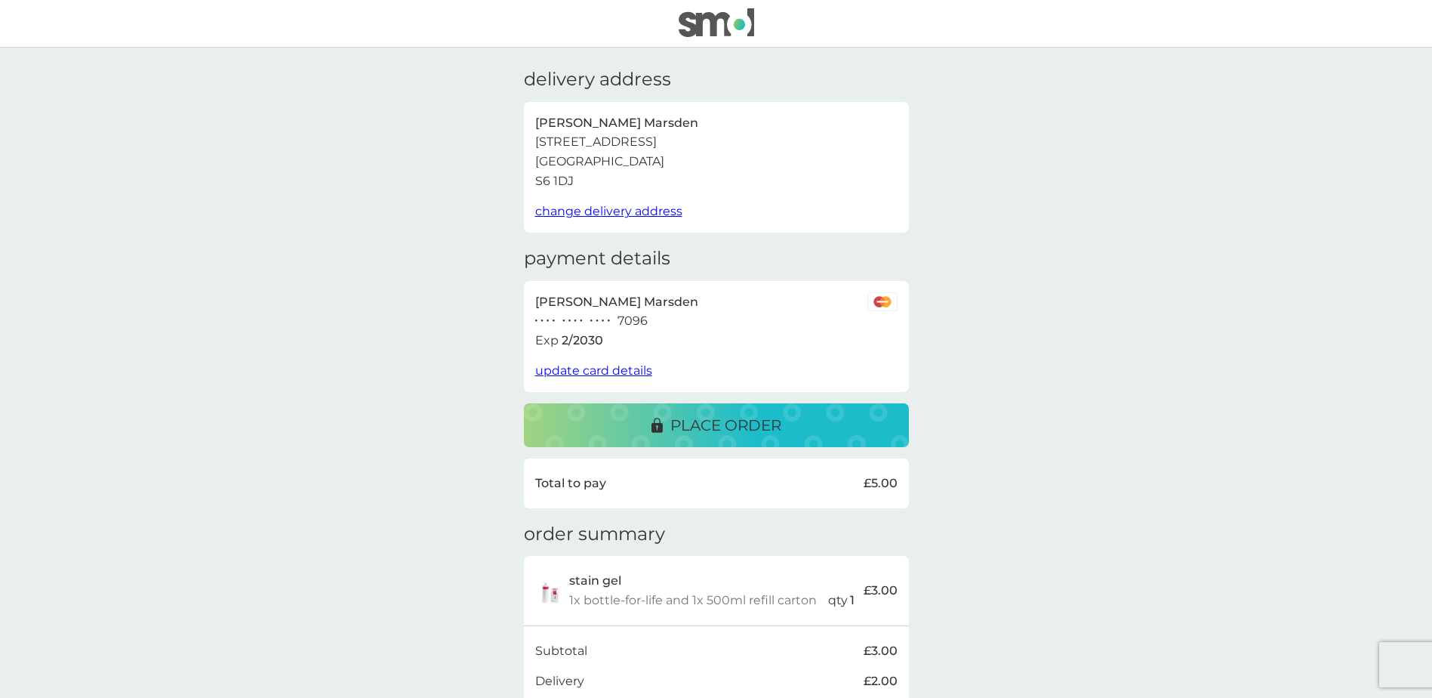
click at [717, 429] on p "place order" at bounding box center [726, 425] width 111 height 24
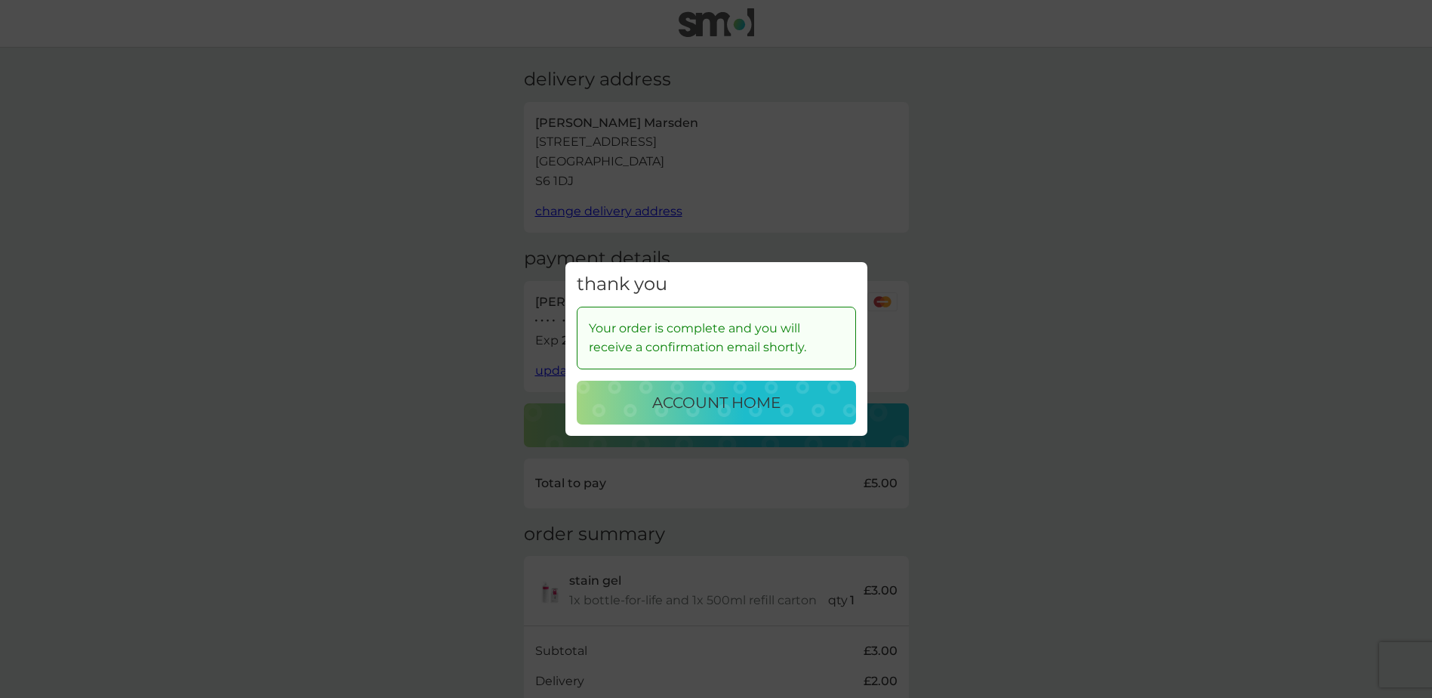
click at [719, 402] on p "account home" at bounding box center [716, 402] width 128 height 24
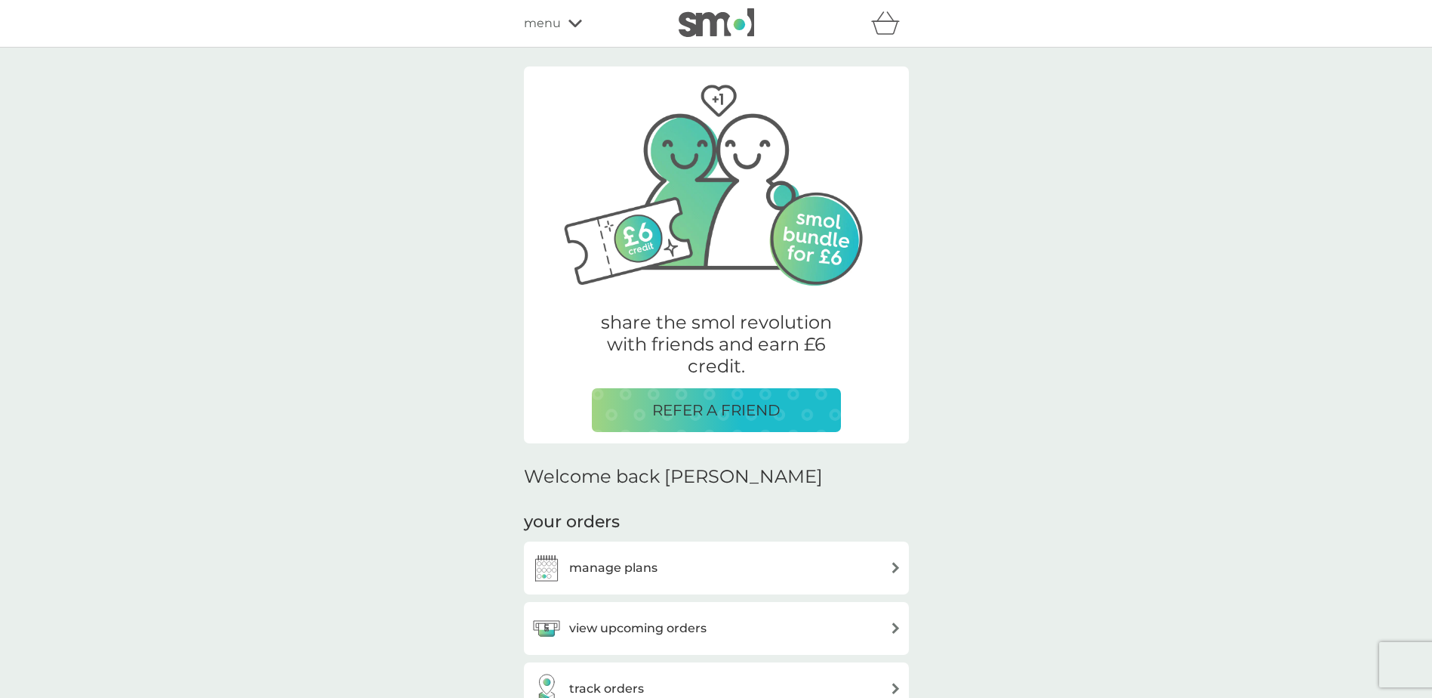
click at [576, 19] on icon at bounding box center [576, 23] width 14 height 9
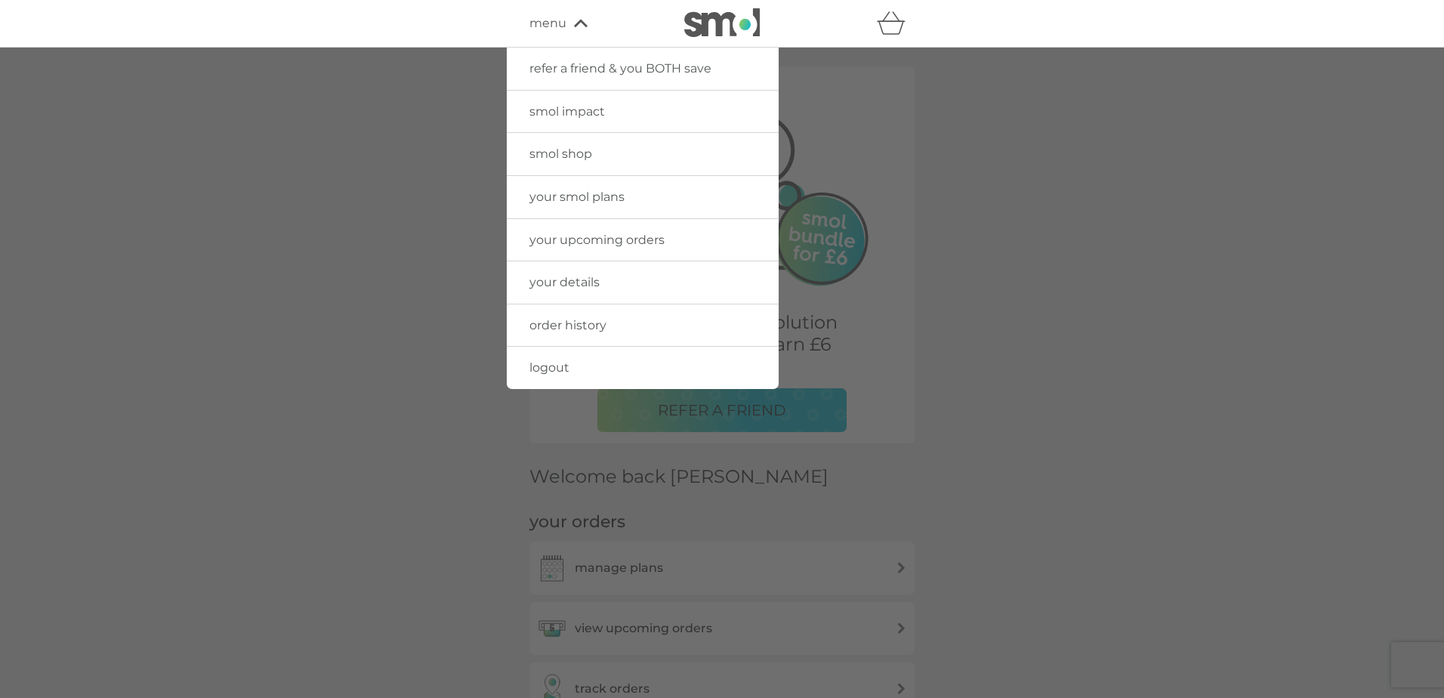
click at [552, 368] on span "logout" at bounding box center [549, 367] width 40 height 14
